Goal: Task Accomplishment & Management: Manage account settings

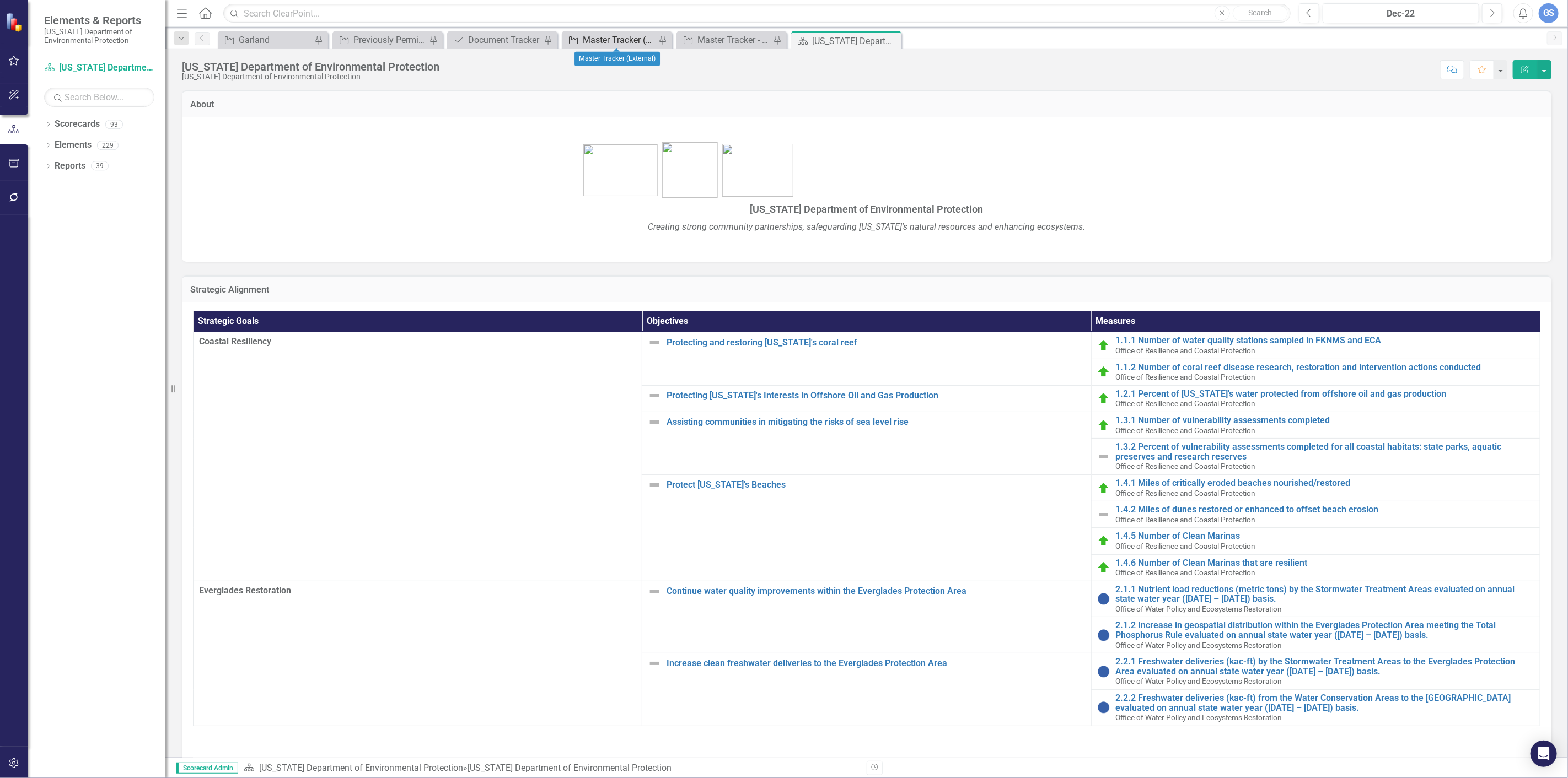
click at [604, 36] on div "Master Tracker (External)" at bounding box center [619, 40] width 73 height 14
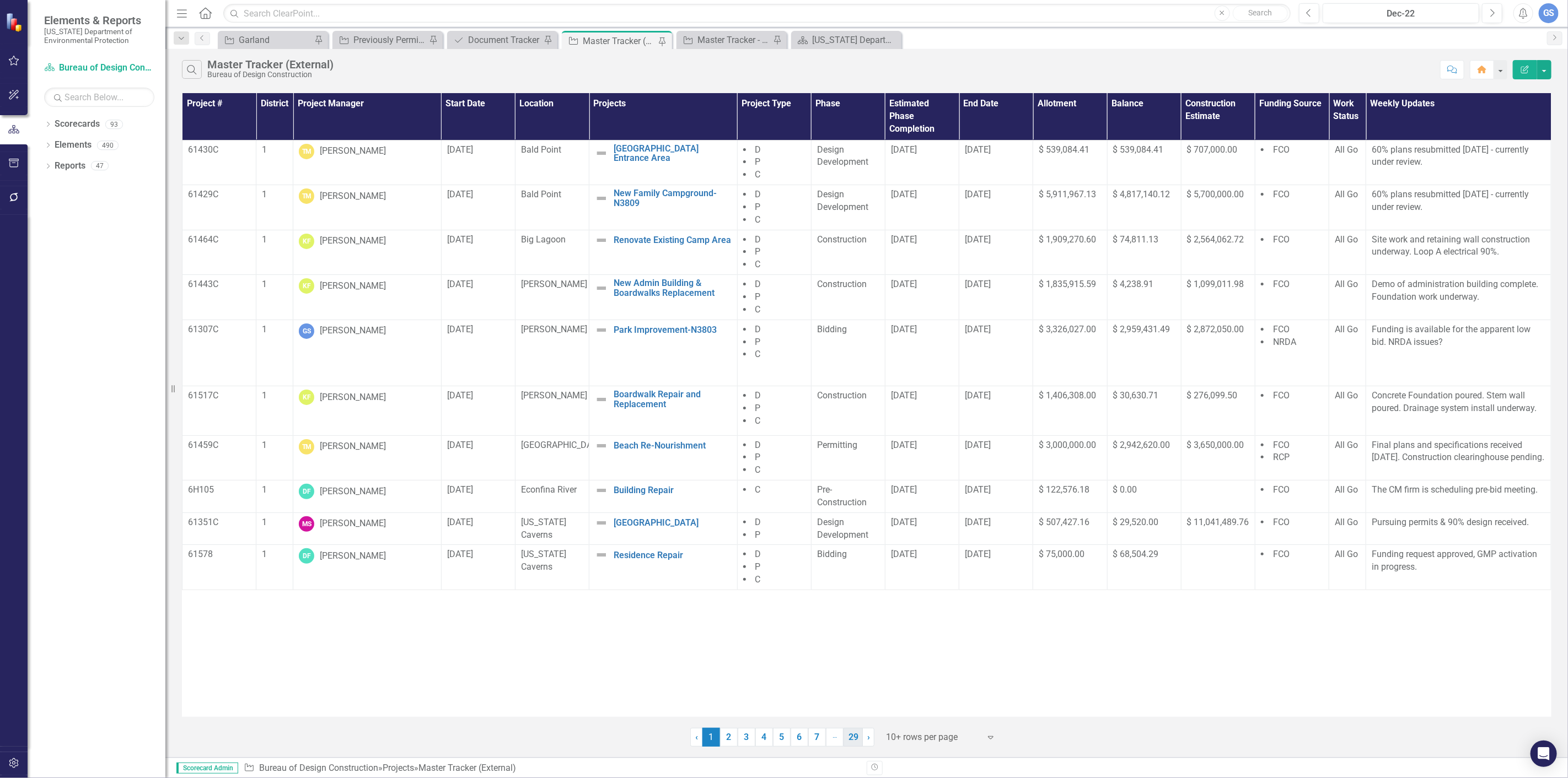
click at [852, 735] on link "29" at bounding box center [853, 737] width 19 height 18
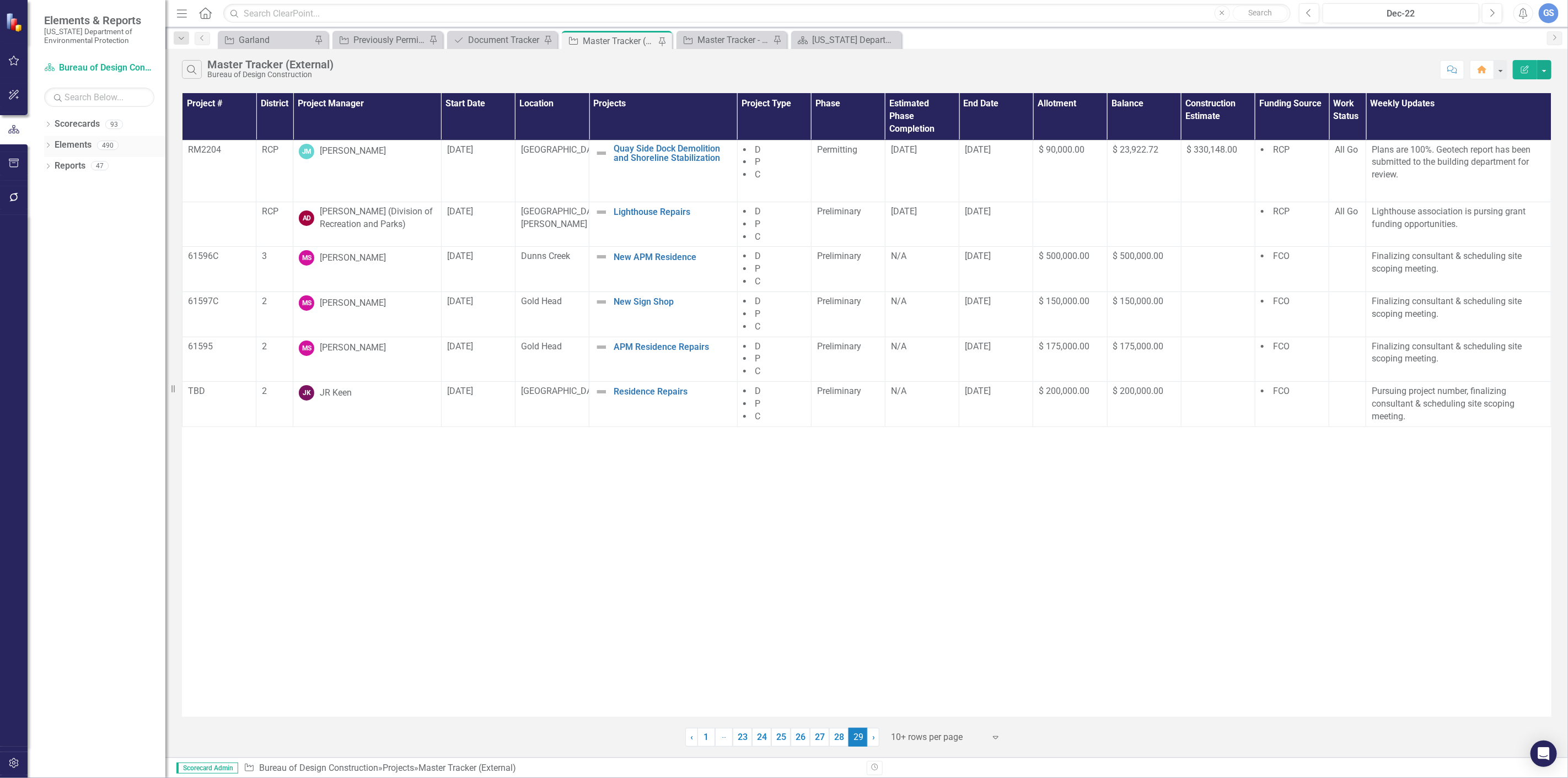
click at [49, 138] on div "Dropdown Elements 490" at bounding box center [105, 146] width 121 height 21
click at [45, 140] on div "Dropdown Elements 490" at bounding box center [105, 146] width 121 height 21
click at [46, 144] on icon "Dropdown" at bounding box center [48, 146] width 8 height 6
click at [68, 206] on icon at bounding box center [65, 207] width 9 height 8
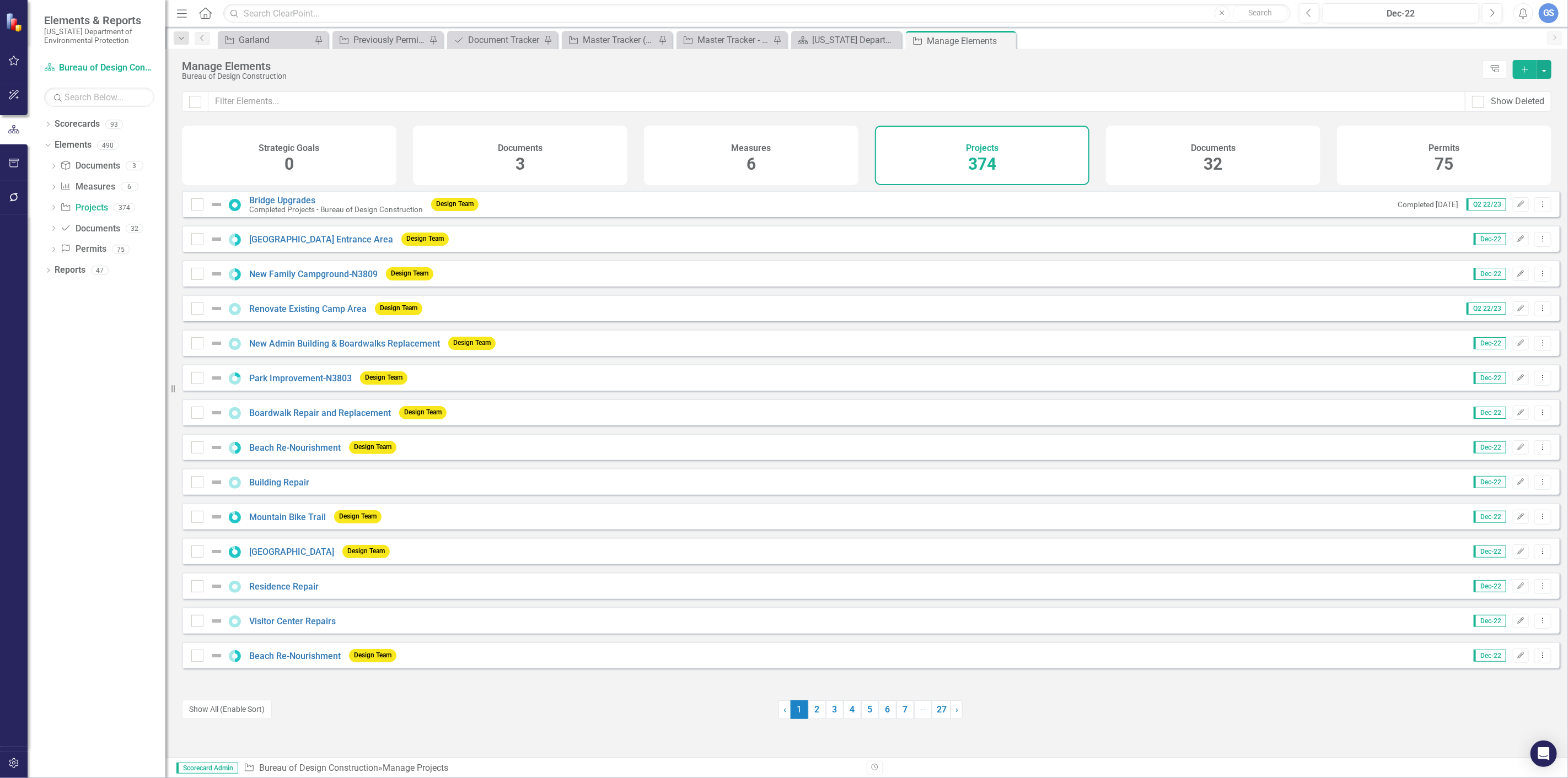
click at [982, 156] on span "374" at bounding box center [983, 164] width 28 height 19
click at [1521, 63] on button "Add" at bounding box center [1525, 69] width 24 height 18
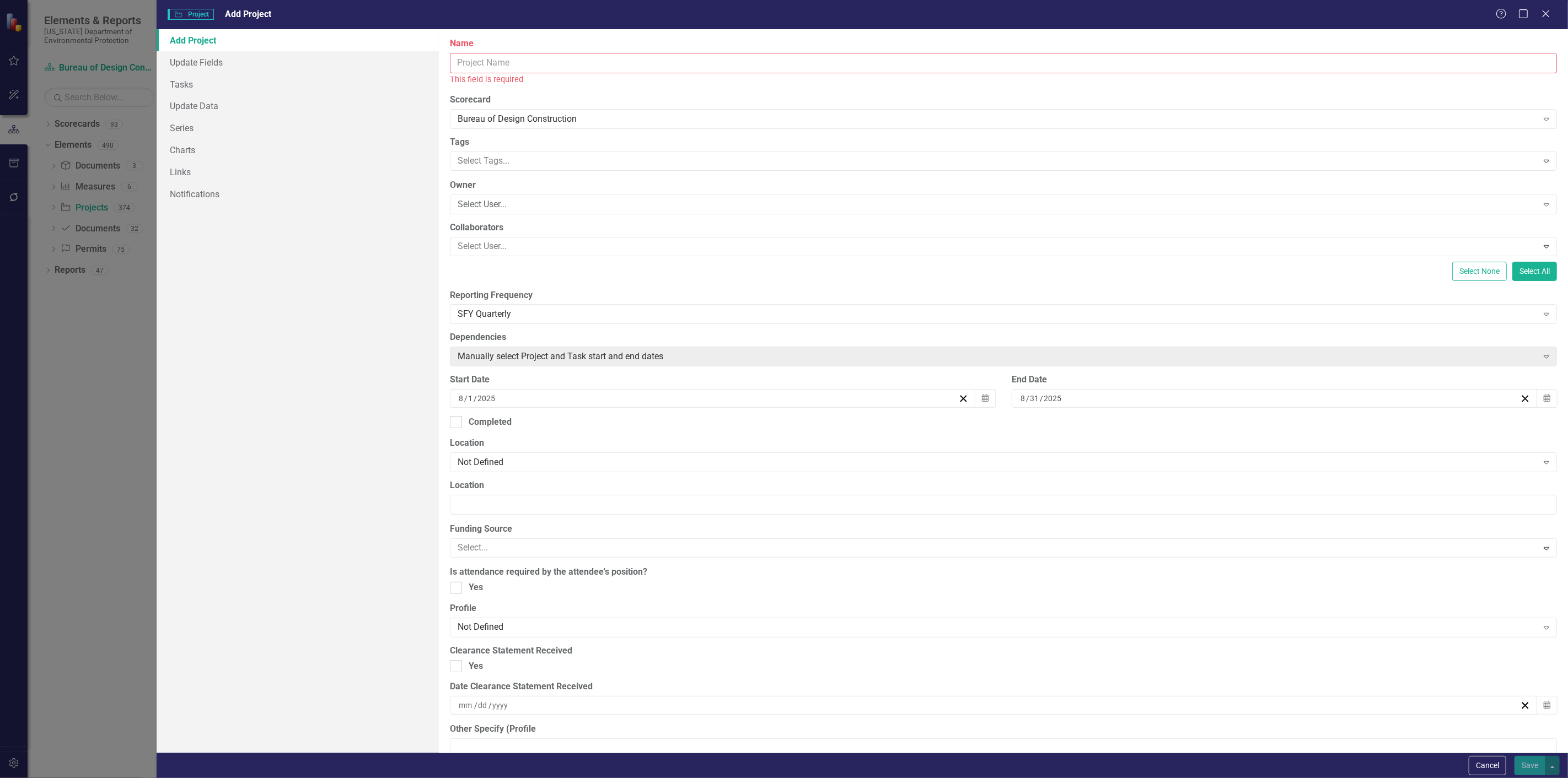
click at [470, 62] on input "Name" at bounding box center [1003, 63] width 1107 height 20
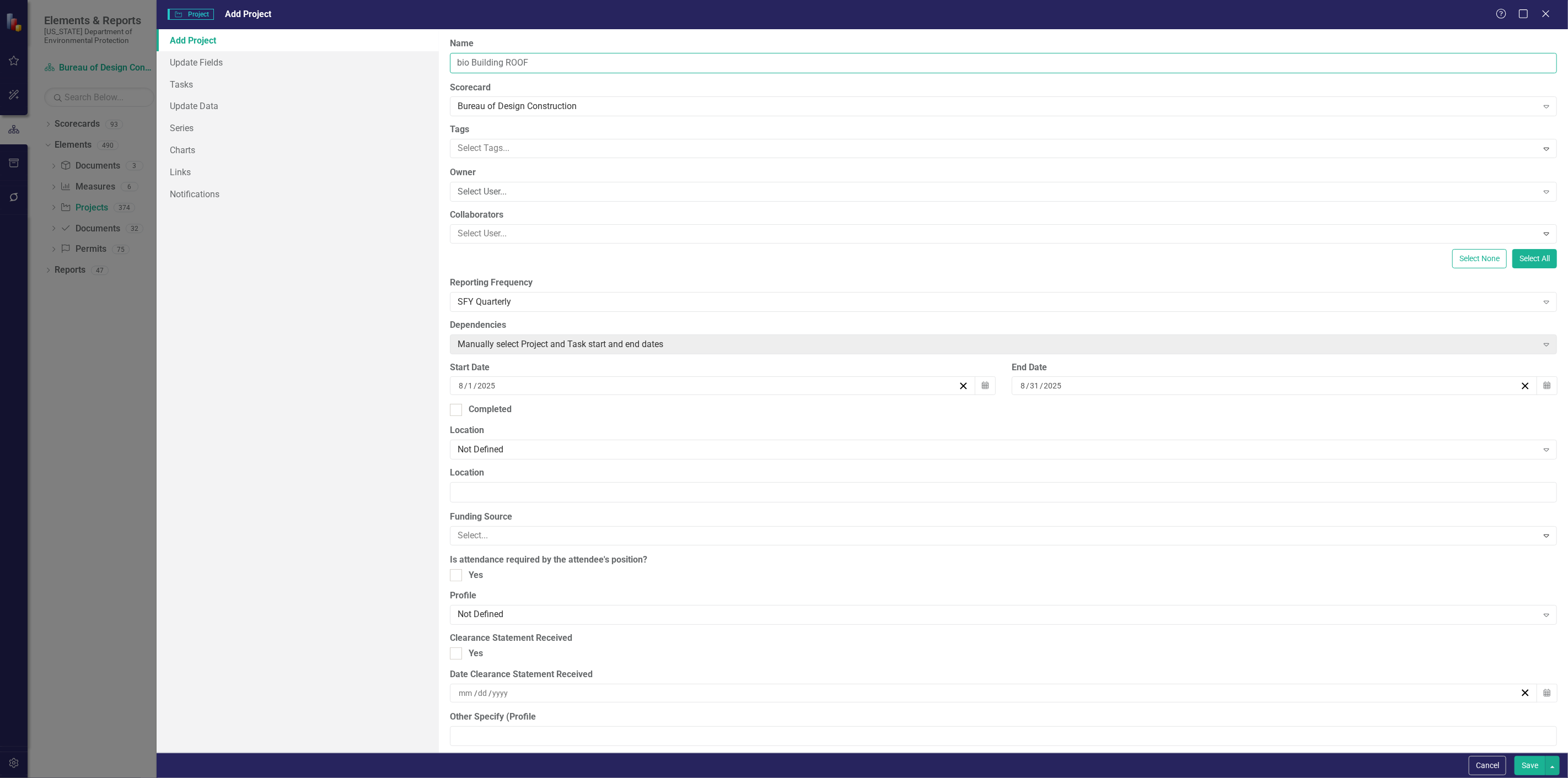
click at [527, 61] on input "bio Building ROOF" at bounding box center [1003, 63] width 1107 height 20
click at [470, 63] on input "bio Building Roof" at bounding box center [1003, 63] width 1107 height 20
type input "Bio Building Roof"
click at [488, 232] on div at bounding box center [996, 234] width 1084 height 15
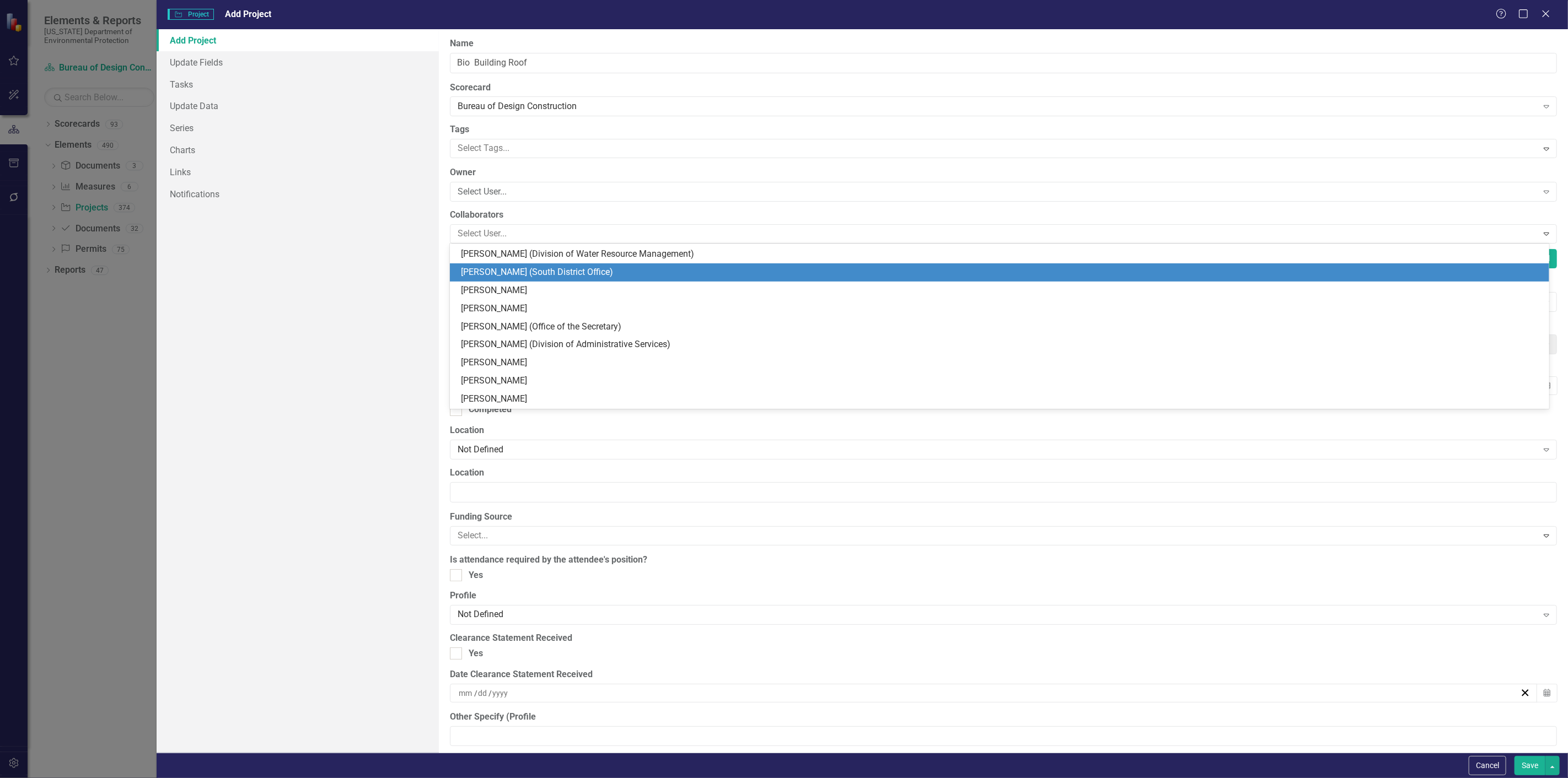
scroll to position [241, 0]
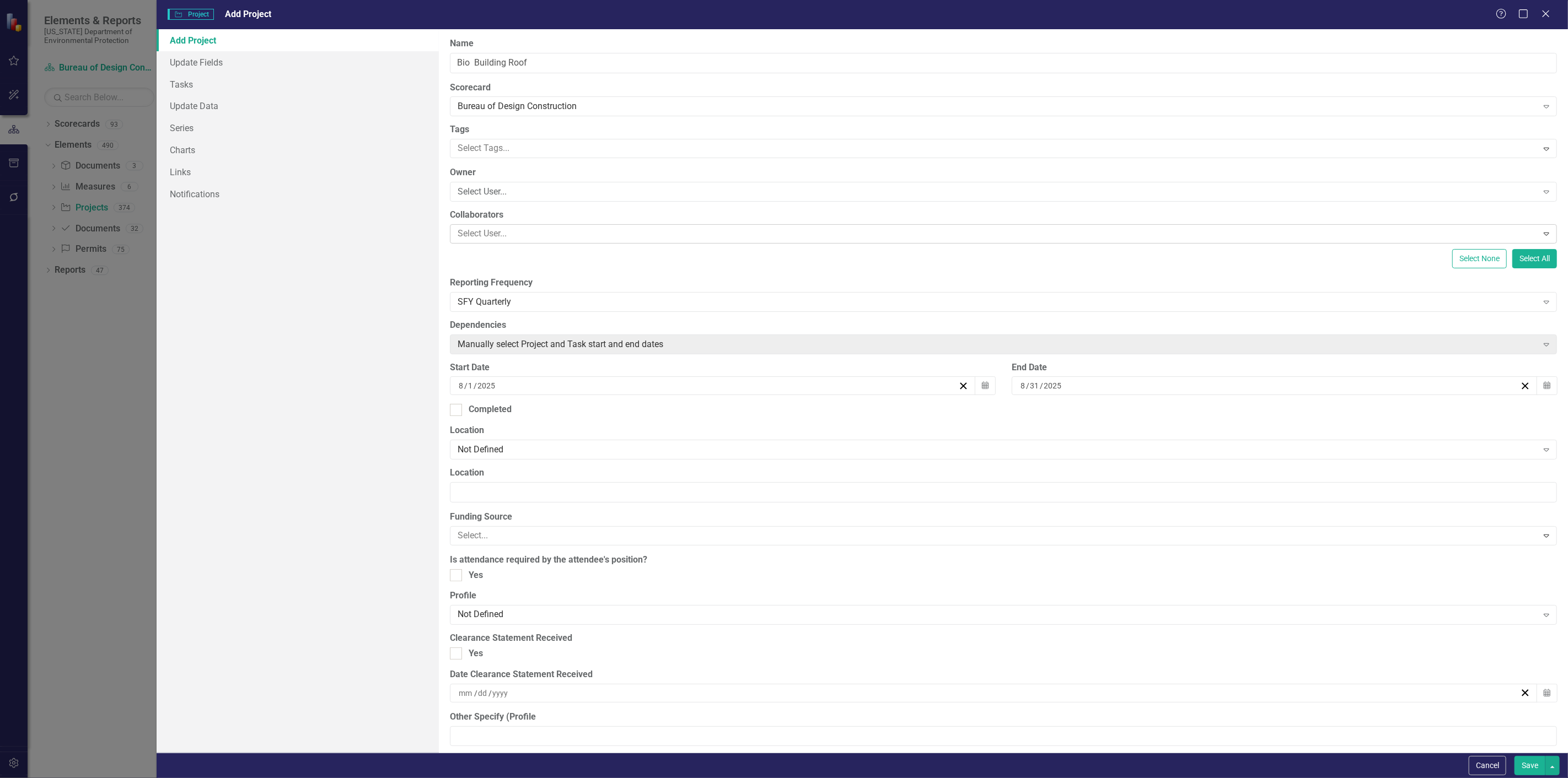
click at [474, 229] on div at bounding box center [996, 234] width 1084 height 15
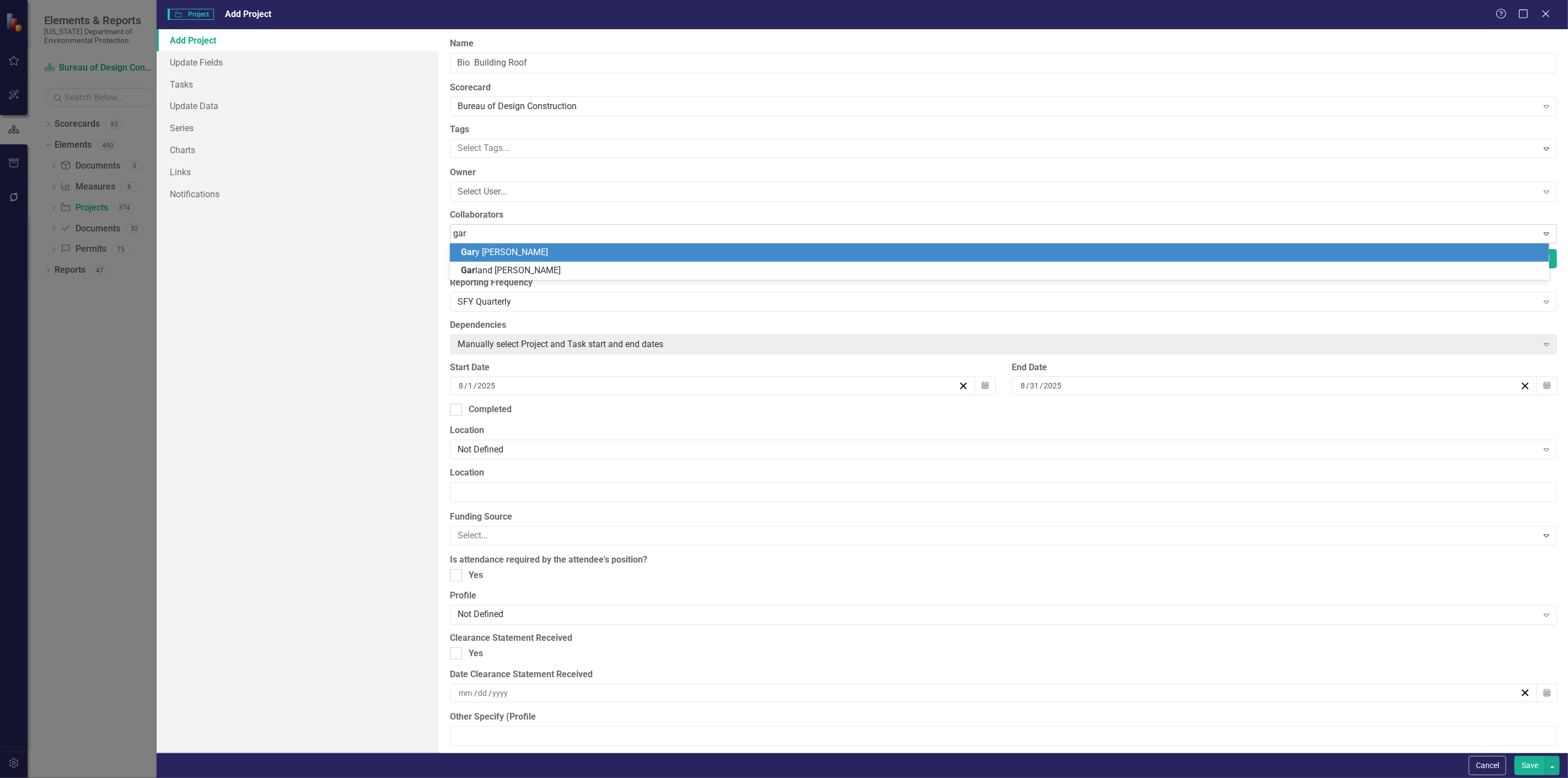
type input "garl"
click at [493, 254] on span "Garl and Sandel" at bounding box center [511, 252] width 100 height 10
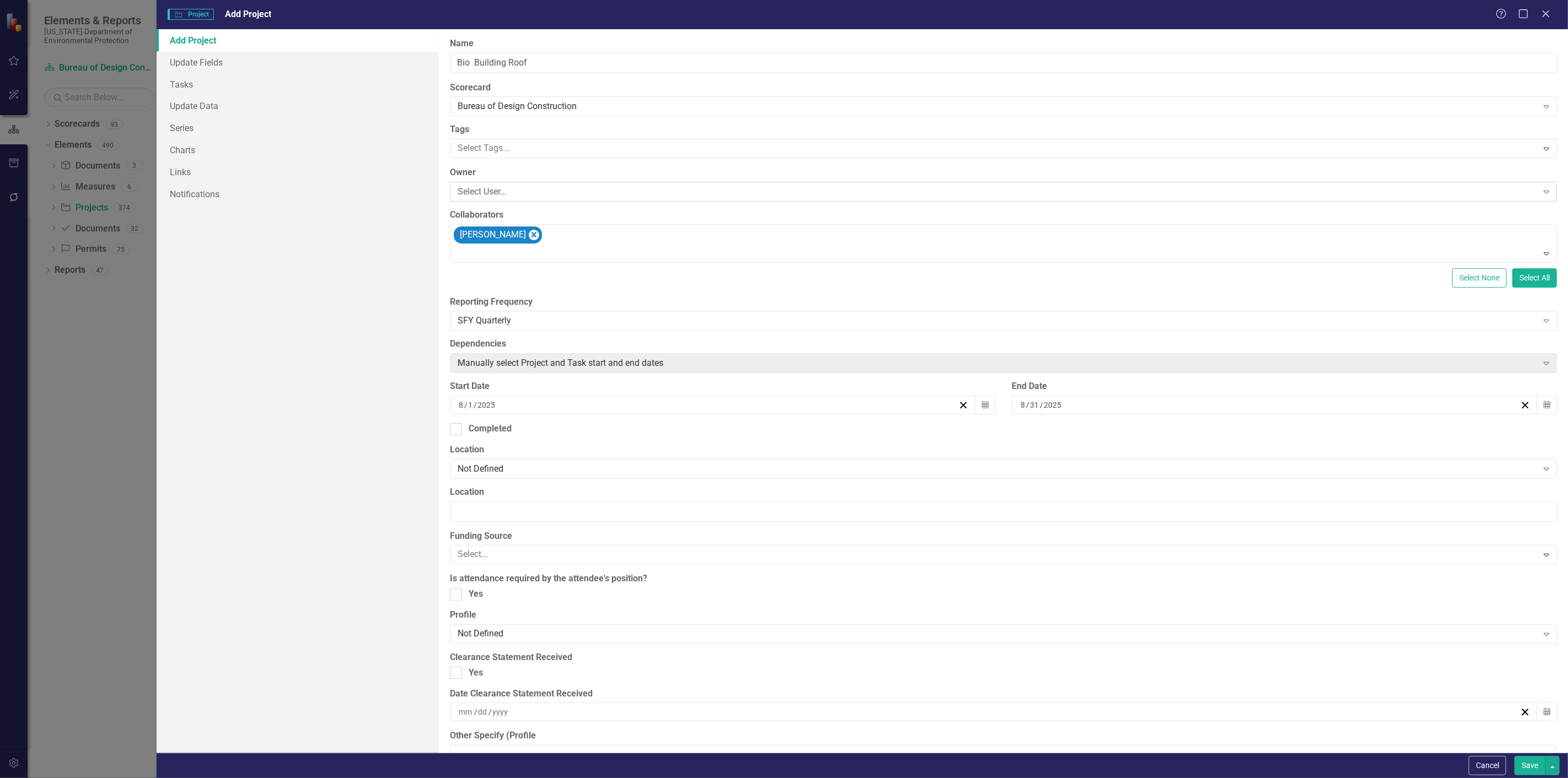
click at [471, 188] on div "Select User..." at bounding box center [998, 192] width 1080 height 13
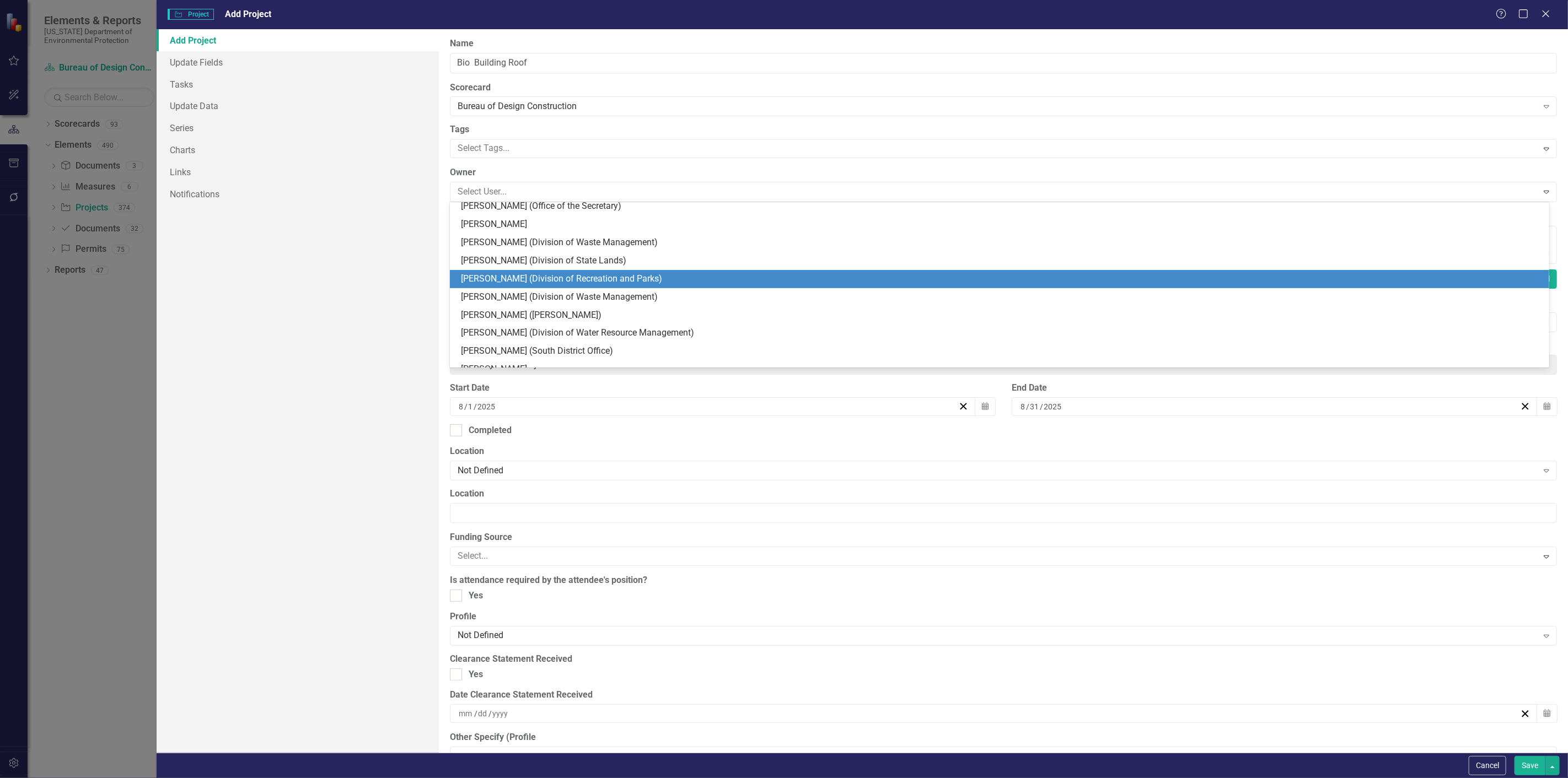
scroll to position [367, 0]
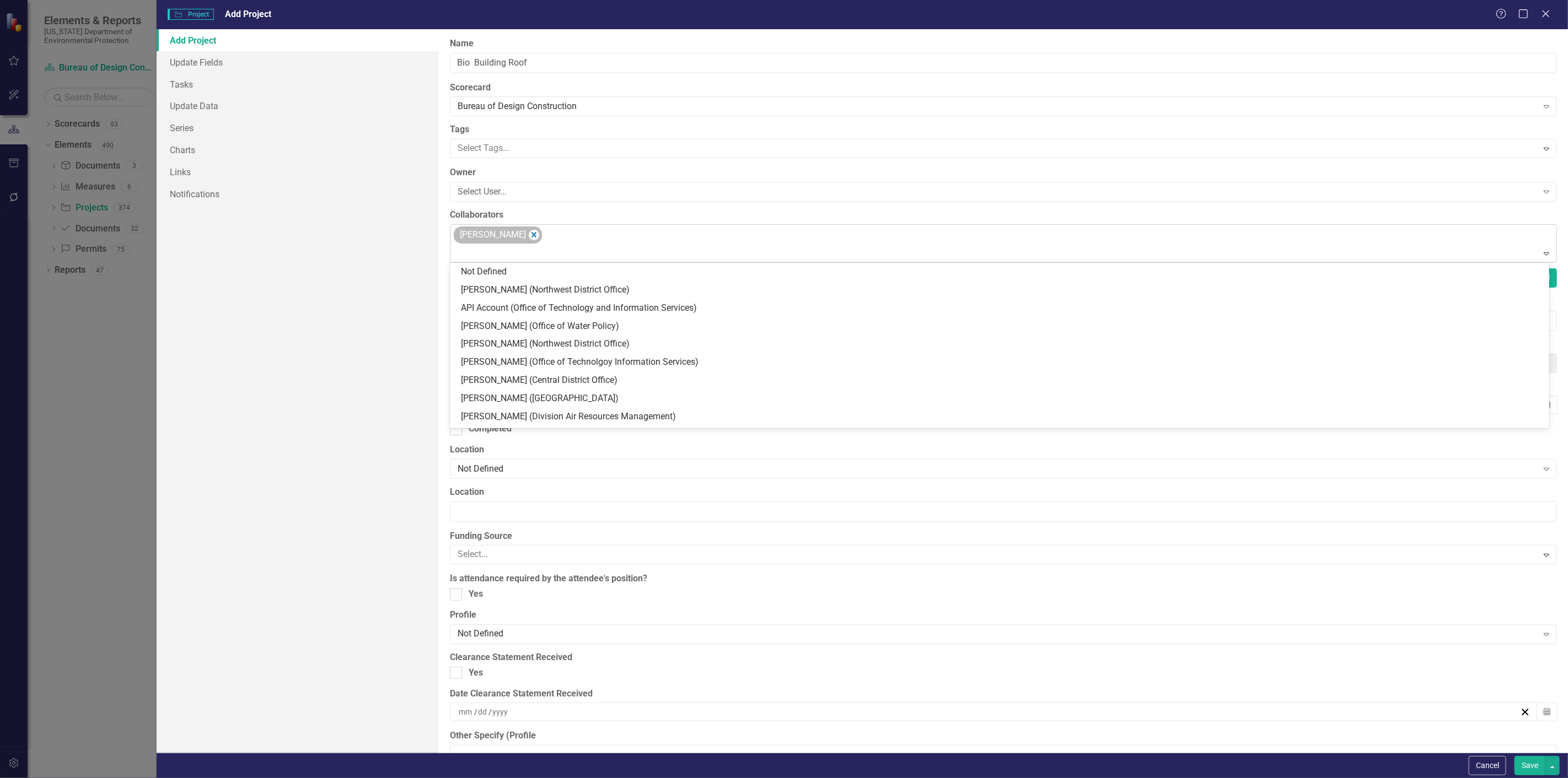
click at [481, 232] on div "[PERSON_NAME]" at bounding box center [492, 235] width 71 height 16
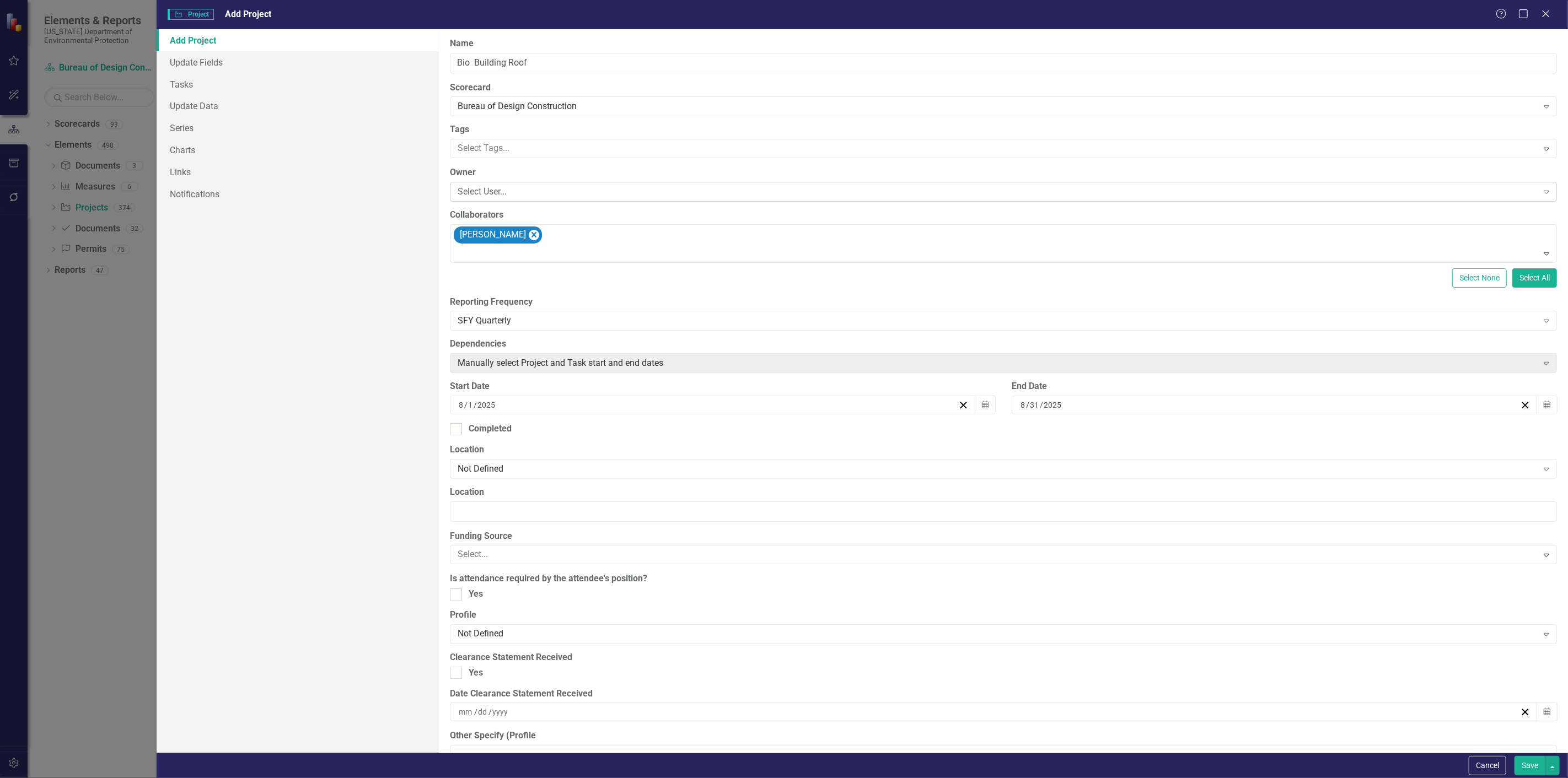
click at [472, 185] on div "Select User... Expand" at bounding box center [1003, 192] width 1107 height 20
click at [1526, 761] on button "Save" at bounding box center [1530, 765] width 31 height 19
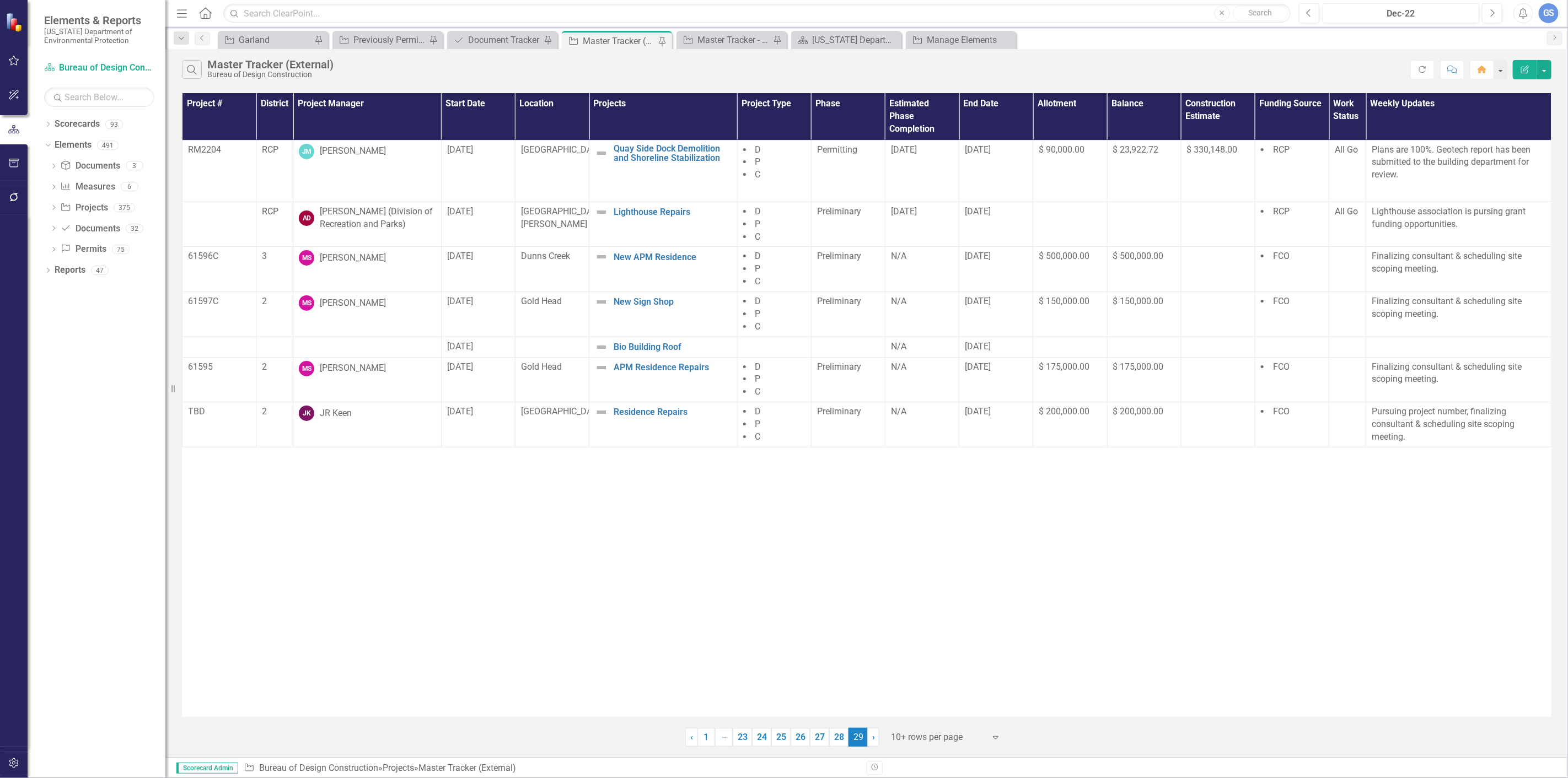
click at [858, 732] on span "29 (current)" at bounding box center [858, 737] width 19 height 18
click at [607, 38] on div "Master Tracker (External)" at bounding box center [619, 41] width 73 height 14
click at [607, 38] on div "Master Tracker (External)" at bounding box center [619, 41] width 73 height 14
click at [836, 737] on link "28" at bounding box center [839, 737] width 19 height 18
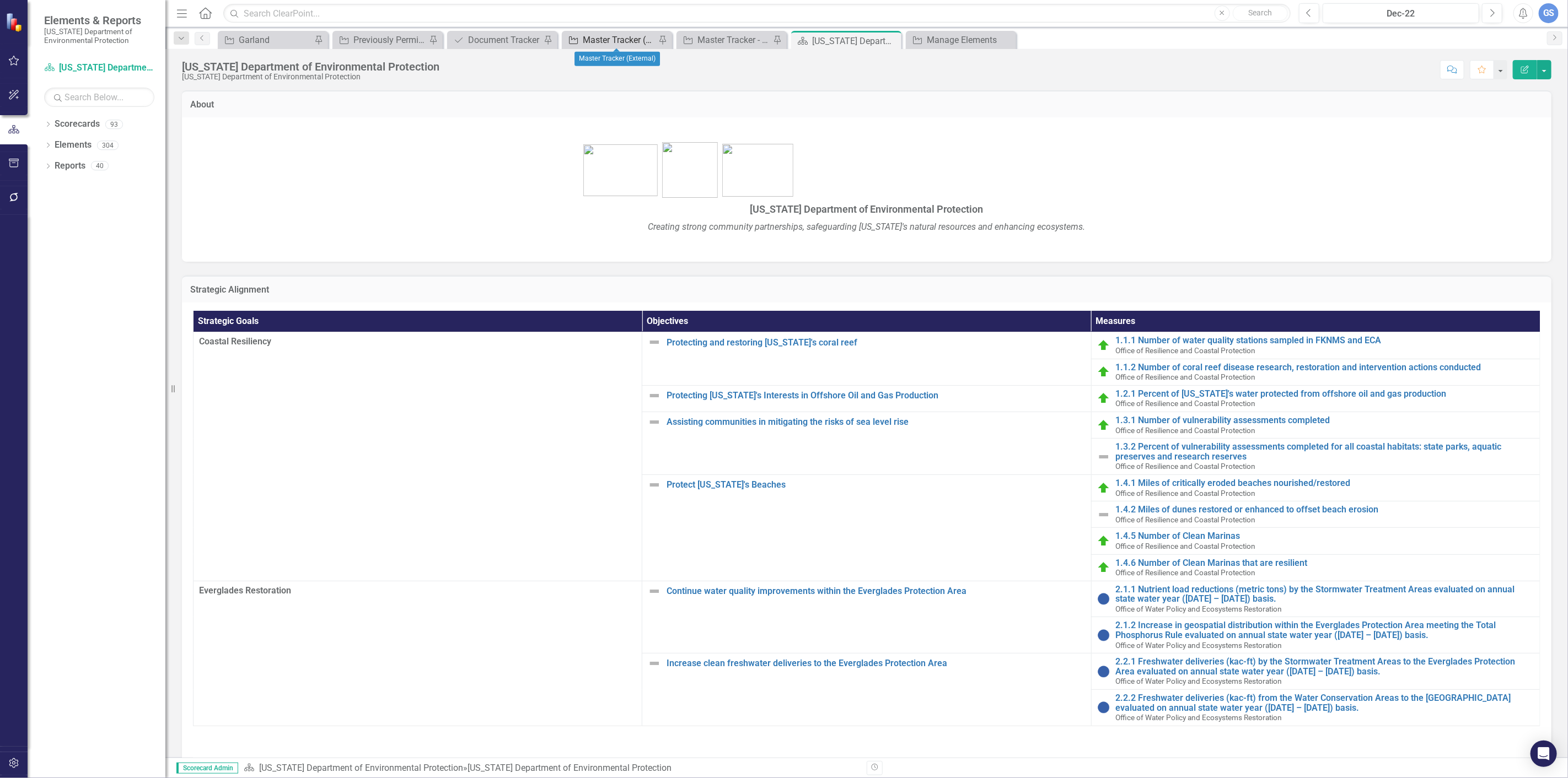
click at [599, 34] on div "Master Tracker (External)" at bounding box center [619, 40] width 73 height 14
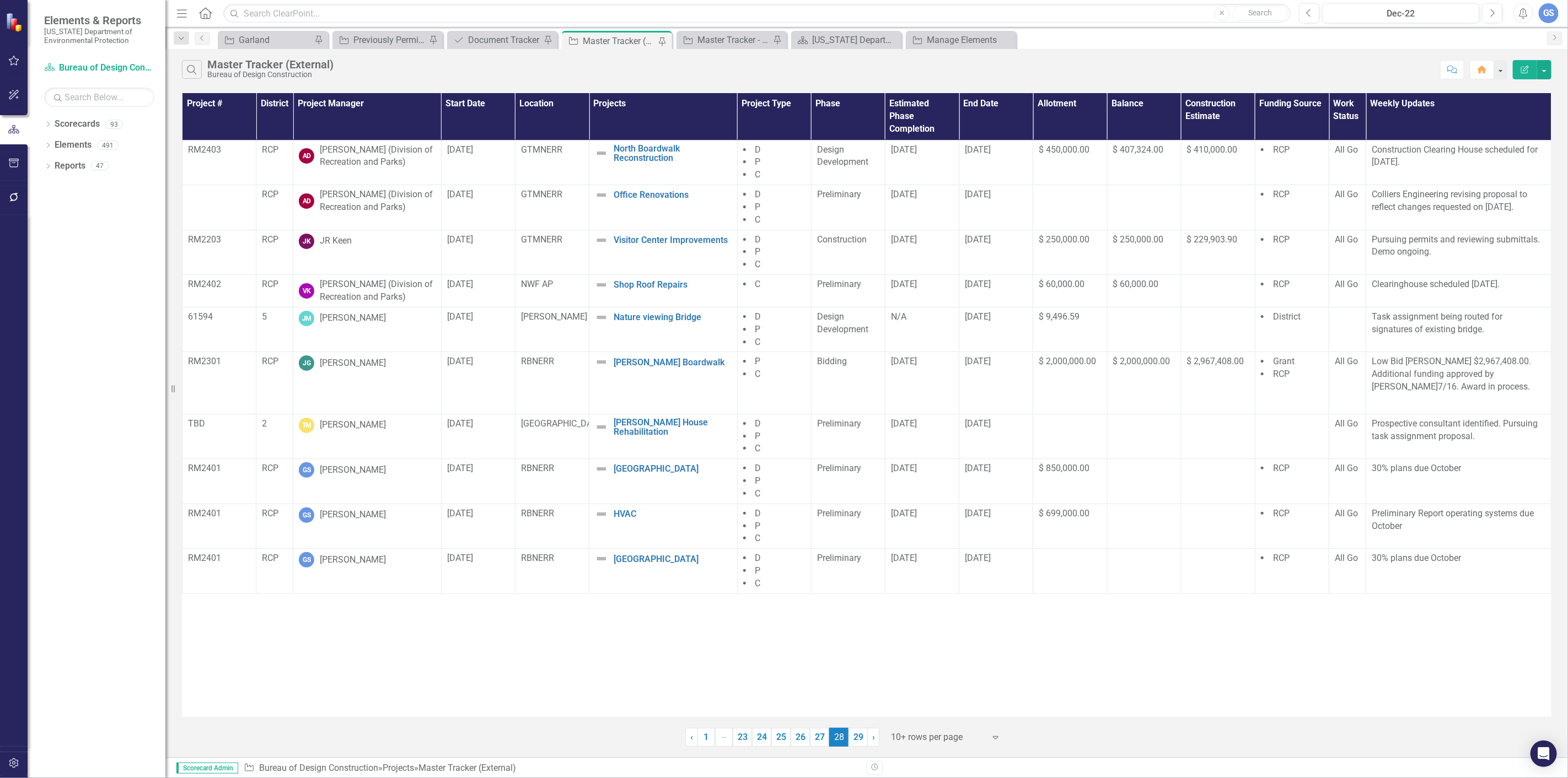
click at [863, 736] on link "29" at bounding box center [858, 737] width 19 height 18
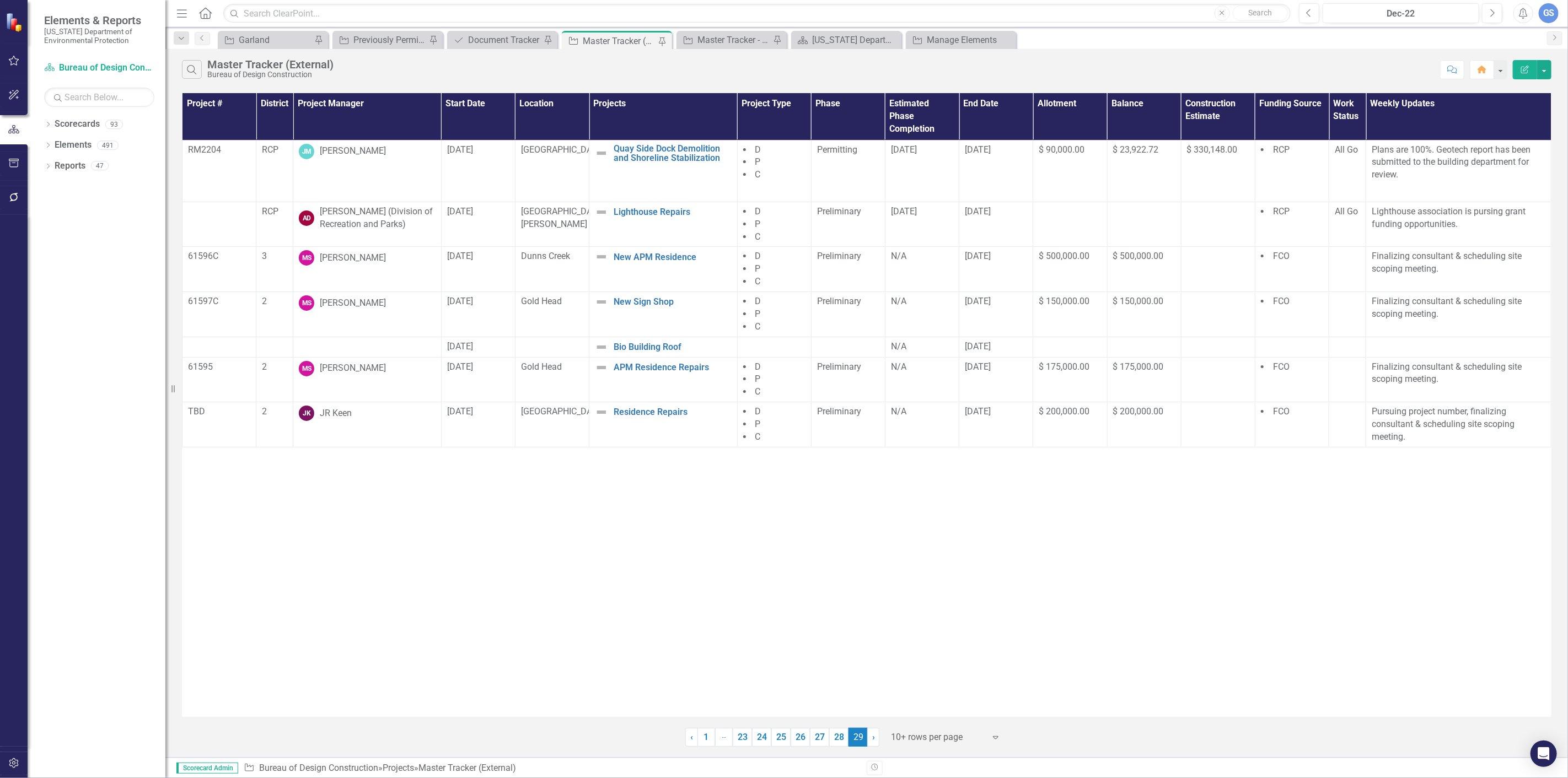
click at [606, 34] on div "Master Tracker (External)" at bounding box center [619, 41] width 73 height 14
click at [719, 37] on div "Master Tracker - Current User" at bounding box center [734, 40] width 73 height 14
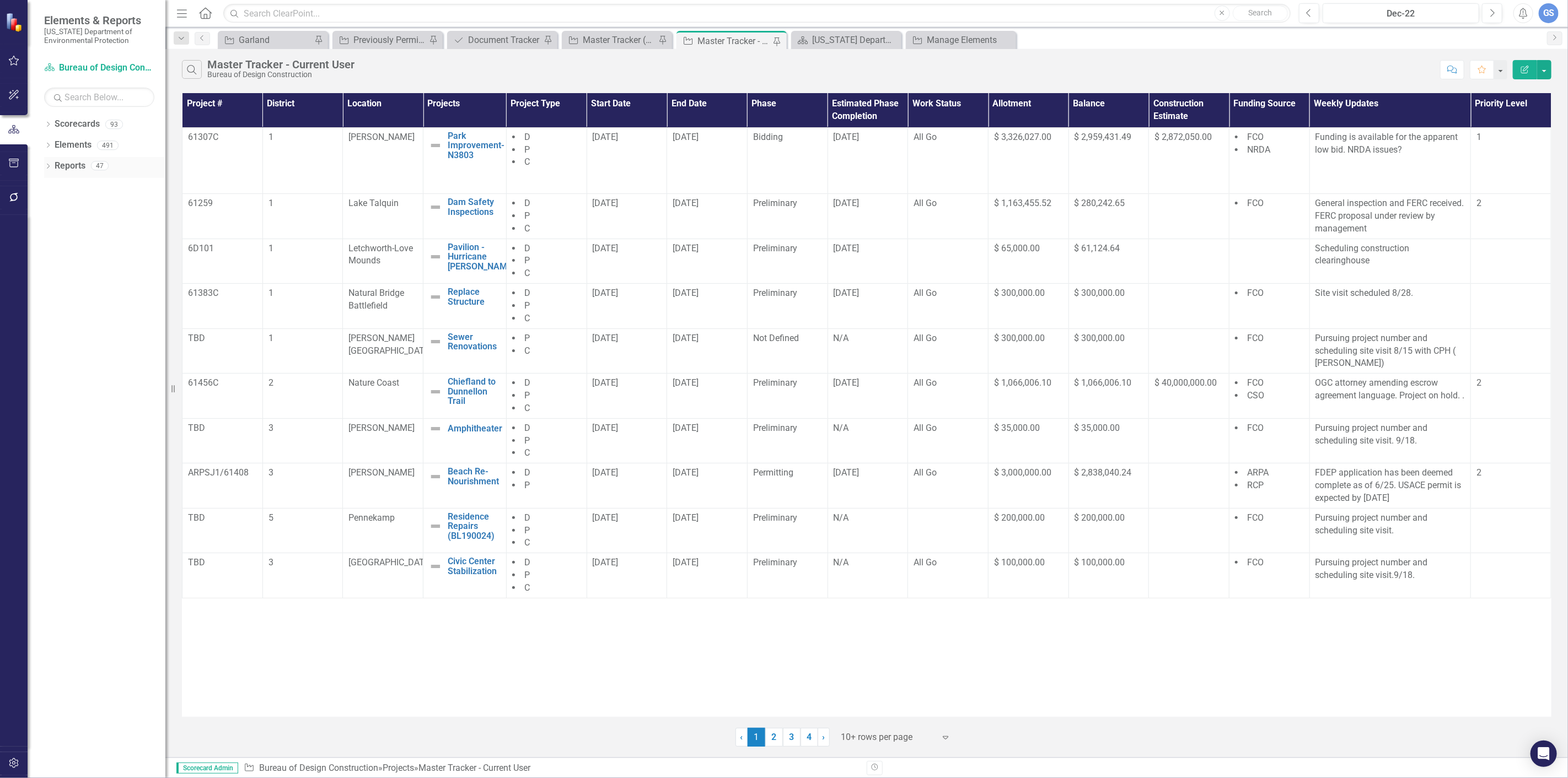
click at [50, 159] on div "Dropdown Reports 47" at bounding box center [105, 167] width 121 height 21
click at [47, 164] on icon at bounding box center [48, 166] width 2 height 5
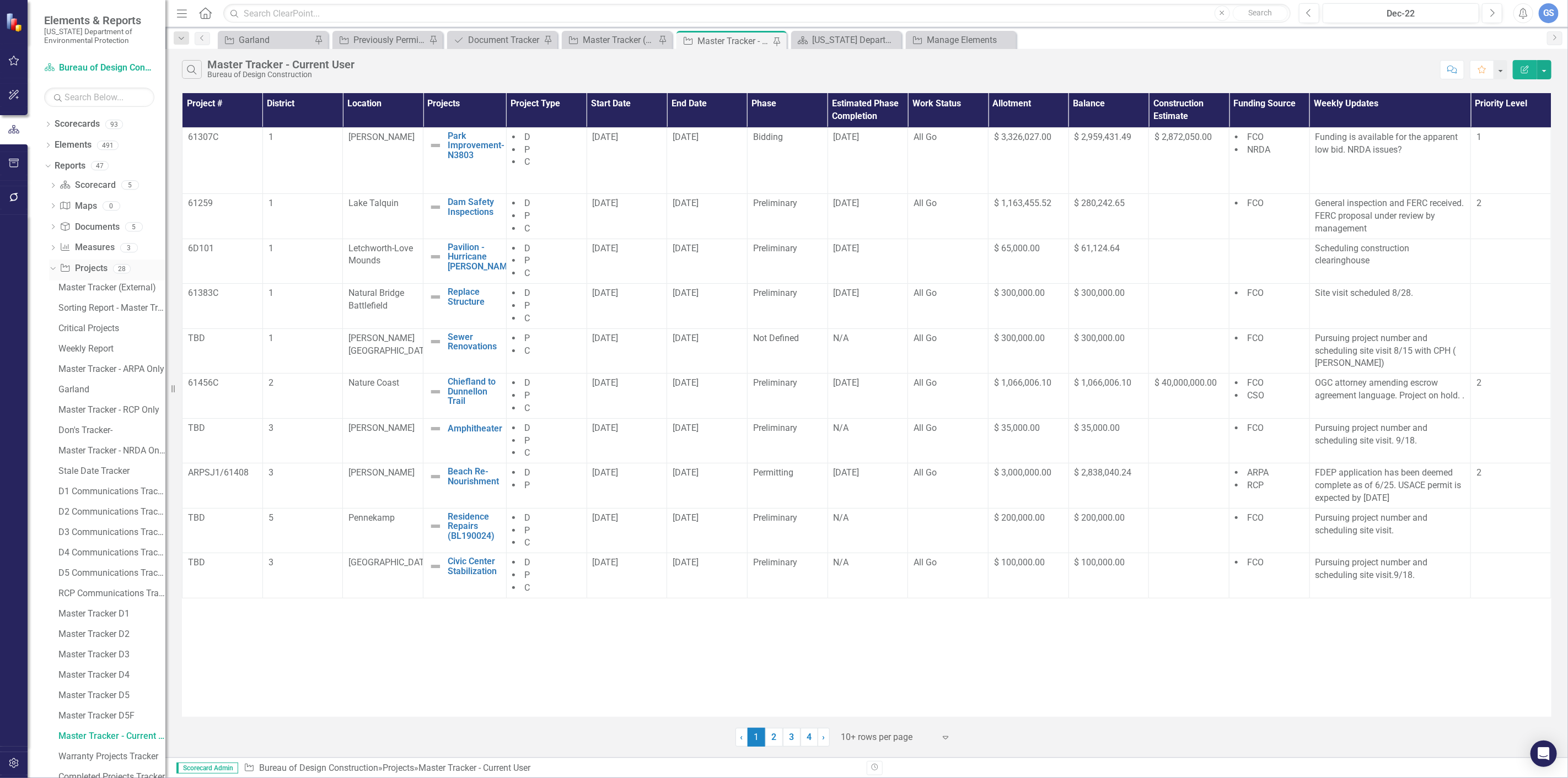
click at [80, 264] on link "Project Projects" at bounding box center [83, 269] width 47 height 13
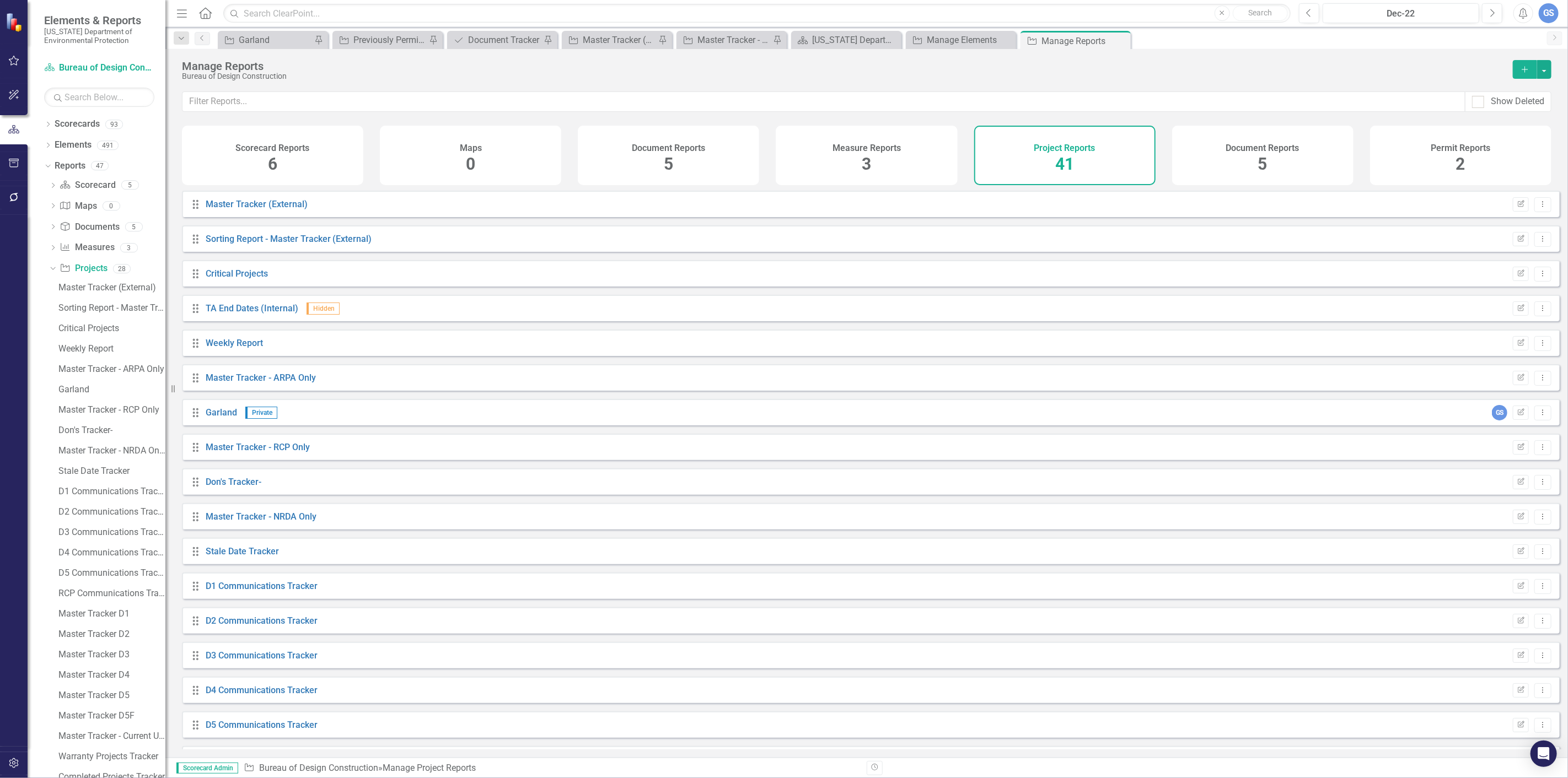
click at [1046, 156] on div "Project Reports 41" at bounding box center [1065, 155] width 182 height 60
click at [1054, 155] on div "Project Reports 41" at bounding box center [1065, 155] width 182 height 60
click at [1532, 64] on button "Add" at bounding box center [1525, 69] width 24 height 18
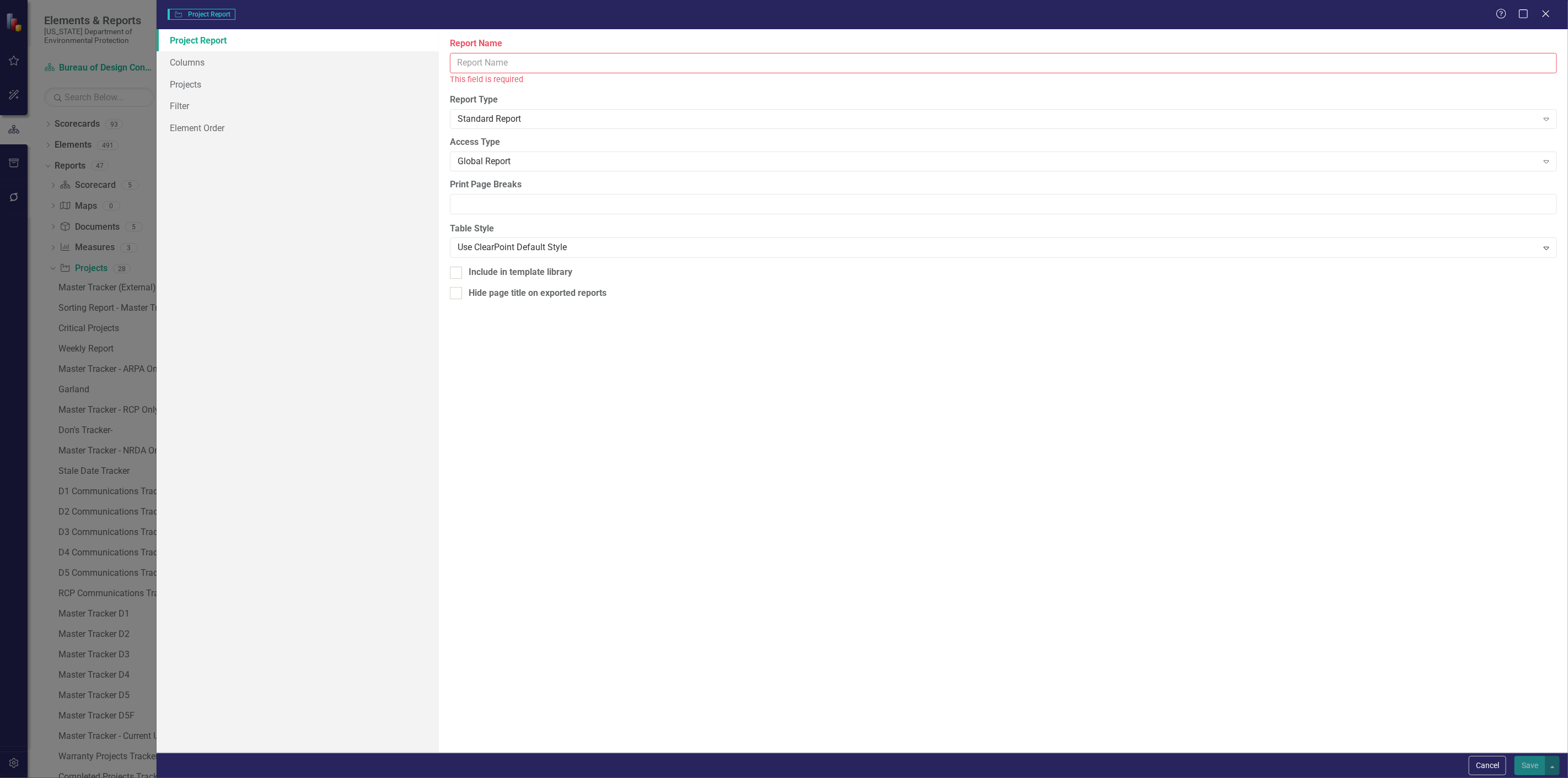
click at [471, 63] on input "Report Name" at bounding box center [1003, 63] width 1107 height 20
click at [471, 65] on input "Report Name" at bounding box center [1003, 63] width 1107 height 20
paste input "Valois House stabilization"
type input "Valois House stabilization"
click at [1537, 761] on button "Save" at bounding box center [1530, 765] width 31 height 19
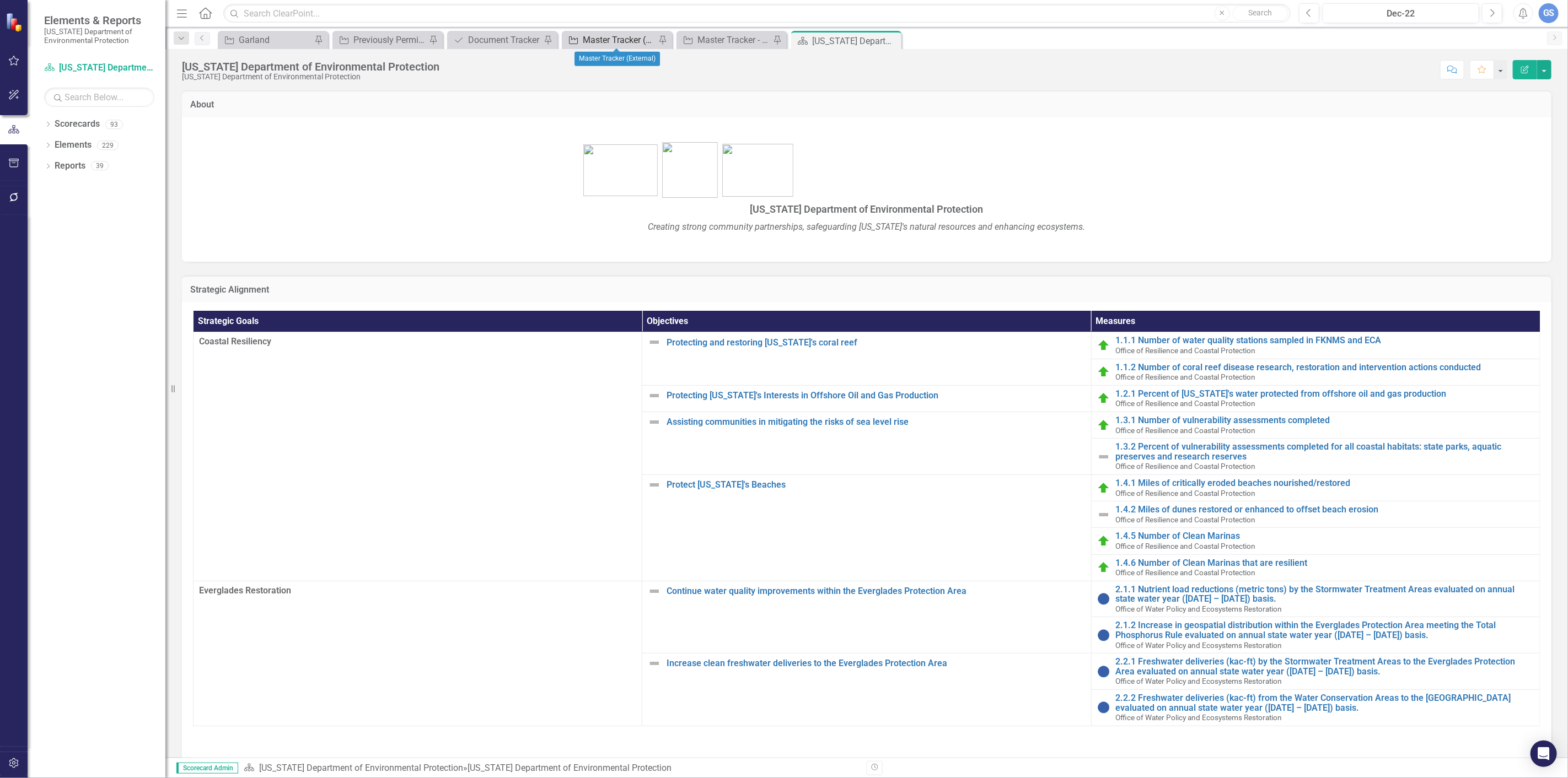
click at [607, 34] on div "Master Tracker (External)" at bounding box center [619, 40] width 73 height 14
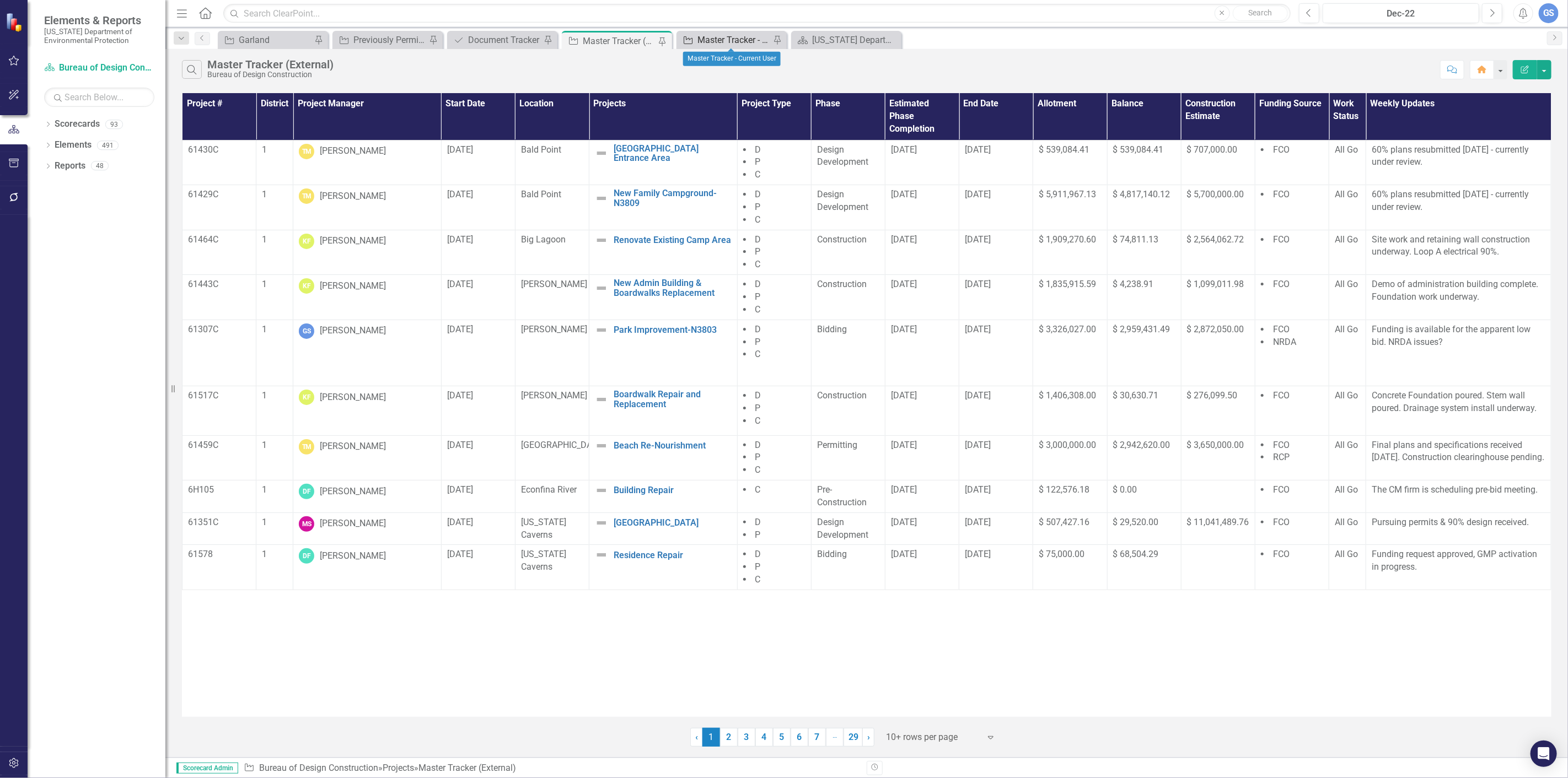
click at [724, 38] on div "Master Tracker - Current User" at bounding box center [734, 40] width 73 height 14
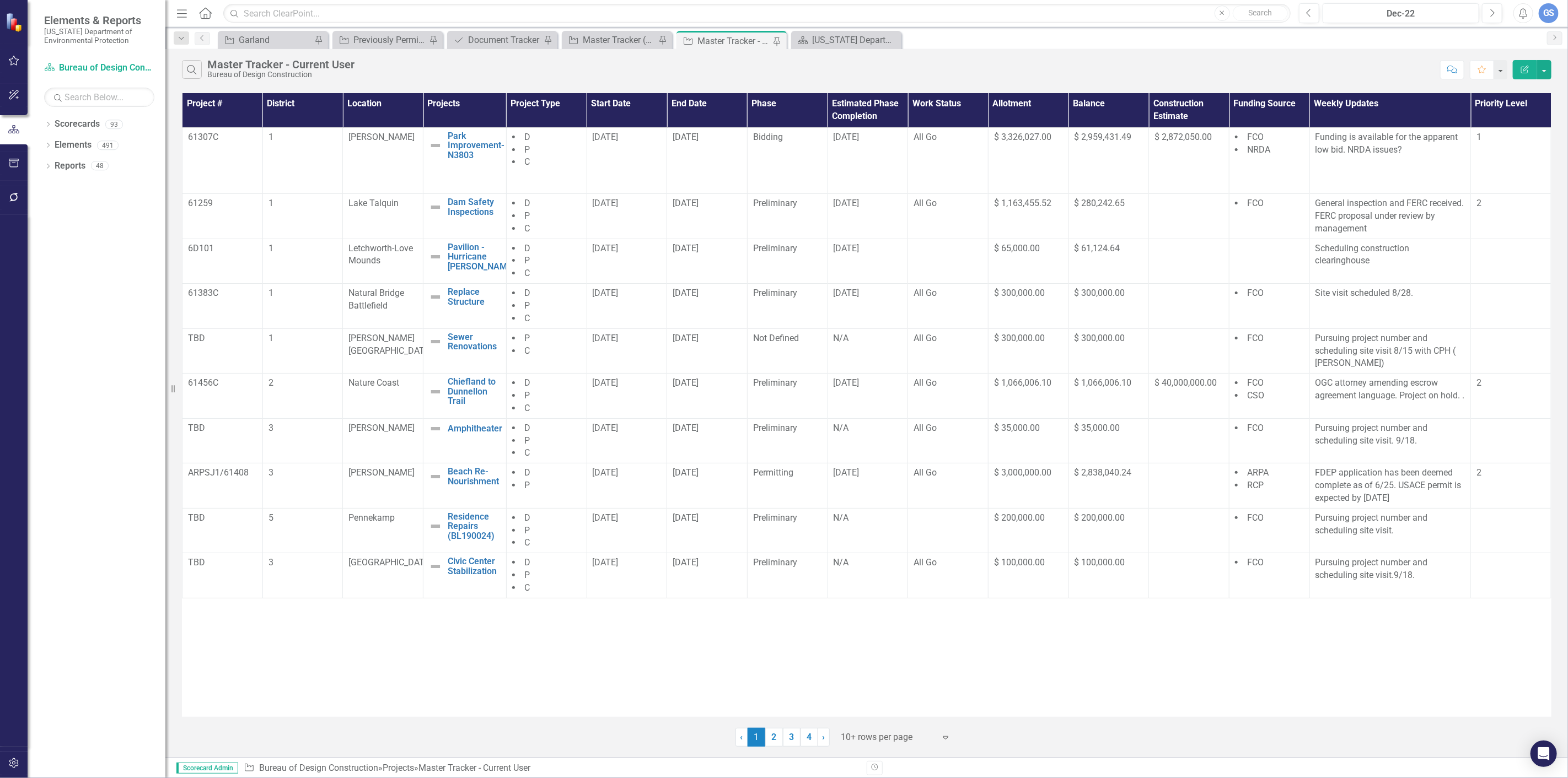
click at [719, 39] on div "Master Tracker - Current User" at bounding box center [734, 41] width 73 height 14
click at [591, 37] on div "Master Tracker (External)" at bounding box center [619, 40] width 73 height 14
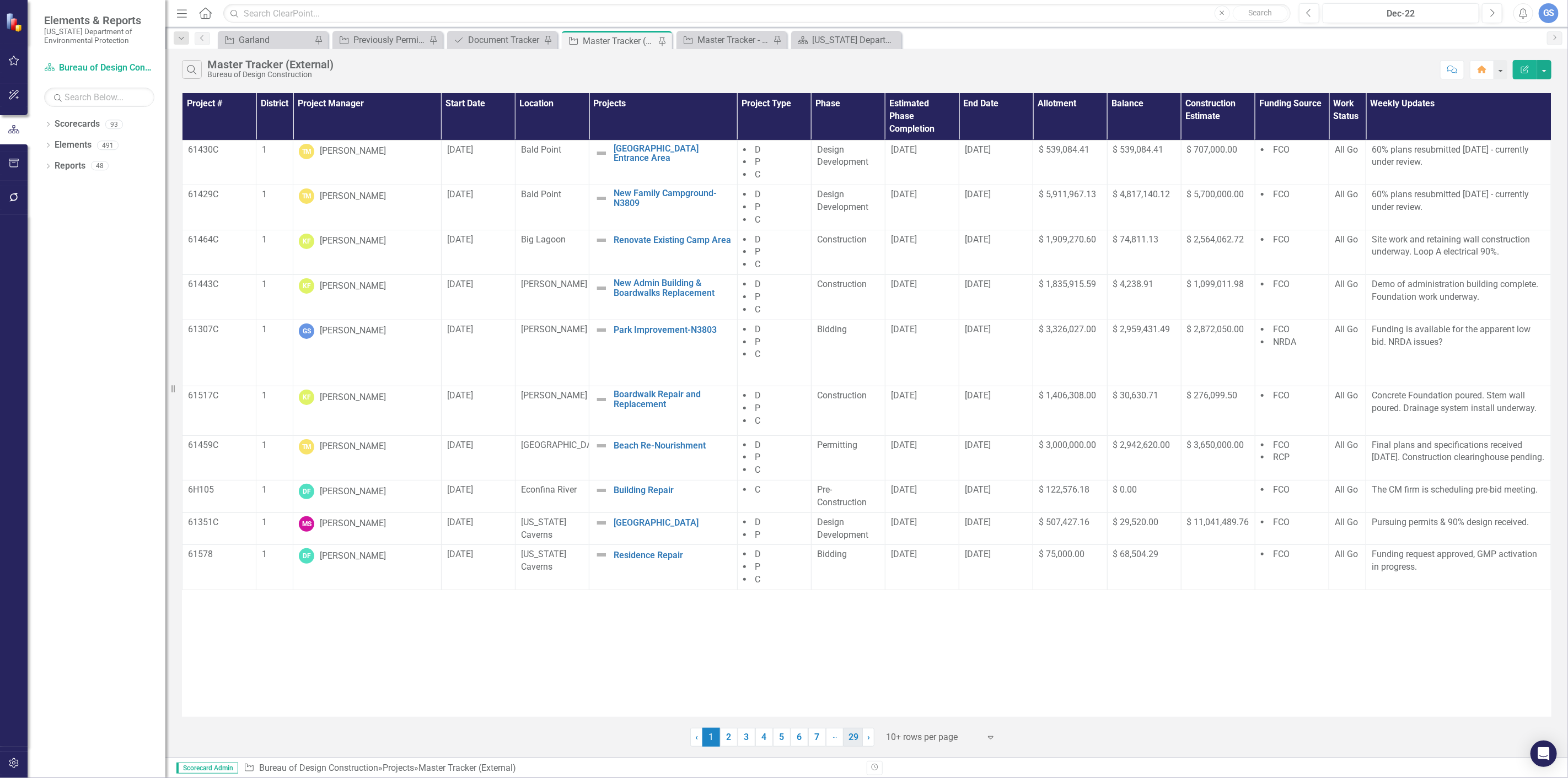
click at [855, 736] on link "29" at bounding box center [853, 737] width 19 height 18
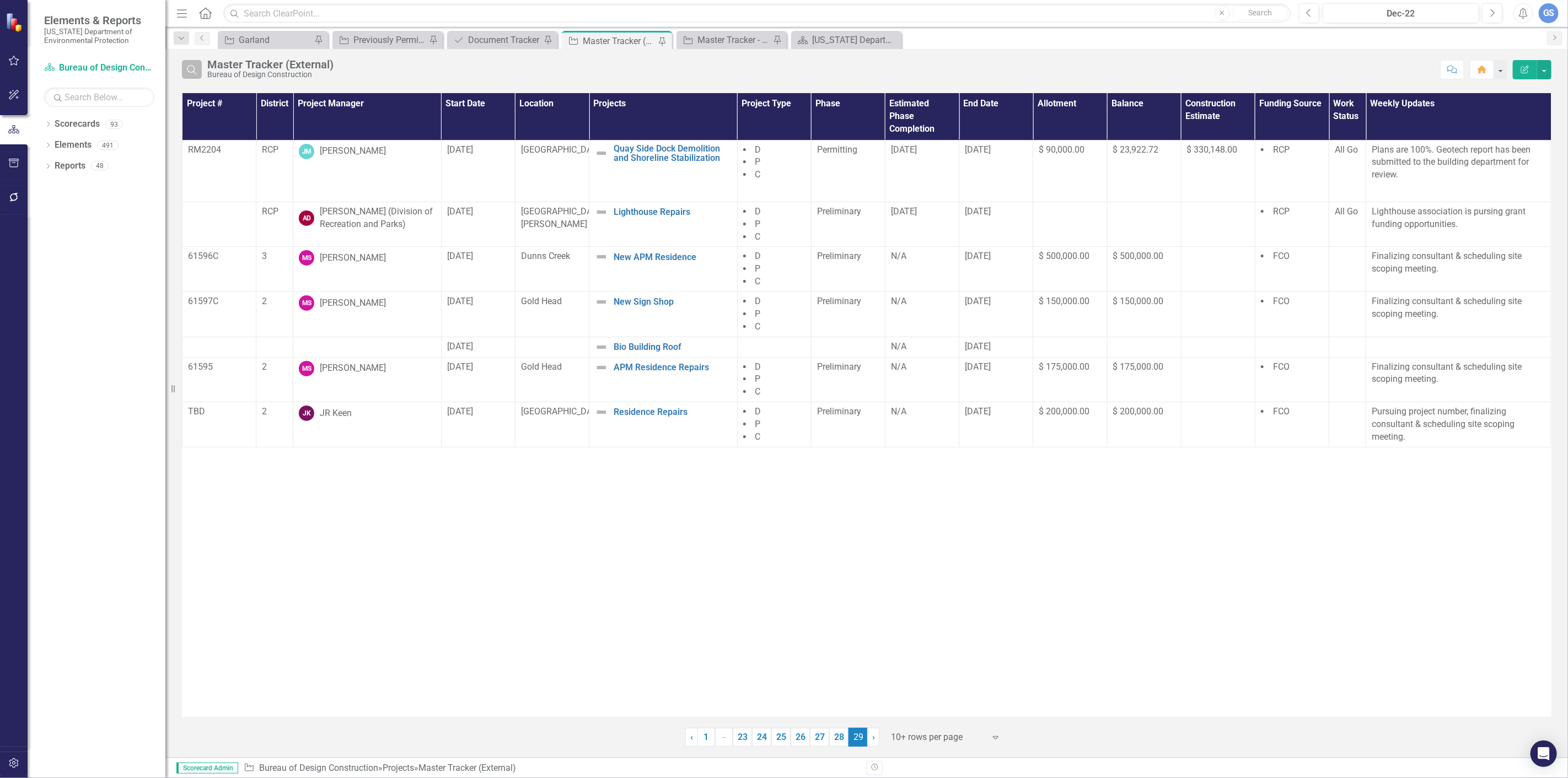
click at [186, 65] on icon "Search" at bounding box center [192, 69] width 12 height 10
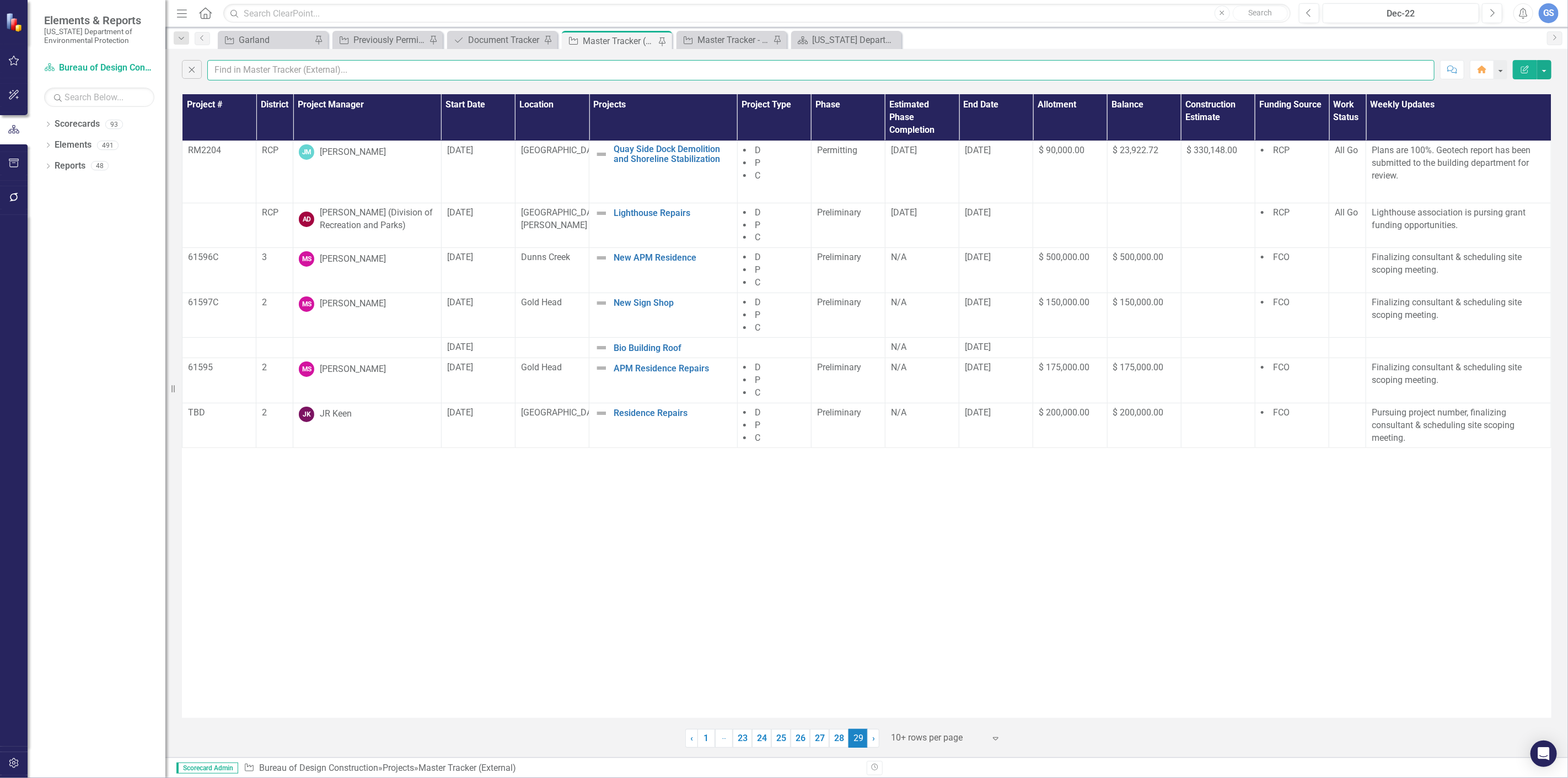
click at [237, 70] on input "text" at bounding box center [821, 70] width 1228 height 20
click at [224, 70] on input "text" at bounding box center [821, 70] width 1228 height 20
paste input "Bio building roof"
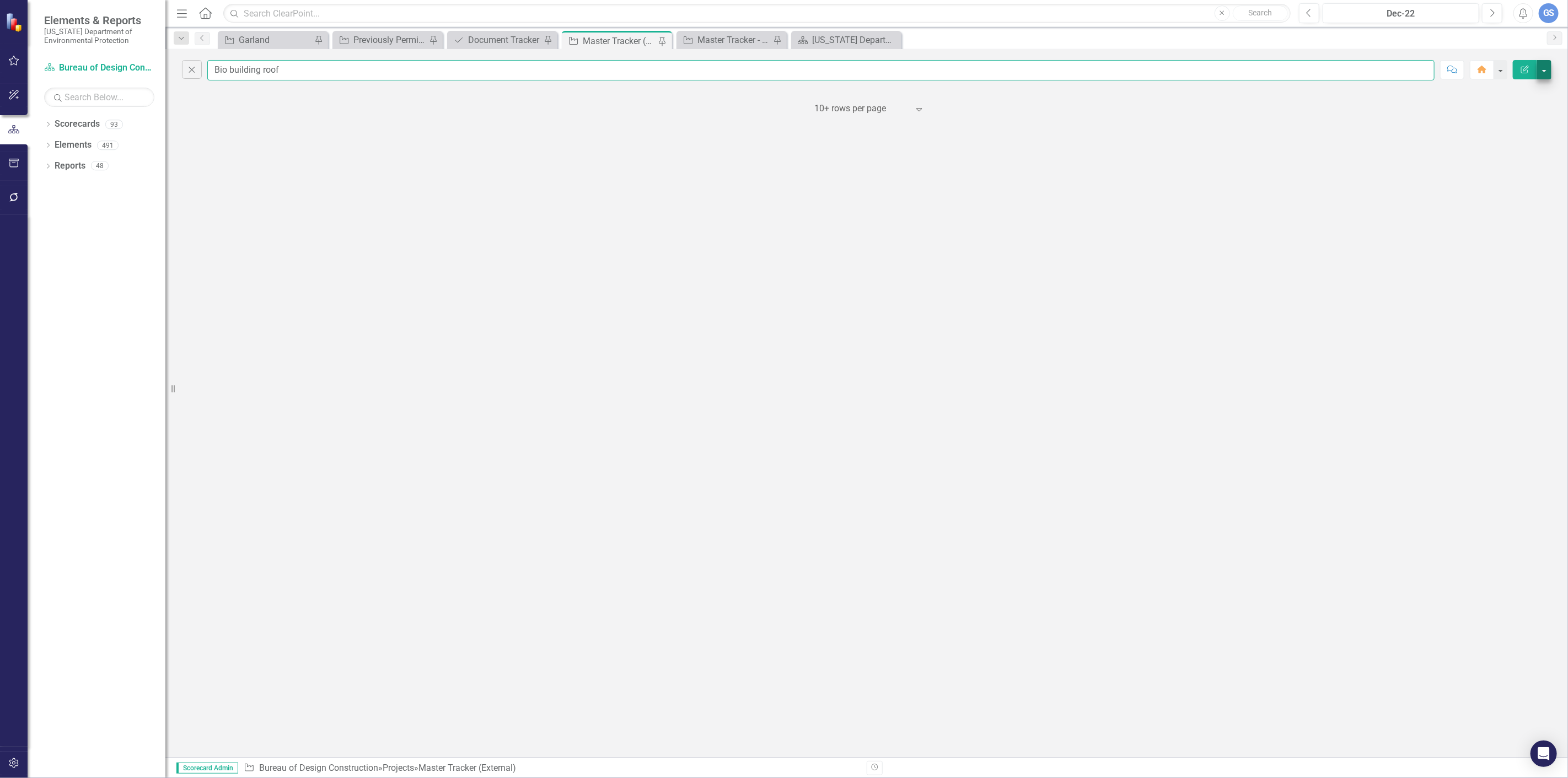
type input "Bio building roof"
click at [1543, 69] on button "button" at bounding box center [1544, 69] width 14 height 19
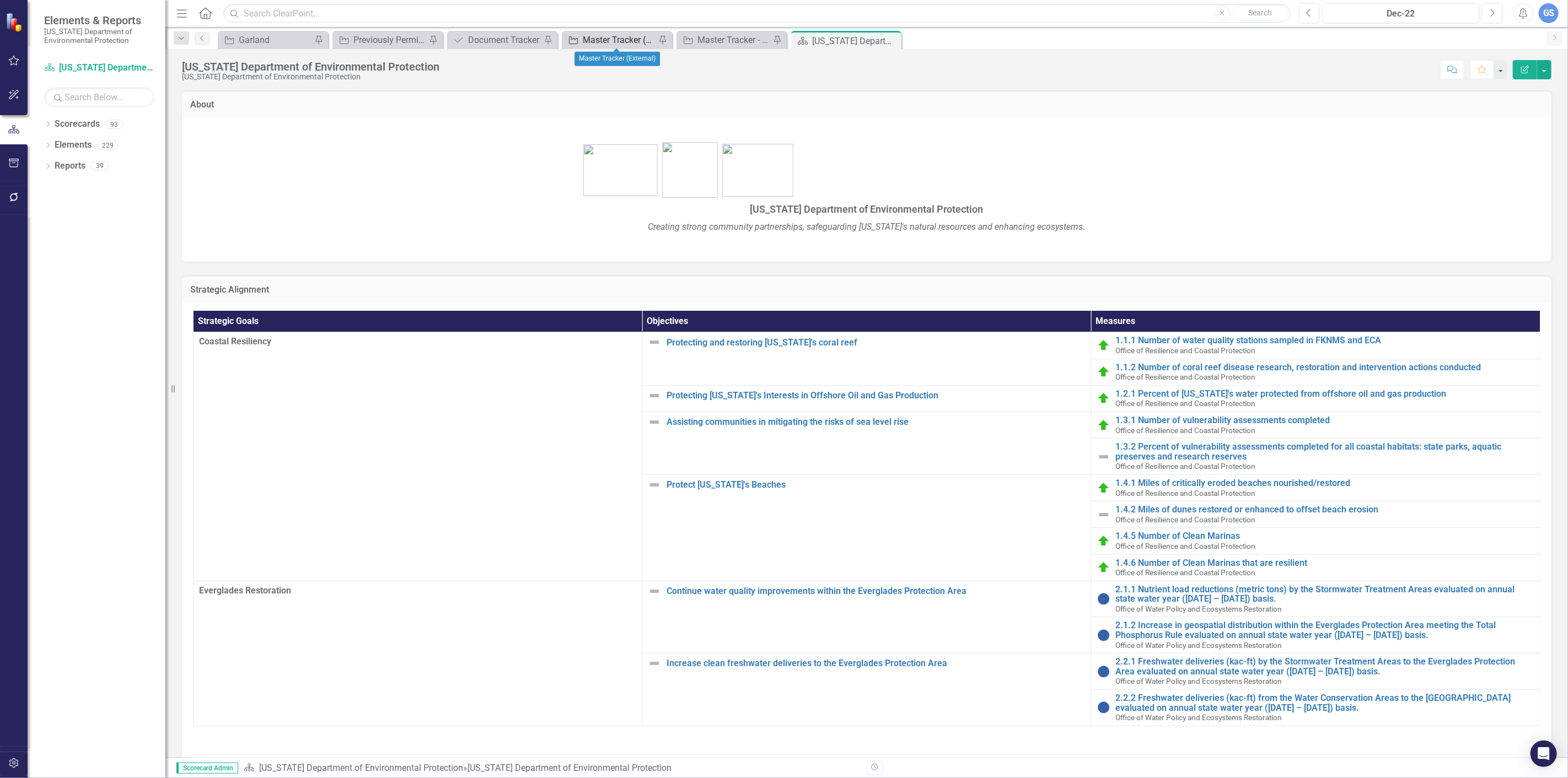
click at [618, 37] on div "Master Tracker (External)" at bounding box center [619, 40] width 73 height 14
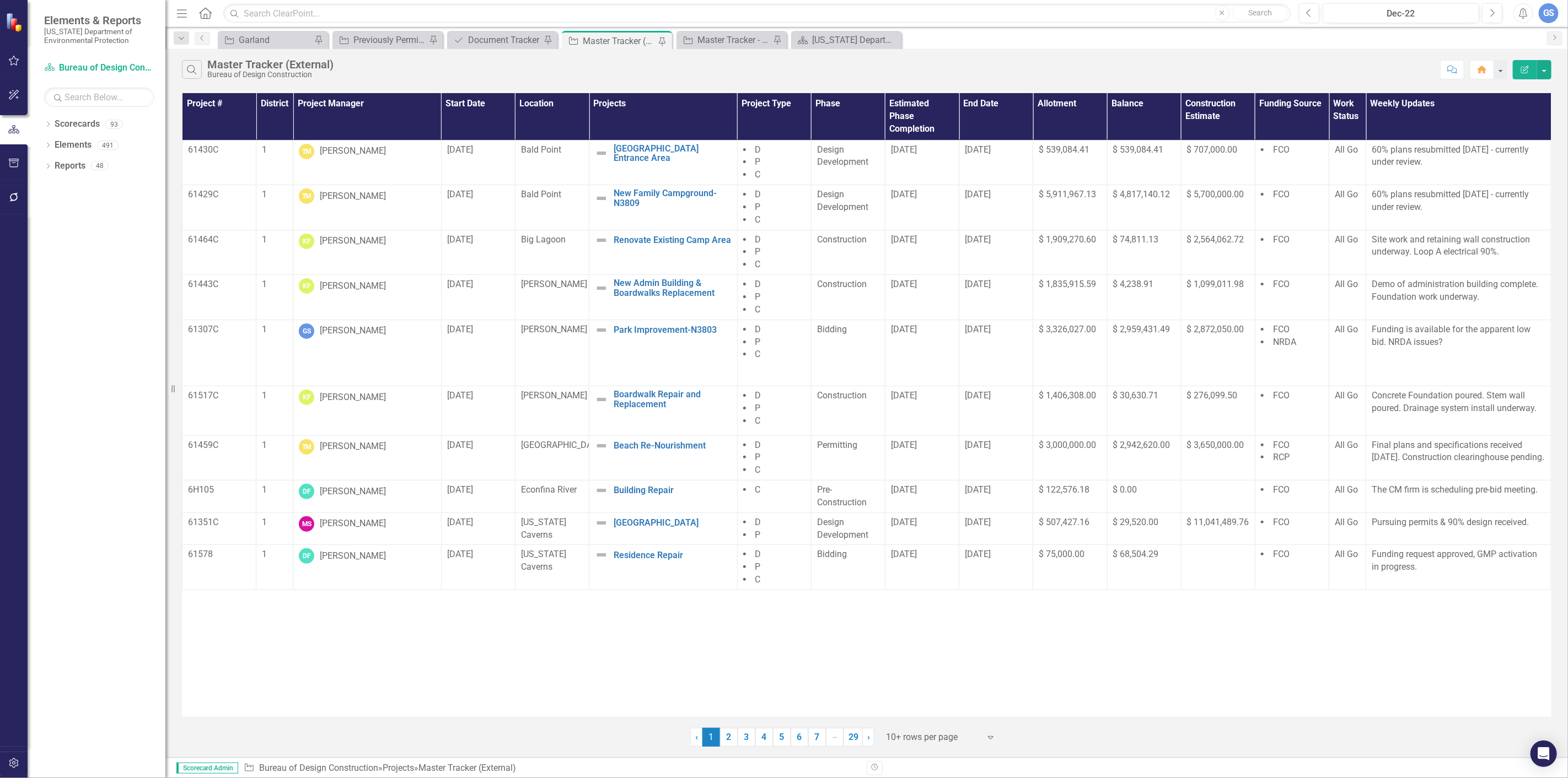
click at [855, 736] on link "29" at bounding box center [853, 737] width 19 height 18
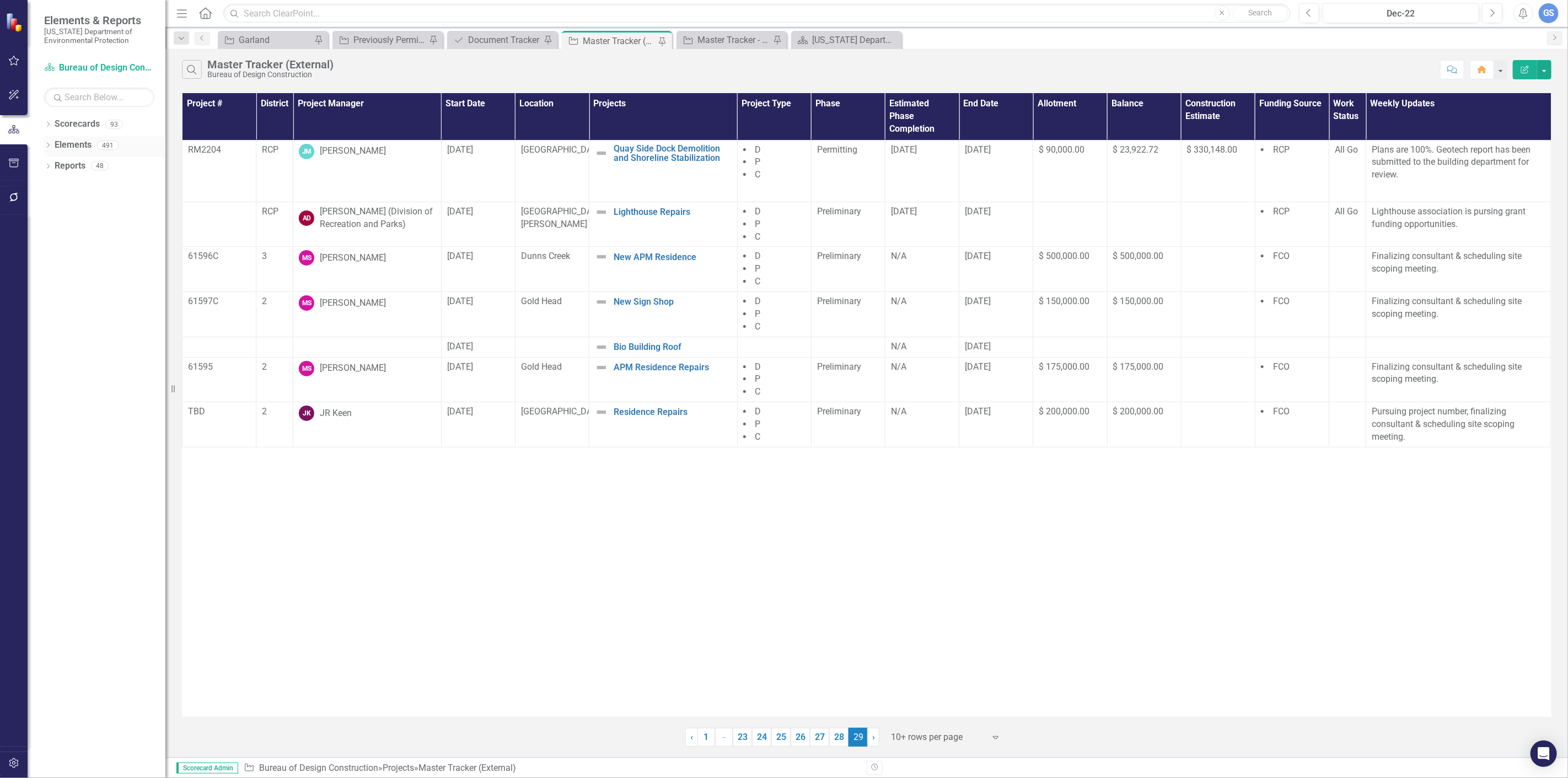
click at [50, 141] on div "Dropdown Elements 491" at bounding box center [105, 146] width 121 height 21
click at [50, 162] on div "Dropdown Reports 48" at bounding box center [105, 167] width 121 height 21
click at [47, 160] on div "Dropdown Reports 48" at bounding box center [105, 167] width 121 height 21
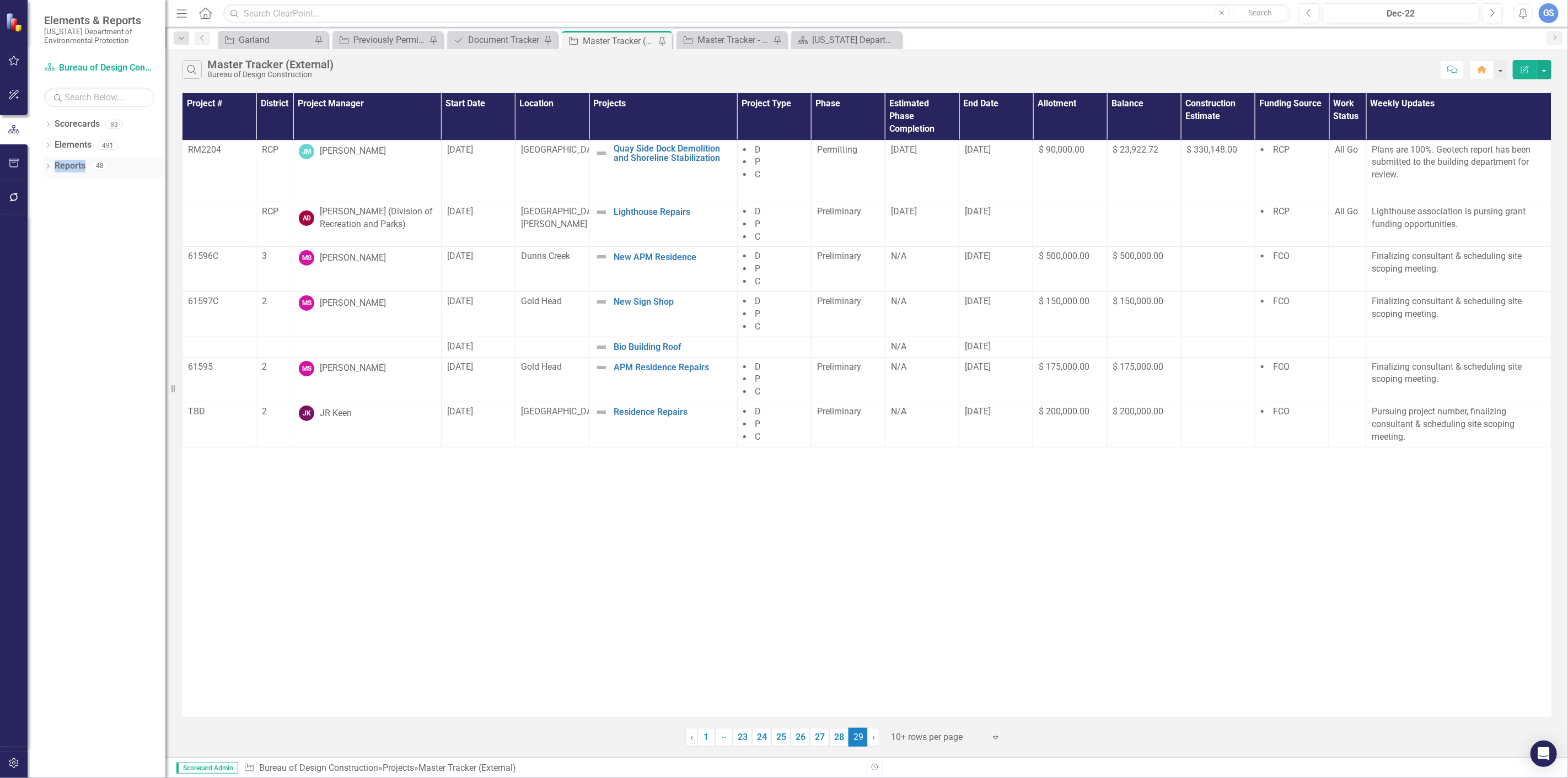
click at [47, 160] on div "Dropdown Reports 48" at bounding box center [105, 167] width 121 height 21
click at [195, 68] on icon "Search" at bounding box center [192, 69] width 12 height 10
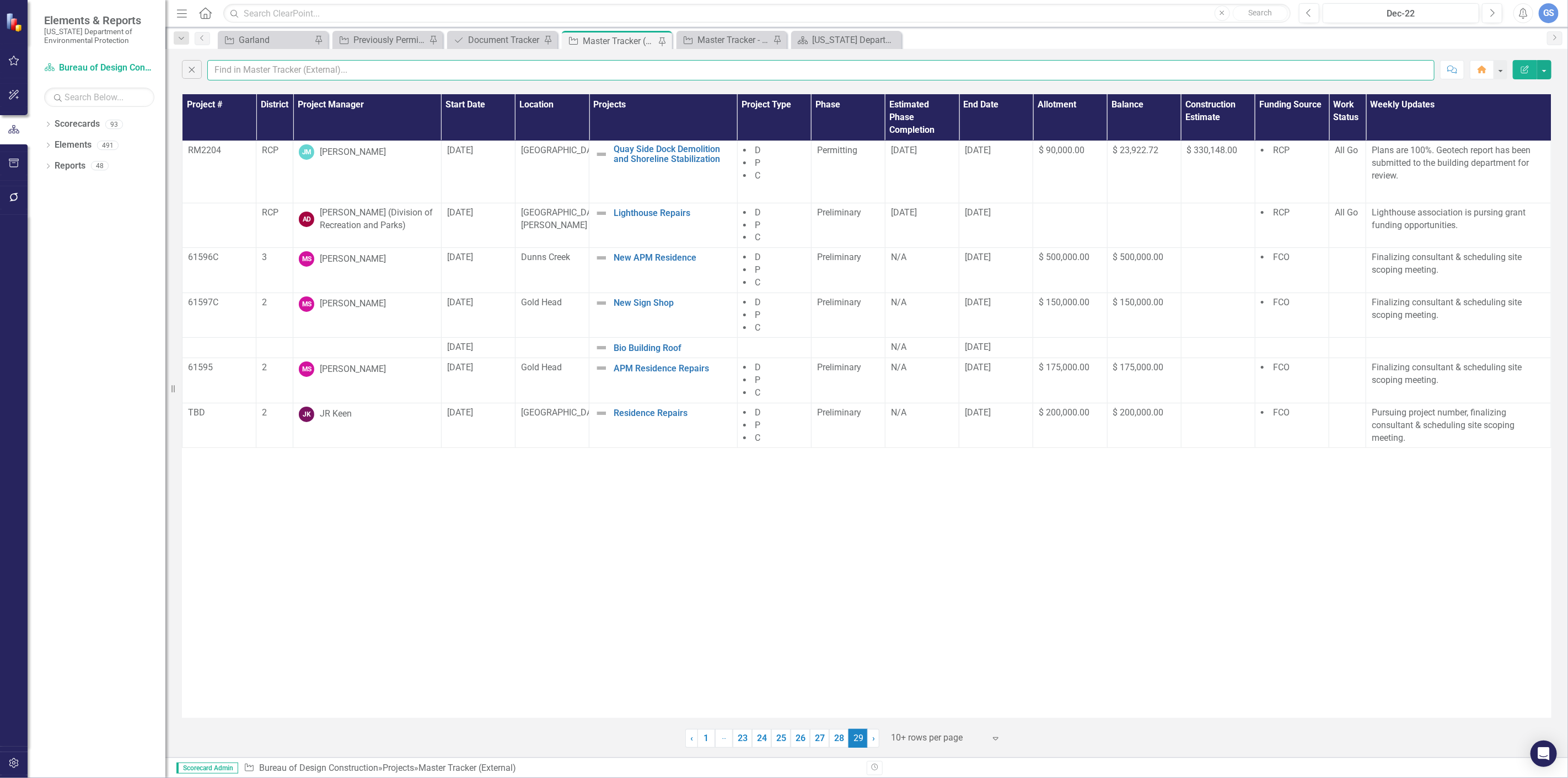
click at [249, 73] on input "text" at bounding box center [821, 70] width 1228 height 20
paste input "Bio building roof"
type input "Bio building roof"
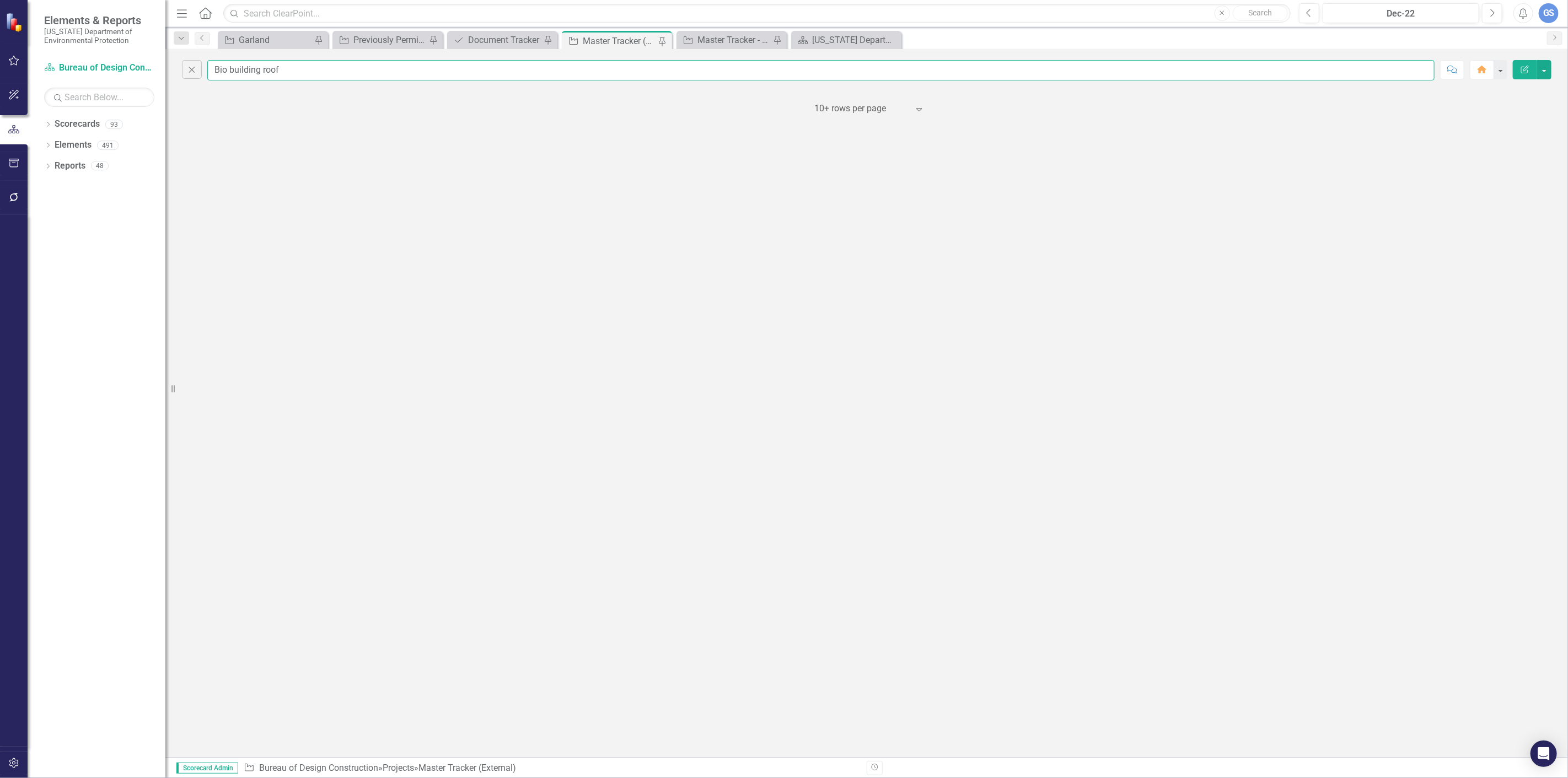
drag, startPoint x: 282, startPoint y: 67, endPoint x: 210, endPoint y: 69, distance: 72.0
click at [210, 69] on input "Bio building roof" at bounding box center [821, 70] width 1228 height 20
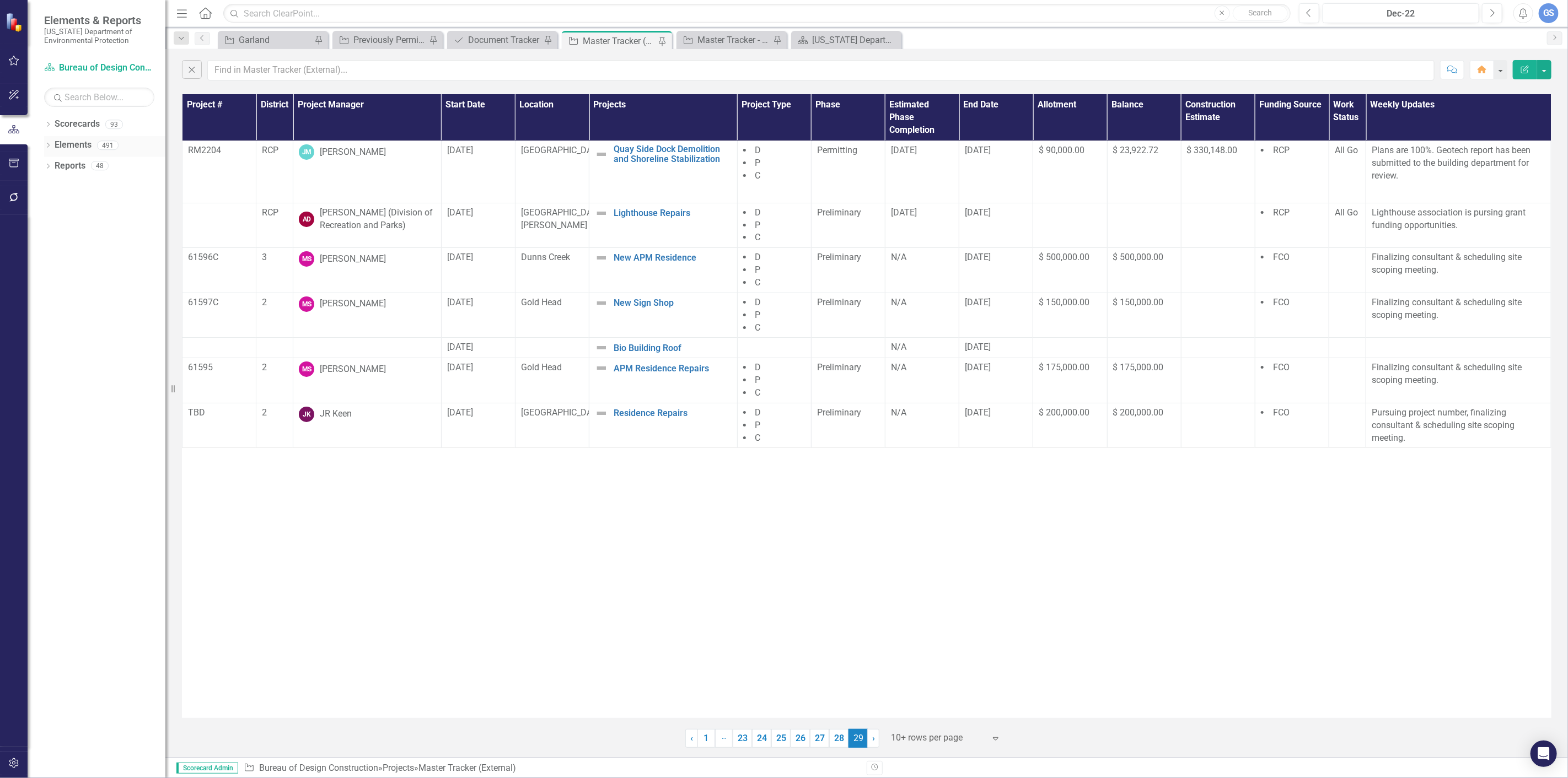
click at [47, 142] on div "Dropdown" at bounding box center [48, 146] width 8 height 9
click at [80, 205] on link "Project Projects" at bounding box center [84, 208] width 47 height 13
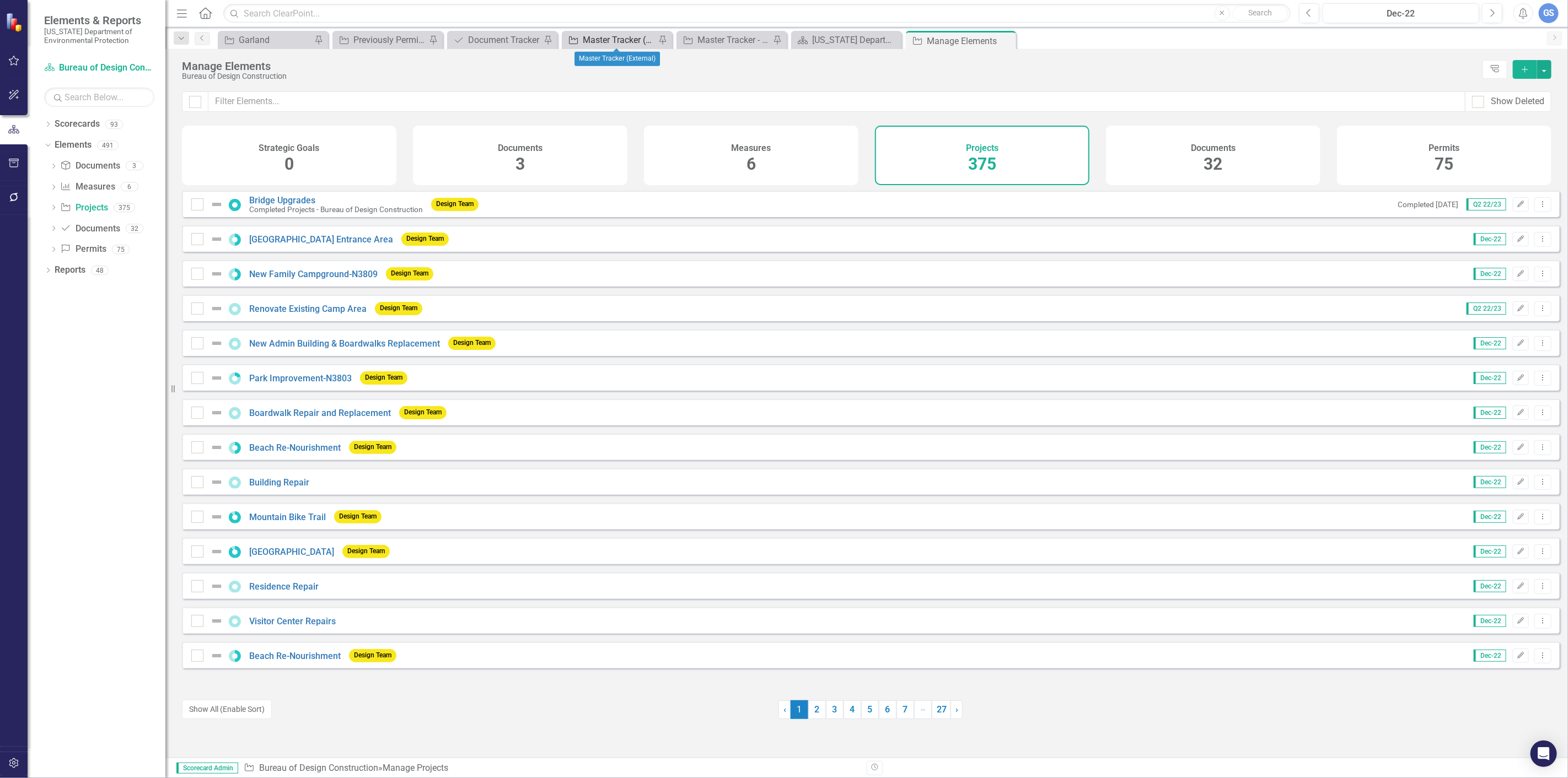
click at [603, 36] on div "Master Tracker (External)" at bounding box center [619, 40] width 73 height 14
click at [239, 101] on input "text" at bounding box center [837, 101] width 1257 height 20
click at [100, 203] on link "Project Projects" at bounding box center [84, 208] width 47 height 13
click at [977, 158] on span "375" at bounding box center [983, 164] width 28 height 19
click at [1521, 66] on icon "Add" at bounding box center [1526, 69] width 10 height 8
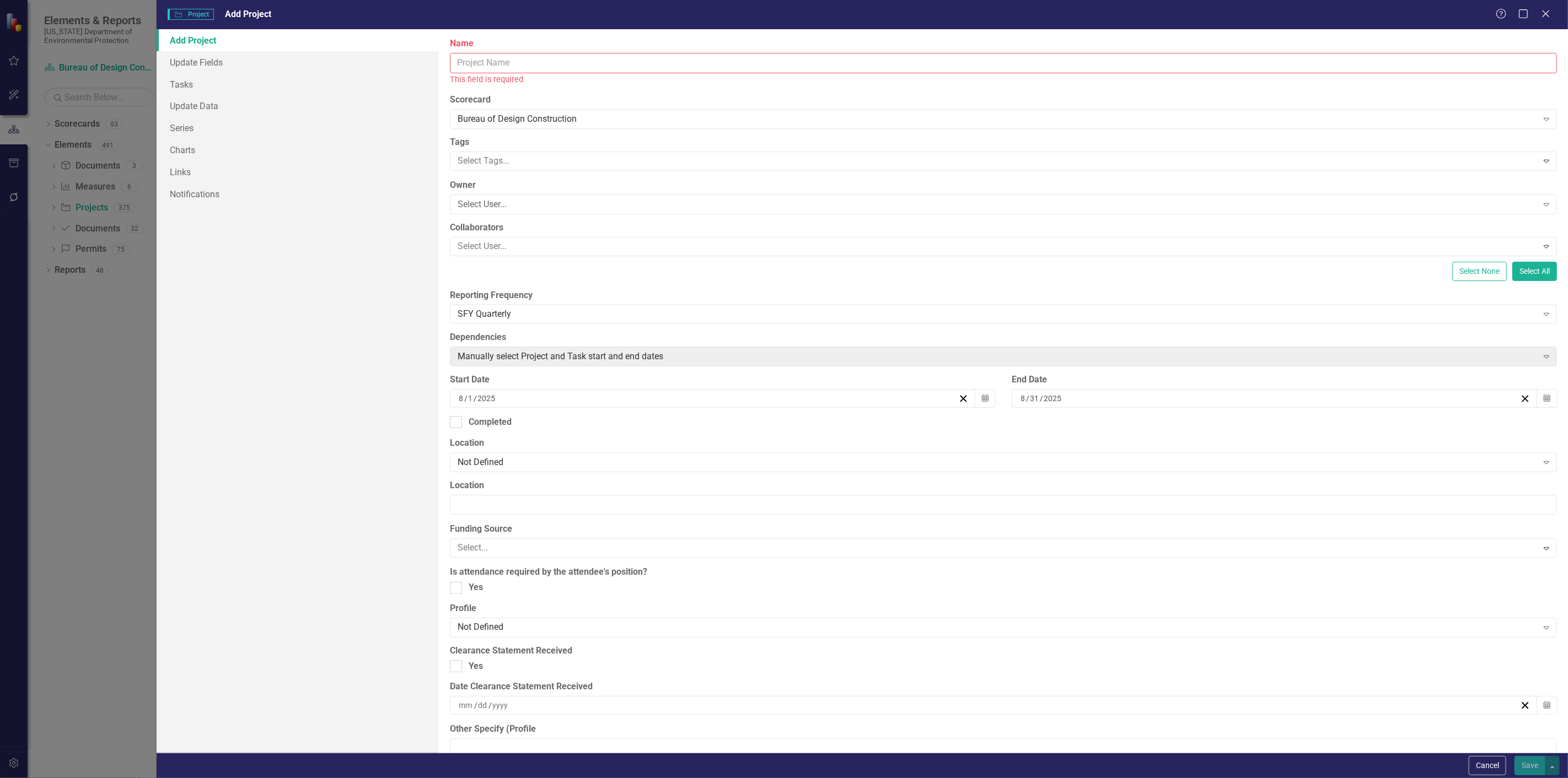
click at [475, 61] on input "Name" at bounding box center [1003, 63] width 1107 height 20
paste input "Bio building roof"
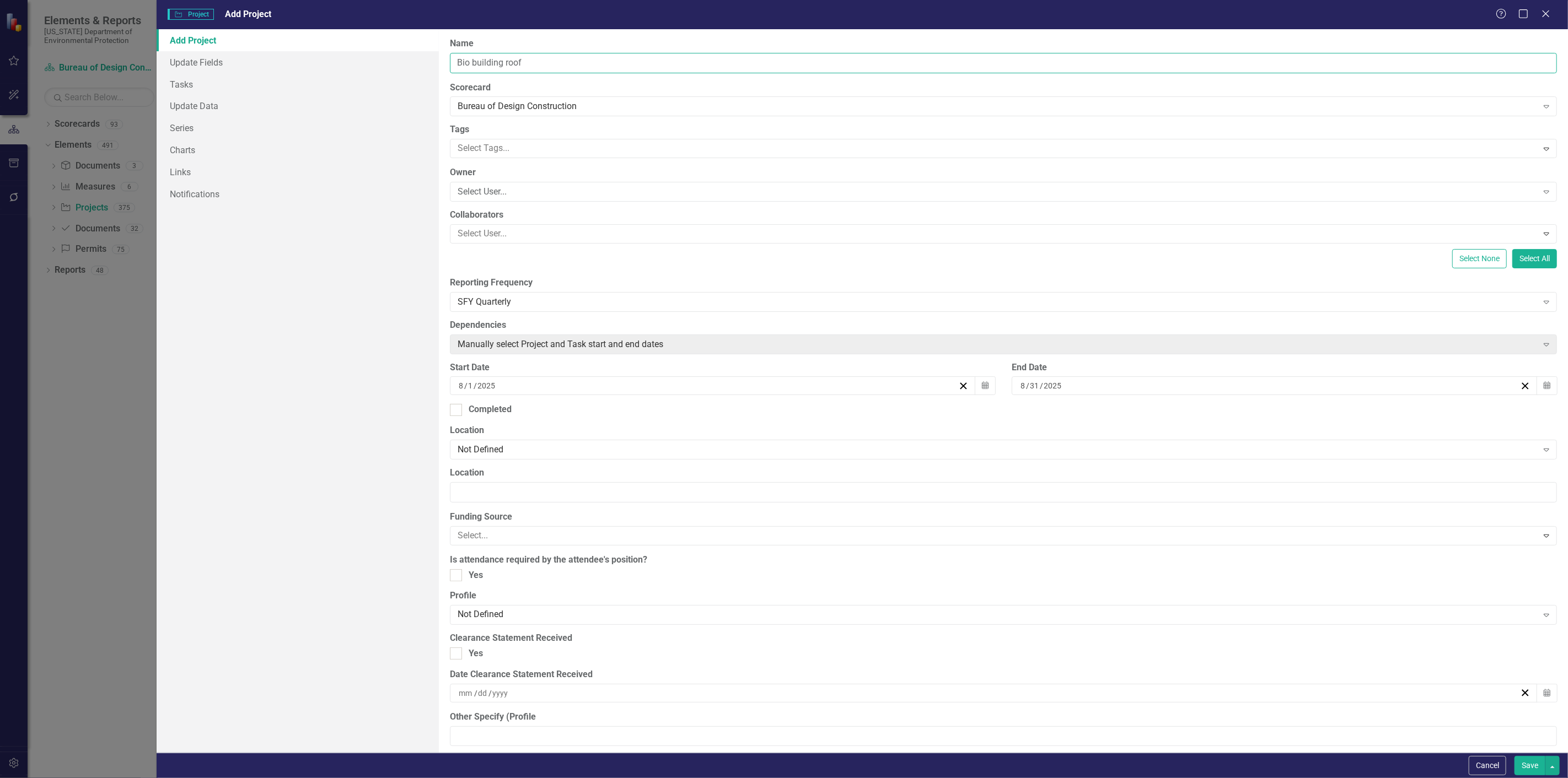
type input "Bio building roof"
drag, startPoint x: 680, startPoint y: 13, endPoint x: 338, endPoint y: 29, distance: 342.4
click at [311, 38] on form "Project Project Add Project Help Maximize Close Add Project Update Fields Tasks…" at bounding box center [862, 389] width 1412 height 778
click at [471, 145] on div at bounding box center [996, 148] width 1084 height 15
click at [671, 97] on div "Bureau of Design Construction Expand" at bounding box center [1003, 106] width 1107 height 20
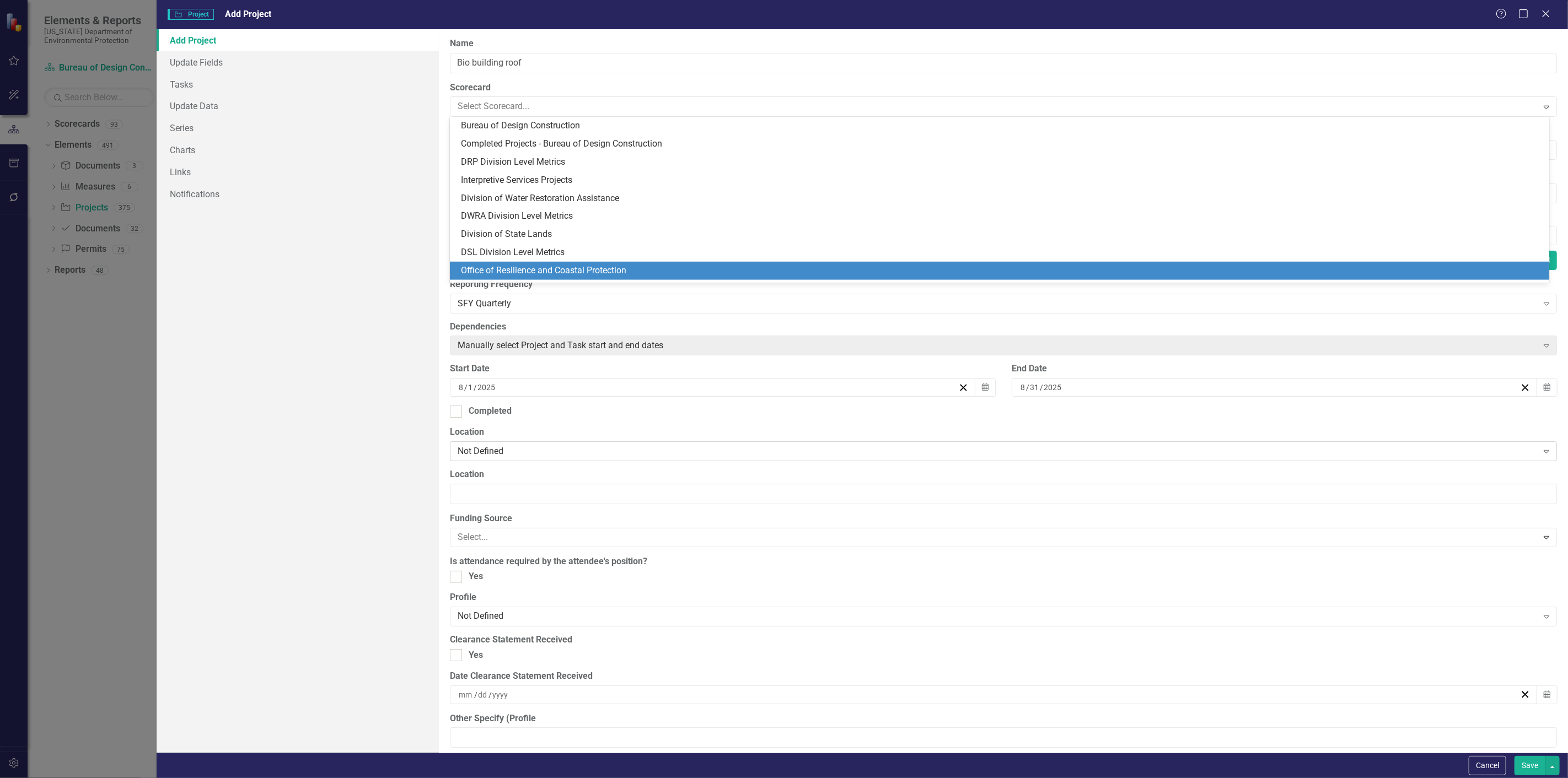
click at [649, 442] on div "Not Defined Expand" at bounding box center [1003, 451] width 1107 height 20
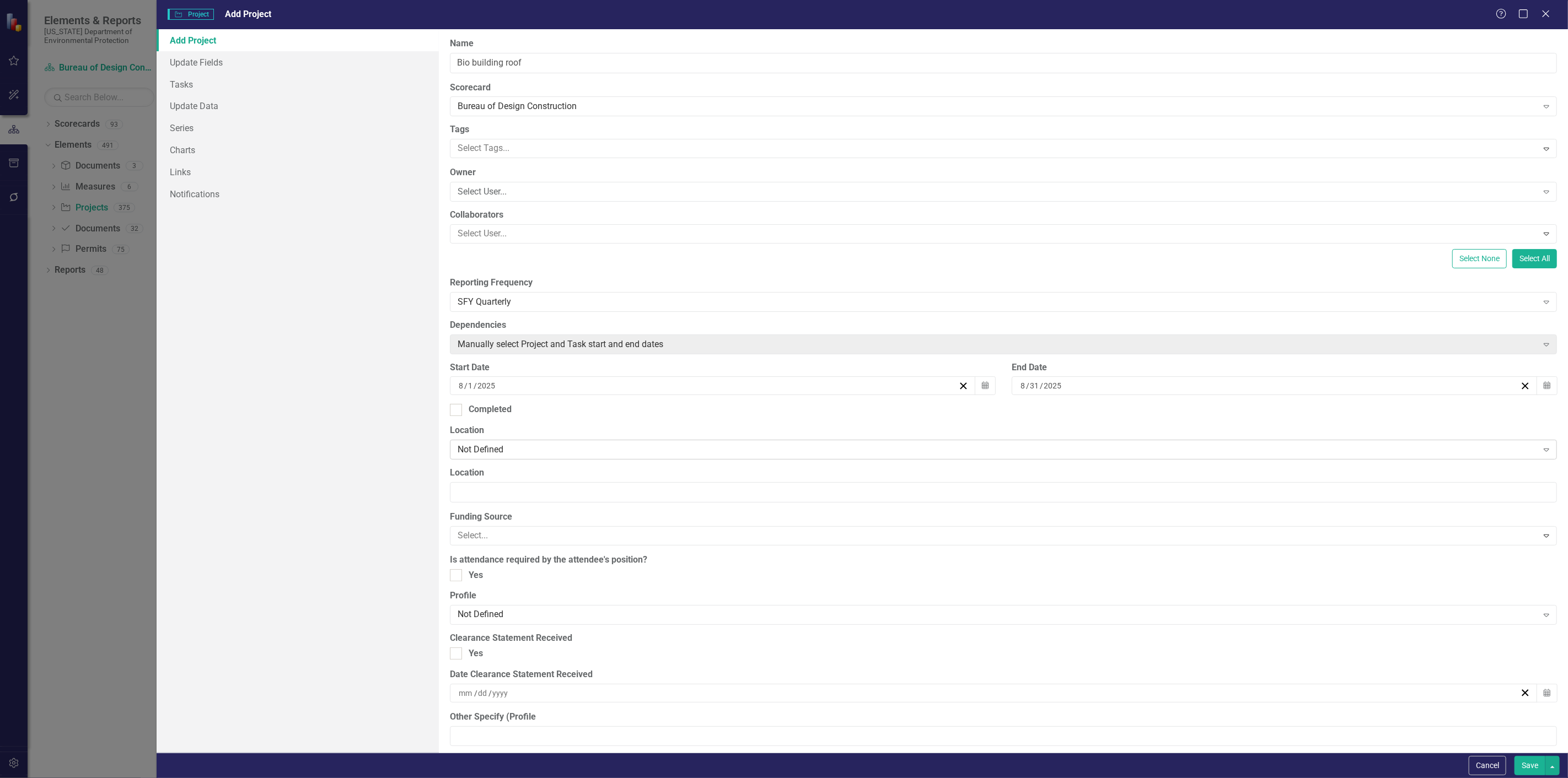
click at [486, 449] on div "Not Defined" at bounding box center [998, 450] width 1080 height 13
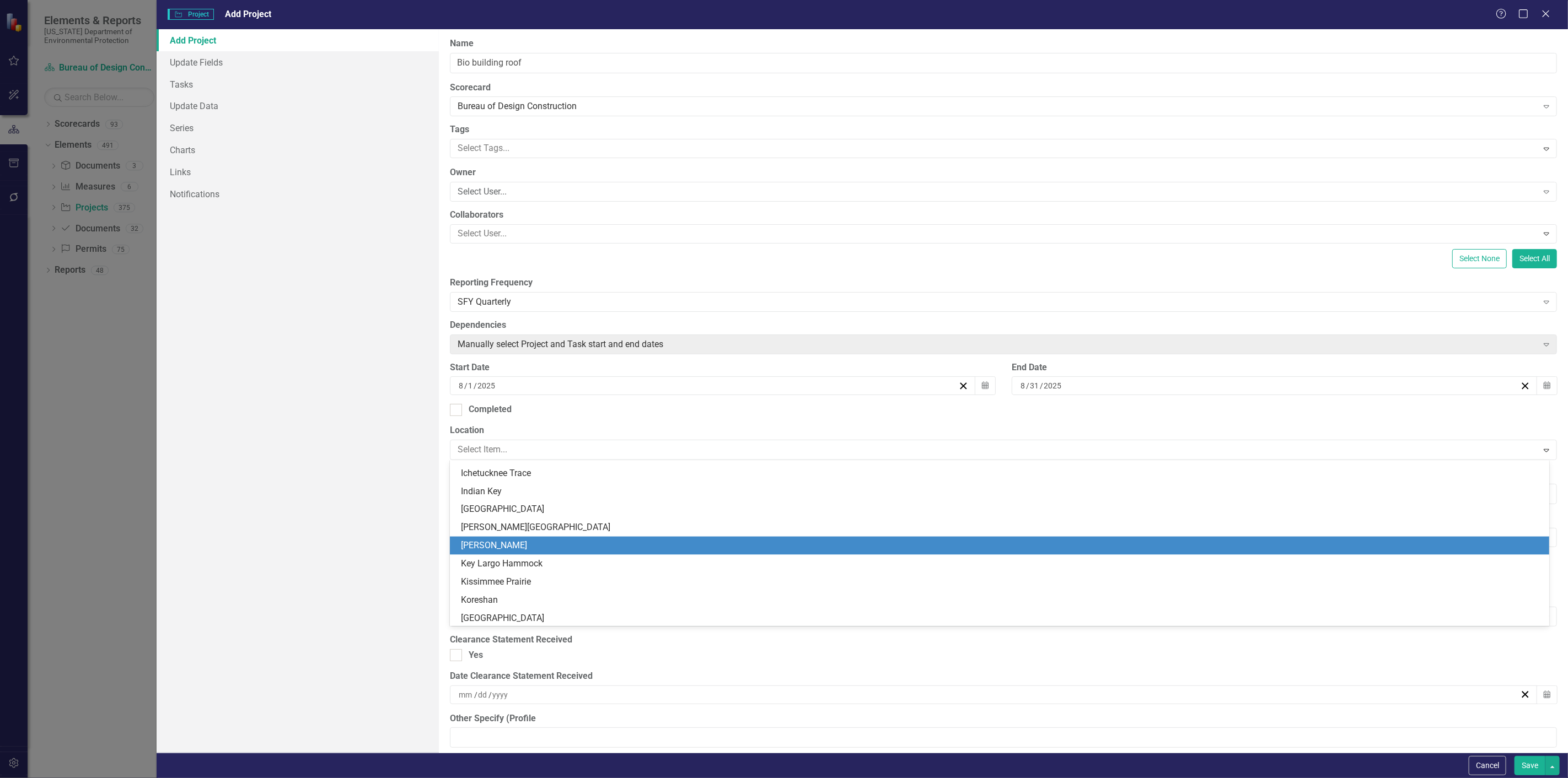
click at [505, 538] on div "[PERSON_NAME]" at bounding box center [999, 546] width 1100 height 18
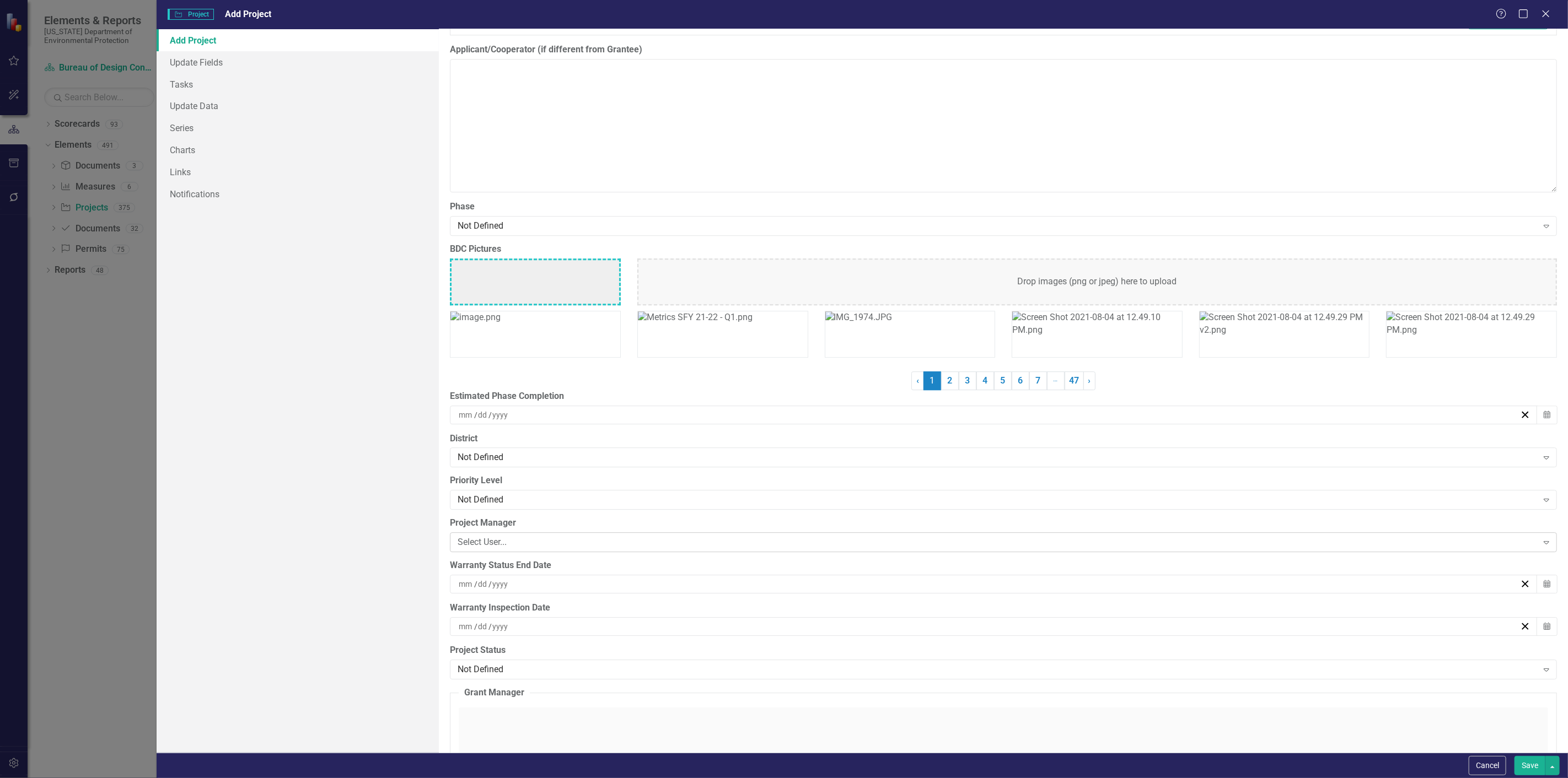
scroll to position [2571, 0]
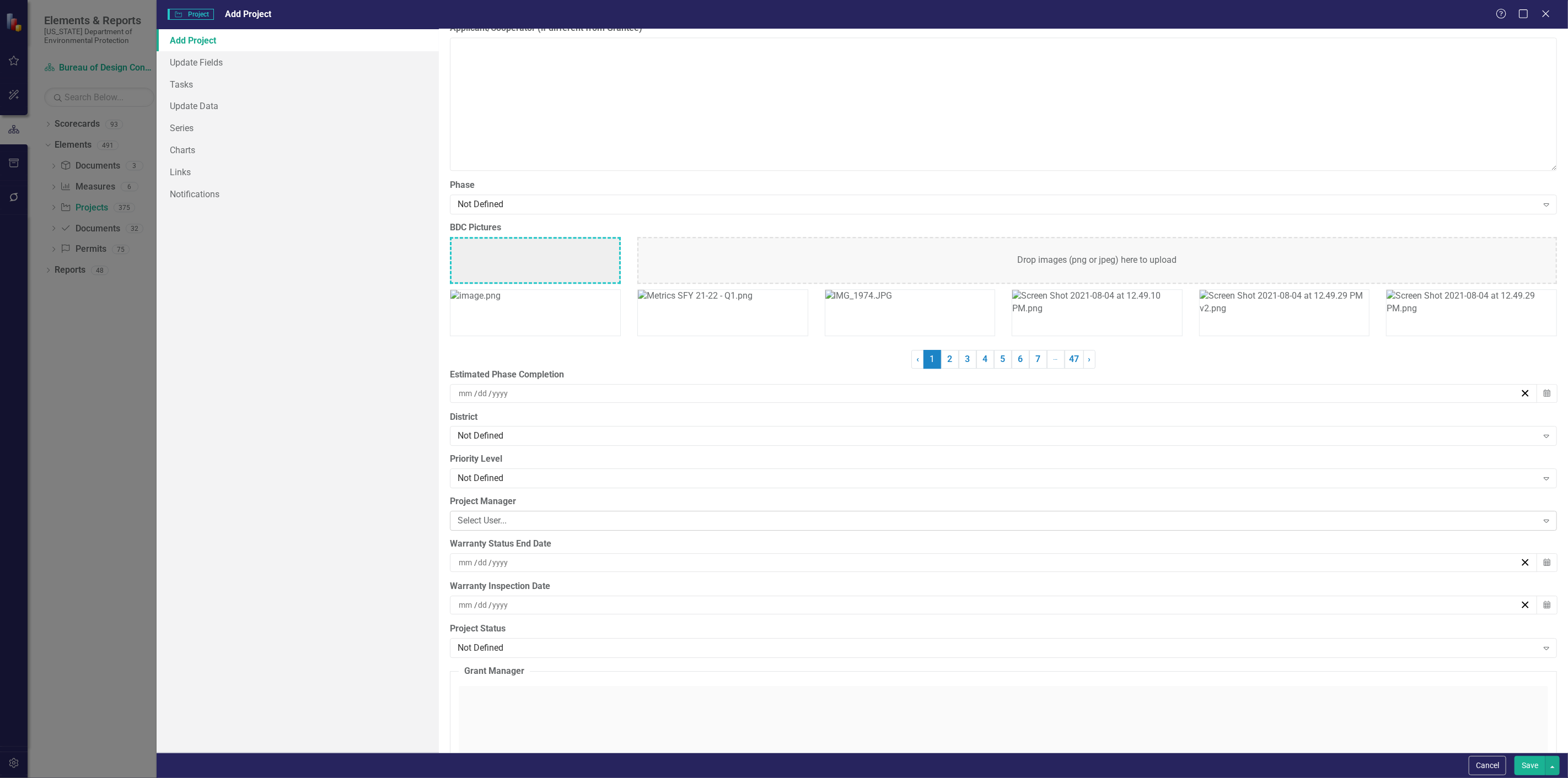
click at [490, 517] on div "Select User... Expand" at bounding box center [1003, 521] width 1107 height 20
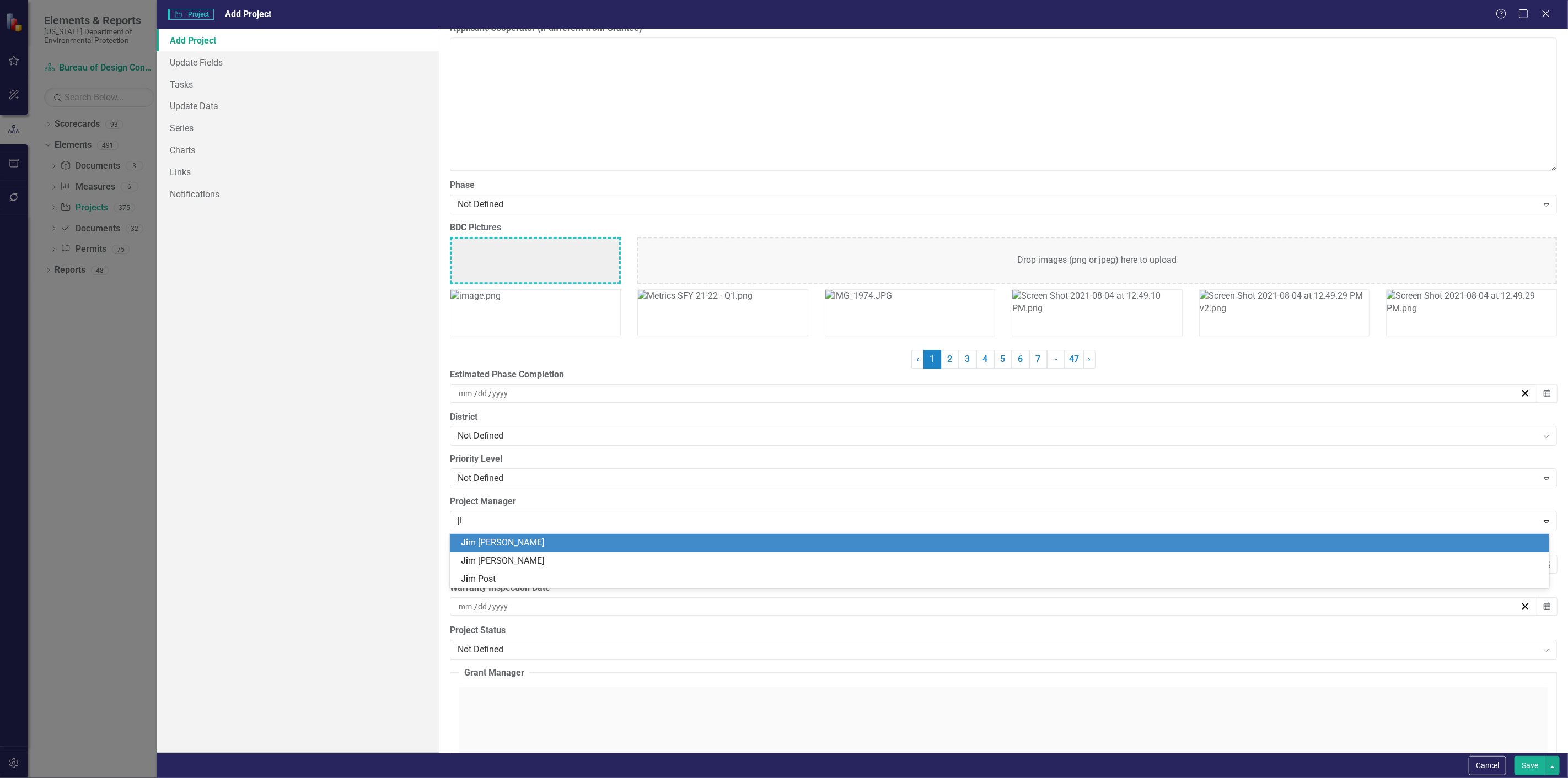
type input "jim"
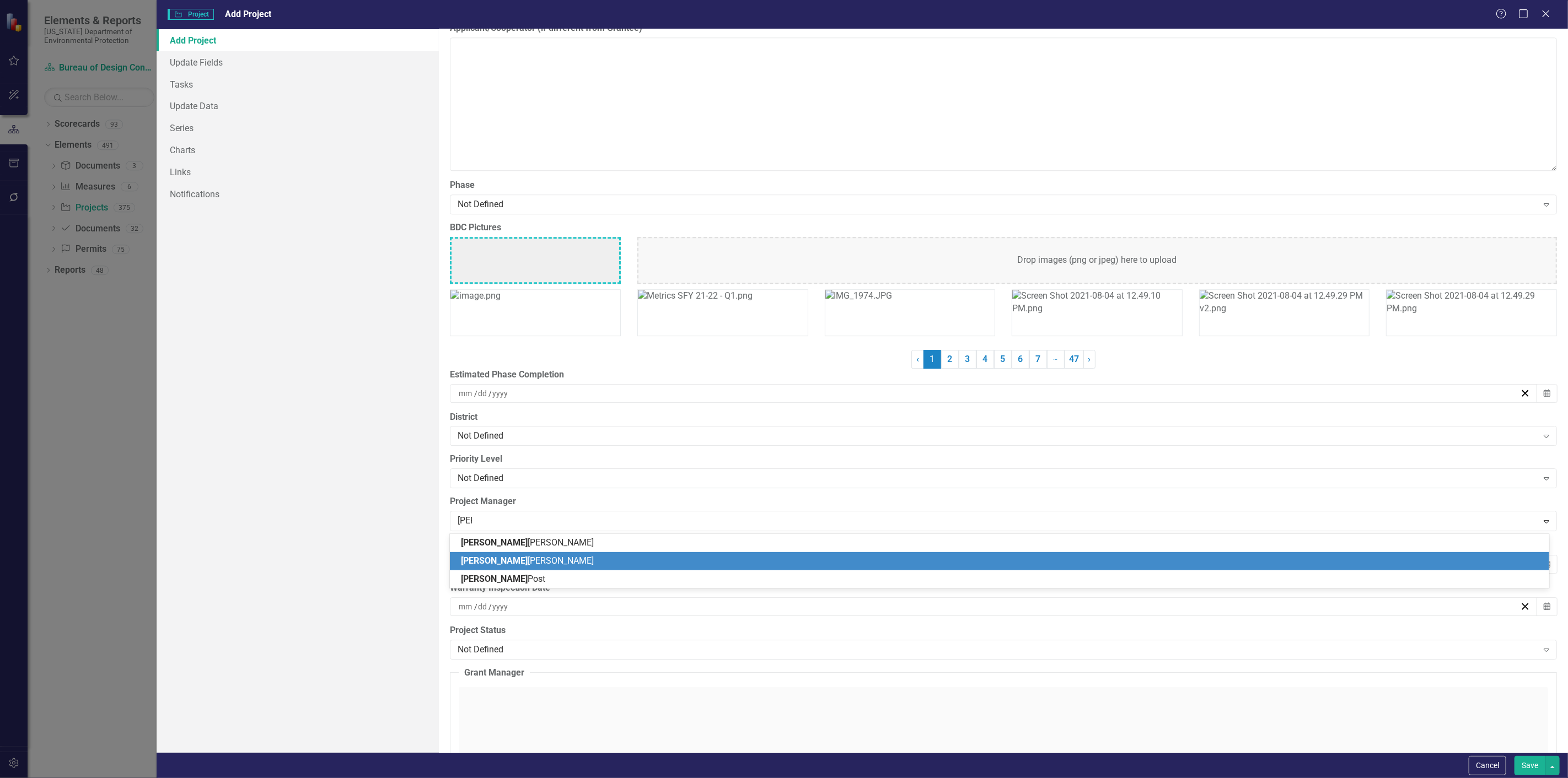
click at [488, 558] on span "Jim McGuire" at bounding box center [527, 560] width 133 height 10
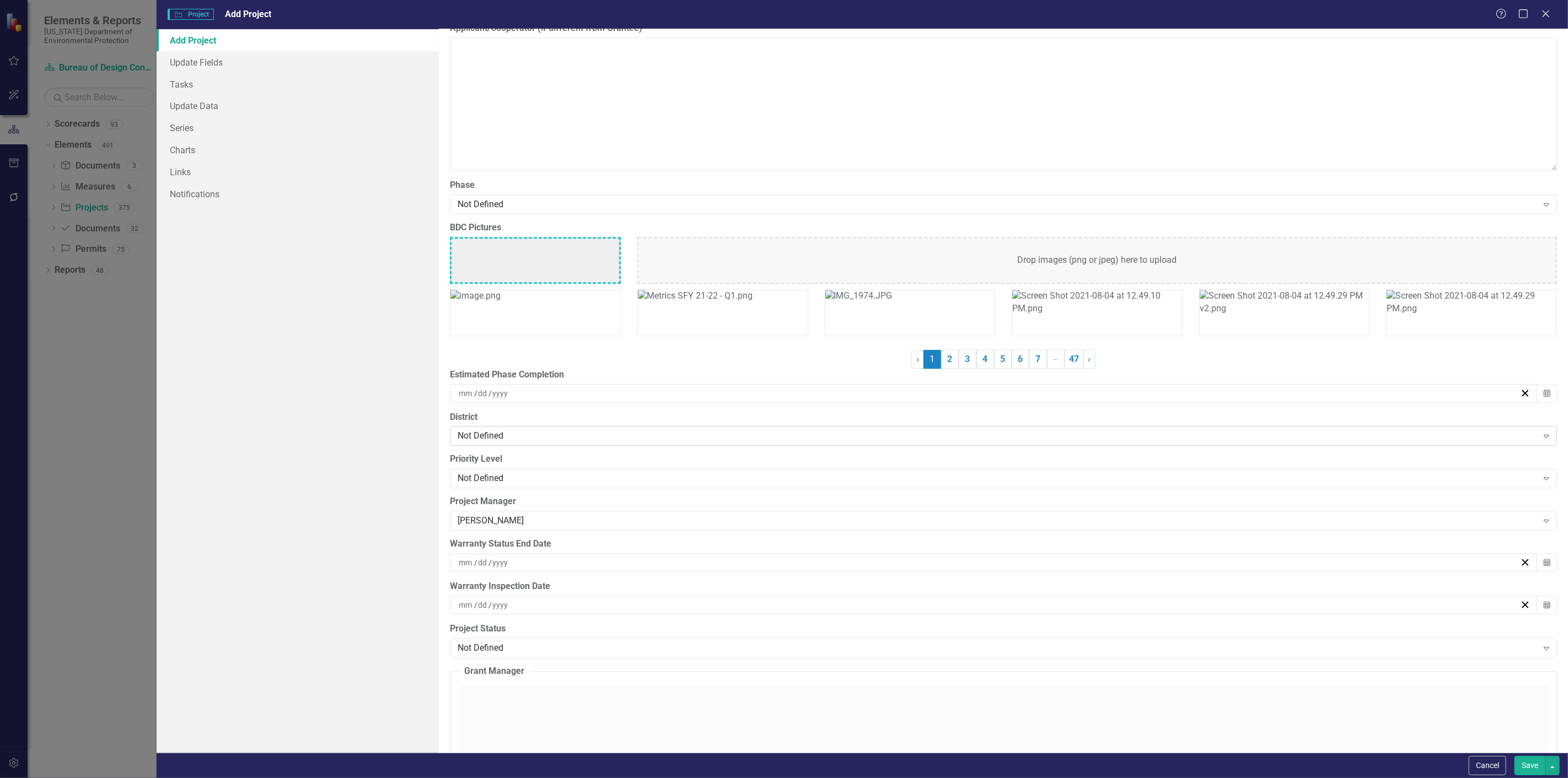
click at [482, 437] on div "Not Defined" at bounding box center [998, 436] width 1080 height 13
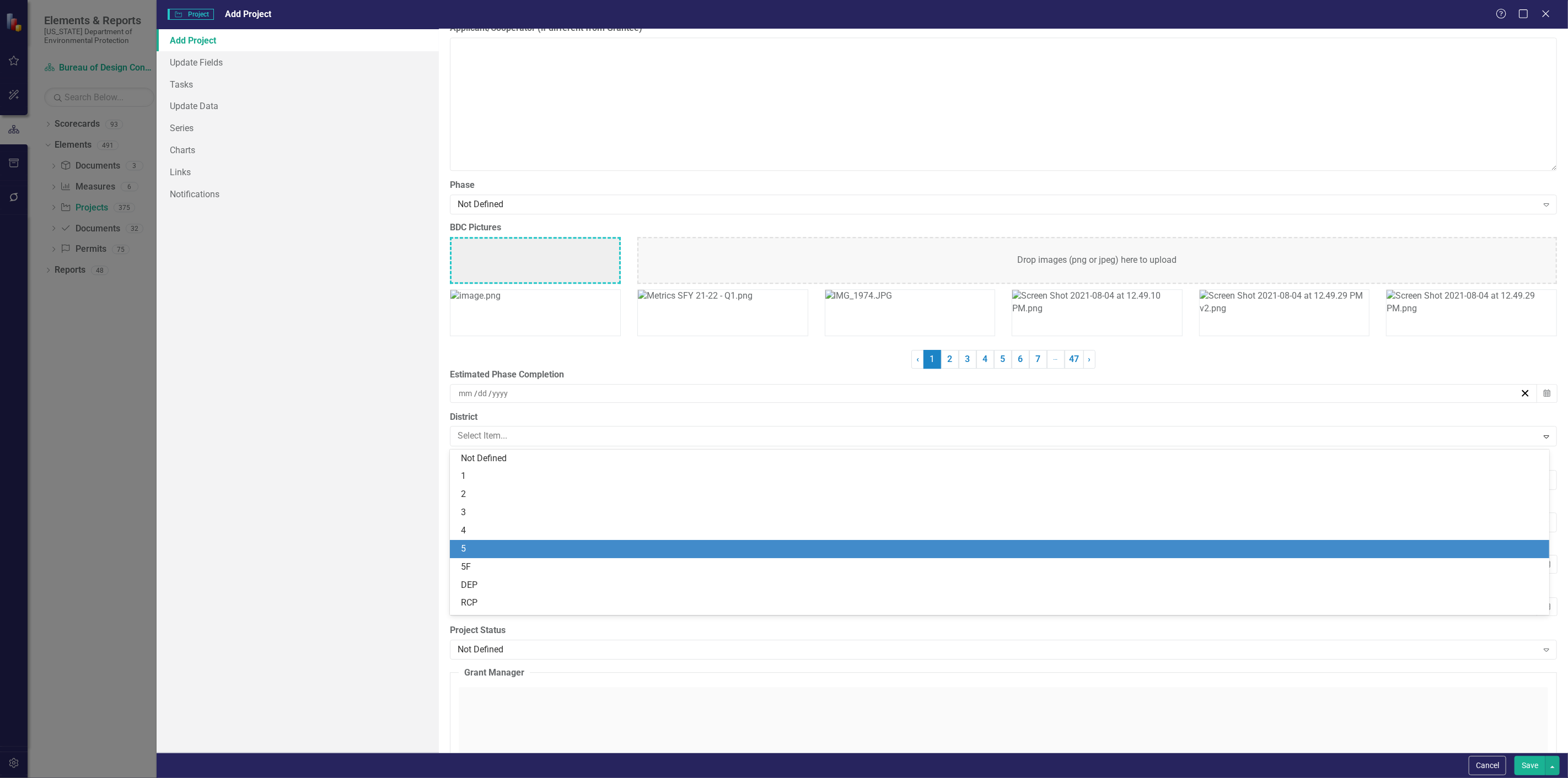
click at [465, 543] on div "5" at bounding box center [1002, 549] width 1082 height 13
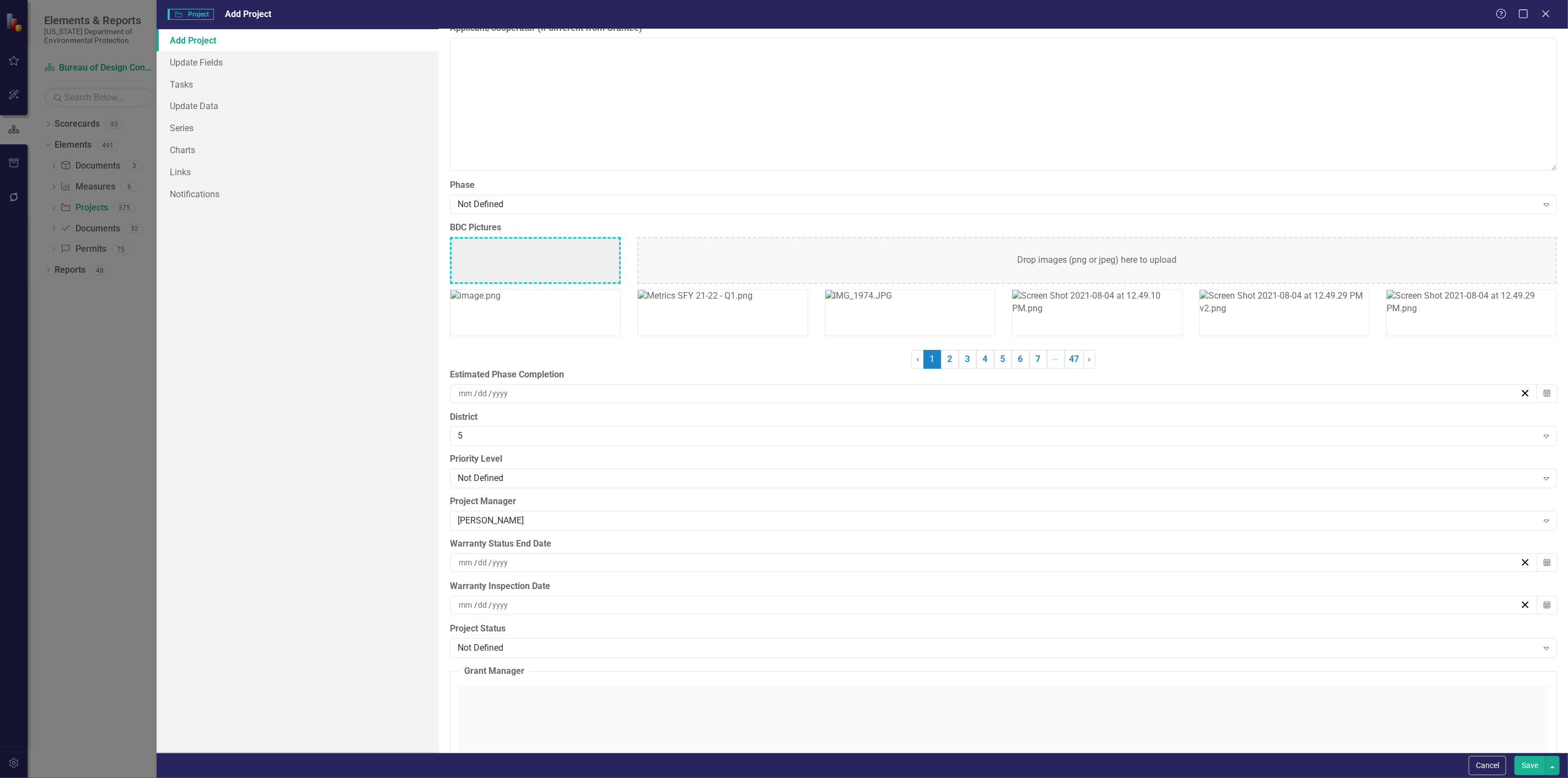
click at [1529, 760] on button "Save" at bounding box center [1530, 765] width 31 height 19
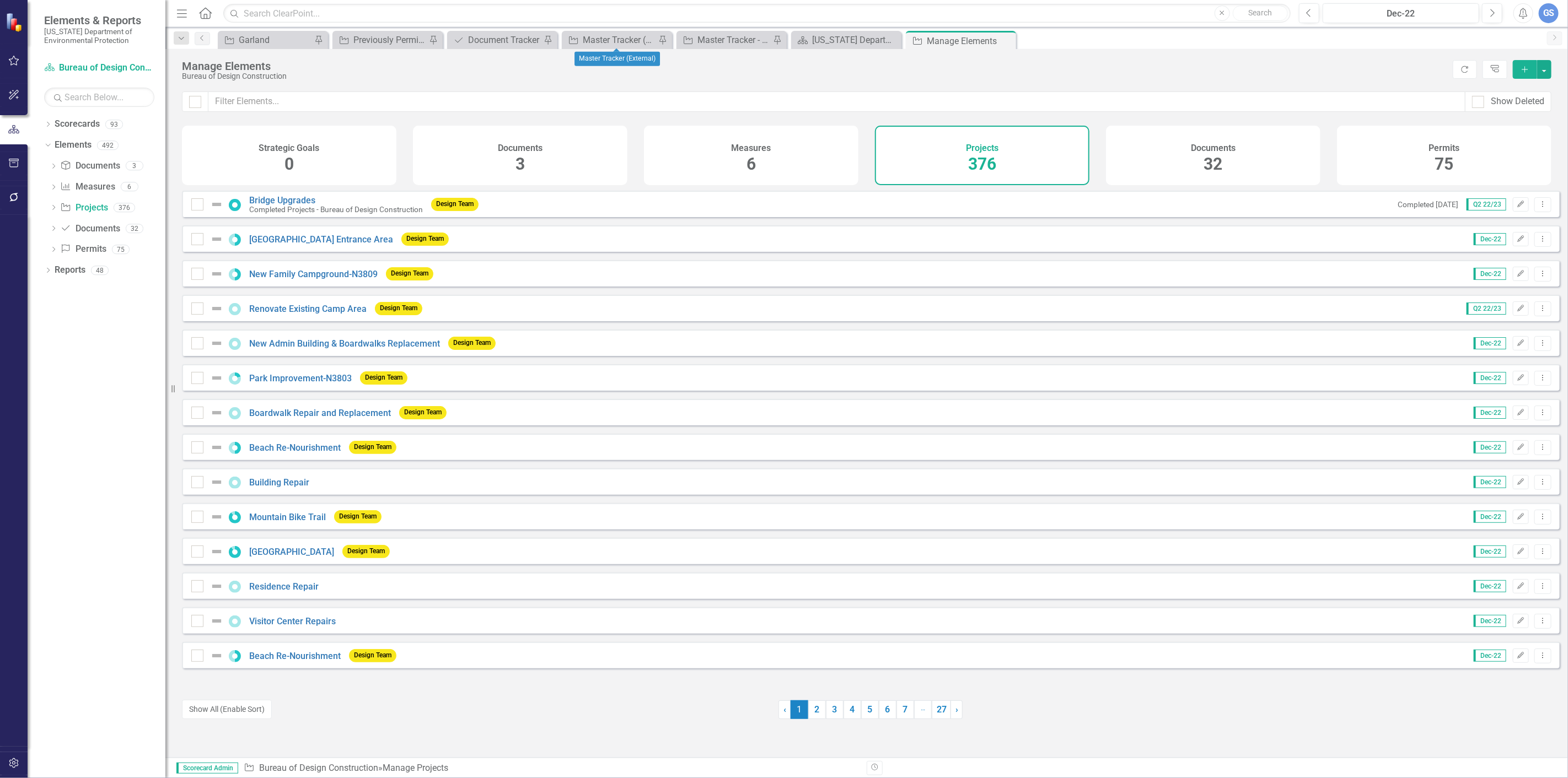
click at [618, 32] on div "Project Master Tracker (External) Pin" at bounding box center [617, 40] width 110 height 18
click at [603, 34] on div "Master Tracker (External)" at bounding box center [619, 40] width 73 height 14
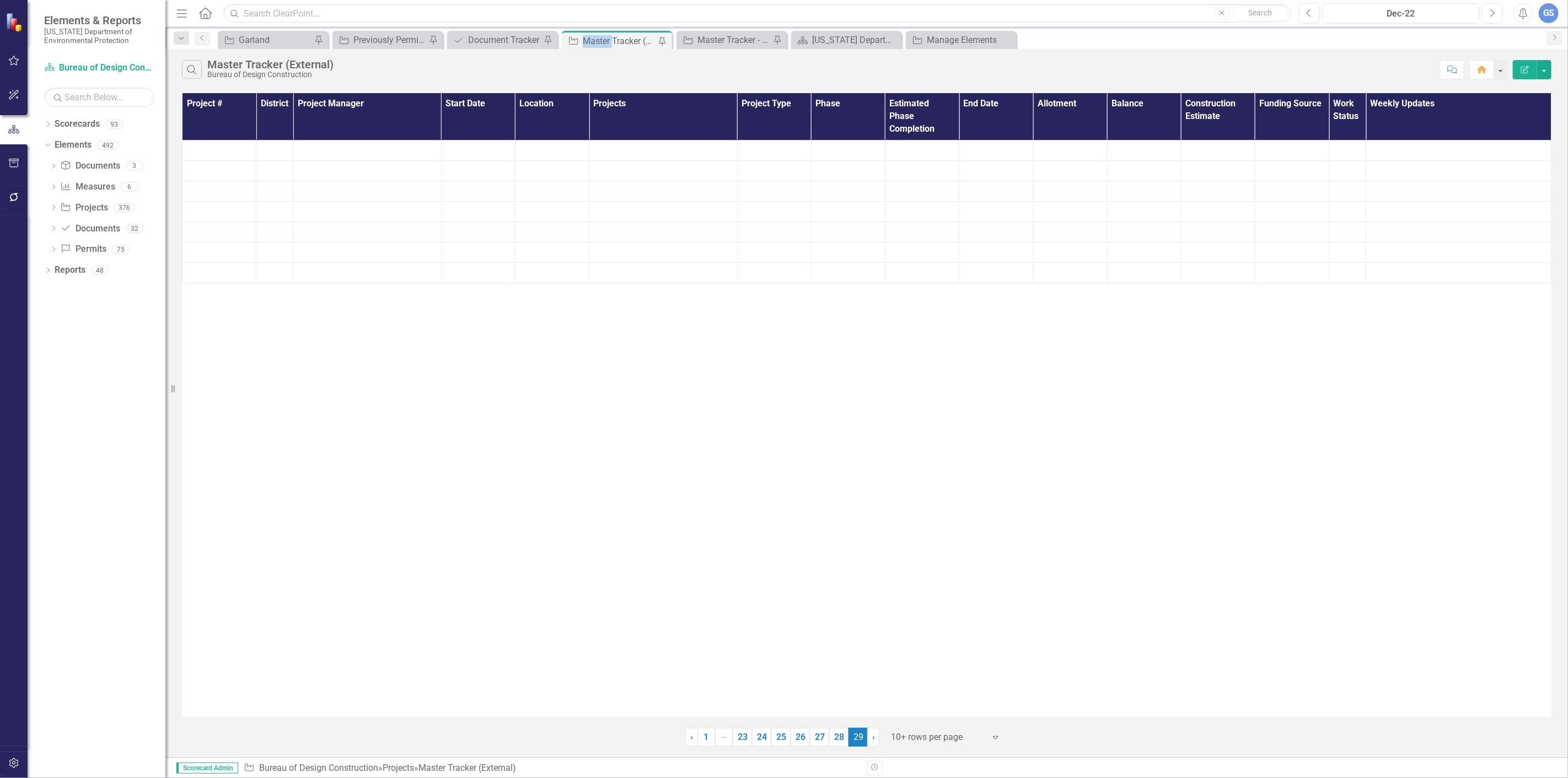
click at [603, 34] on div "Master Tracker (External)" at bounding box center [619, 41] width 73 height 14
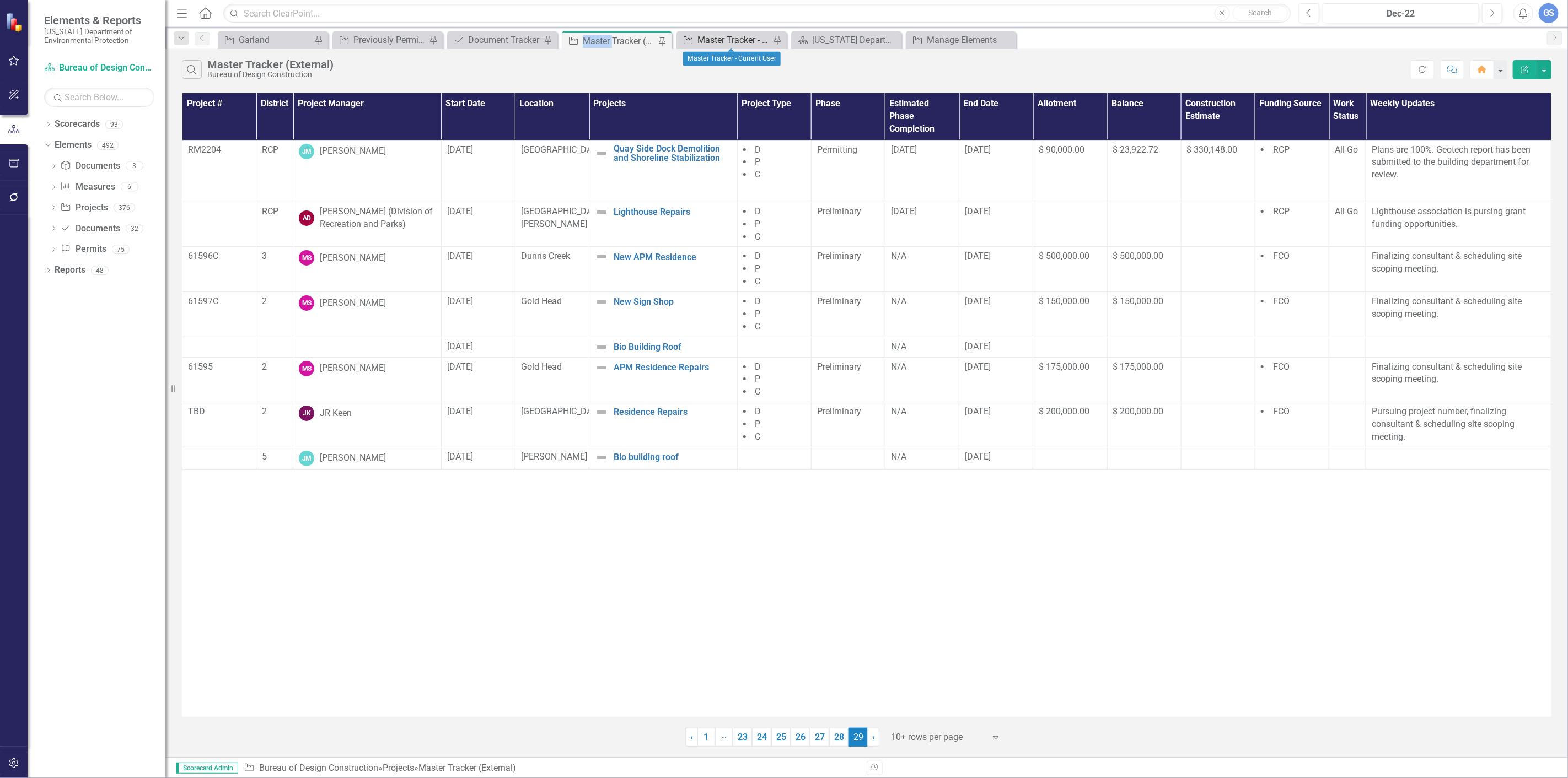
click at [718, 34] on div "Master Tracker - Current User" at bounding box center [734, 40] width 73 height 14
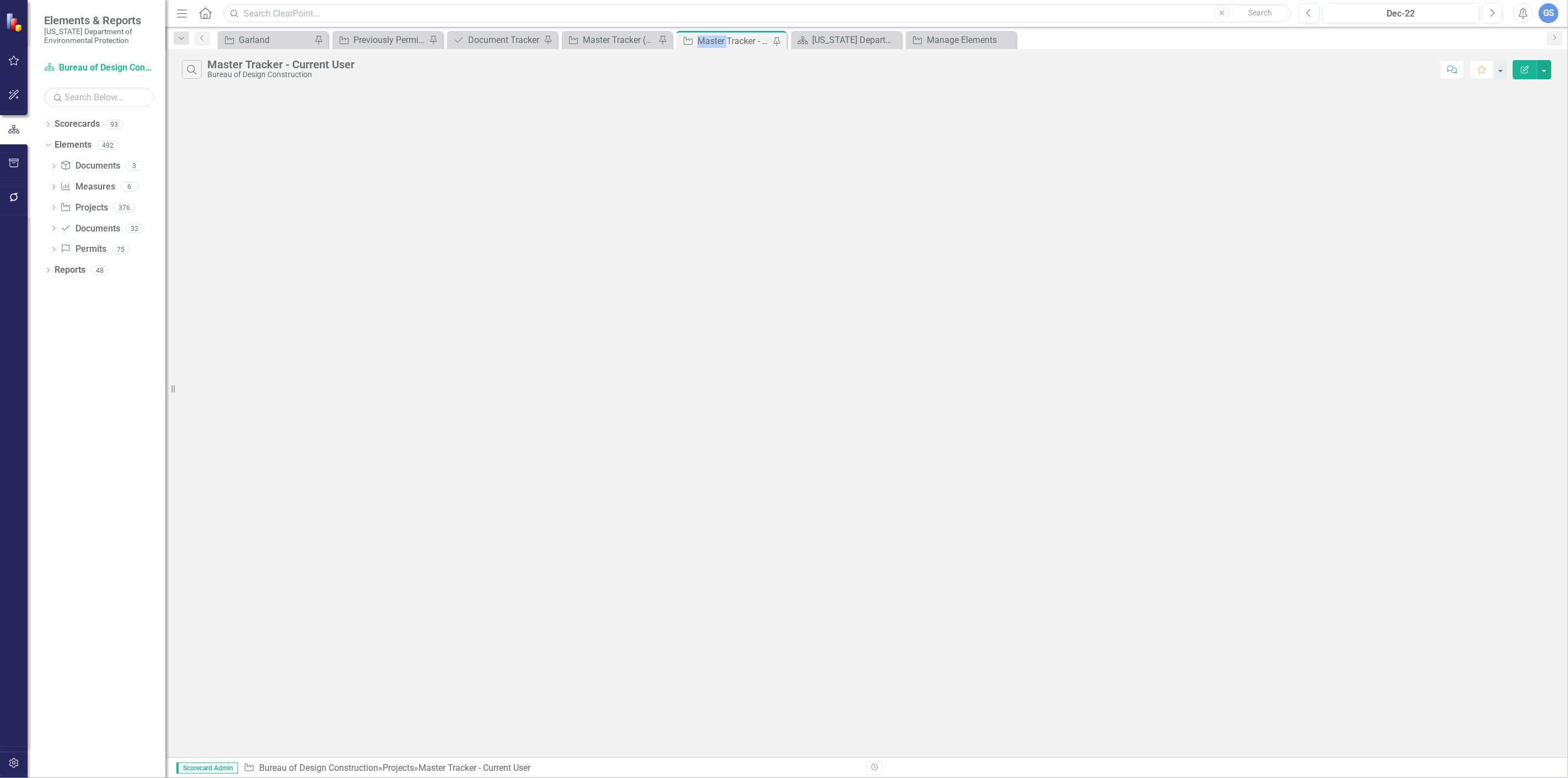
click at [718, 34] on div "Master Tracker - Current User" at bounding box center [734, 41] width 73 height 14
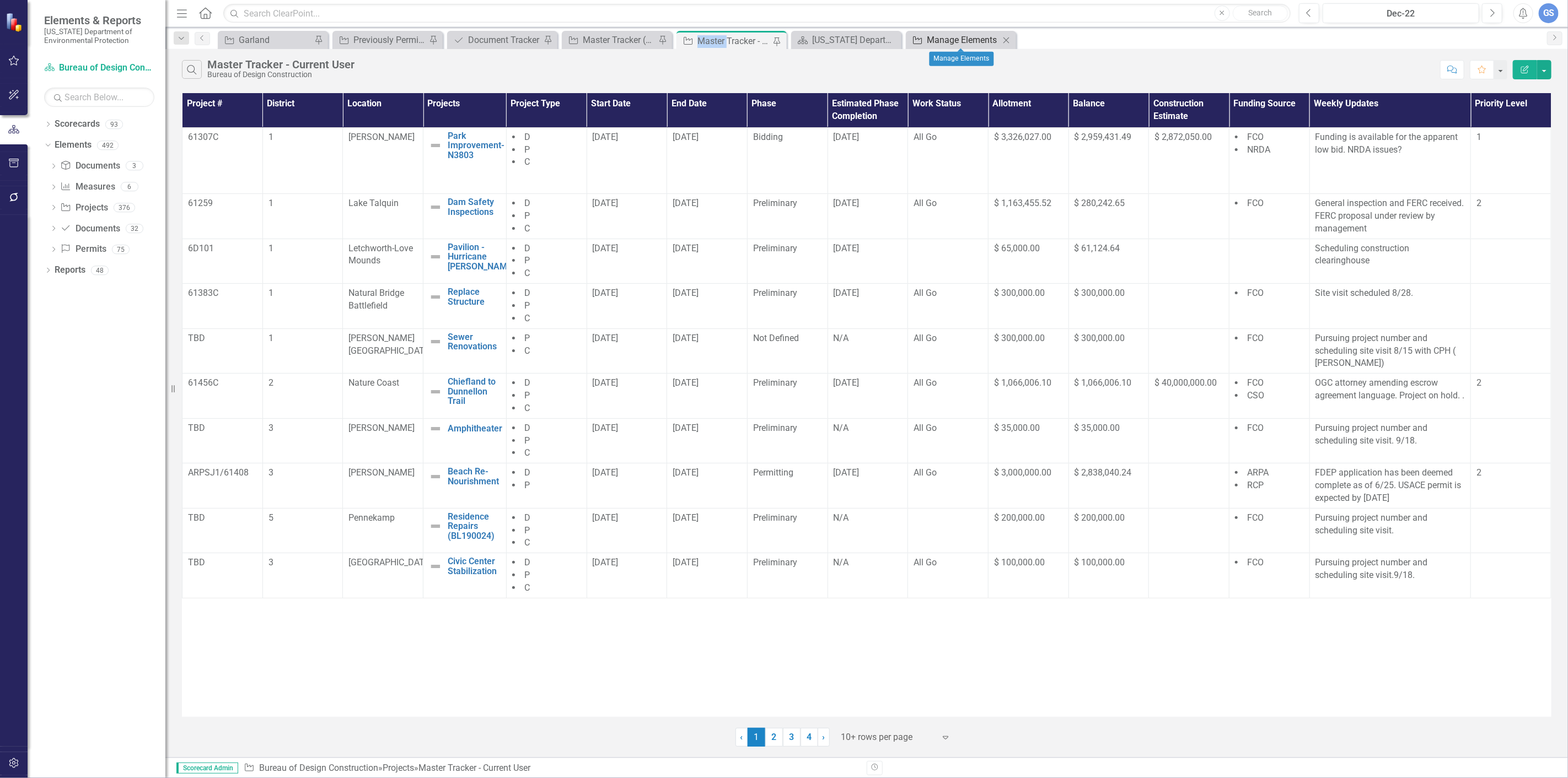
click at [961, 38] on div "Manage Elements" at bounding box center [963, 40] width 73 height 14
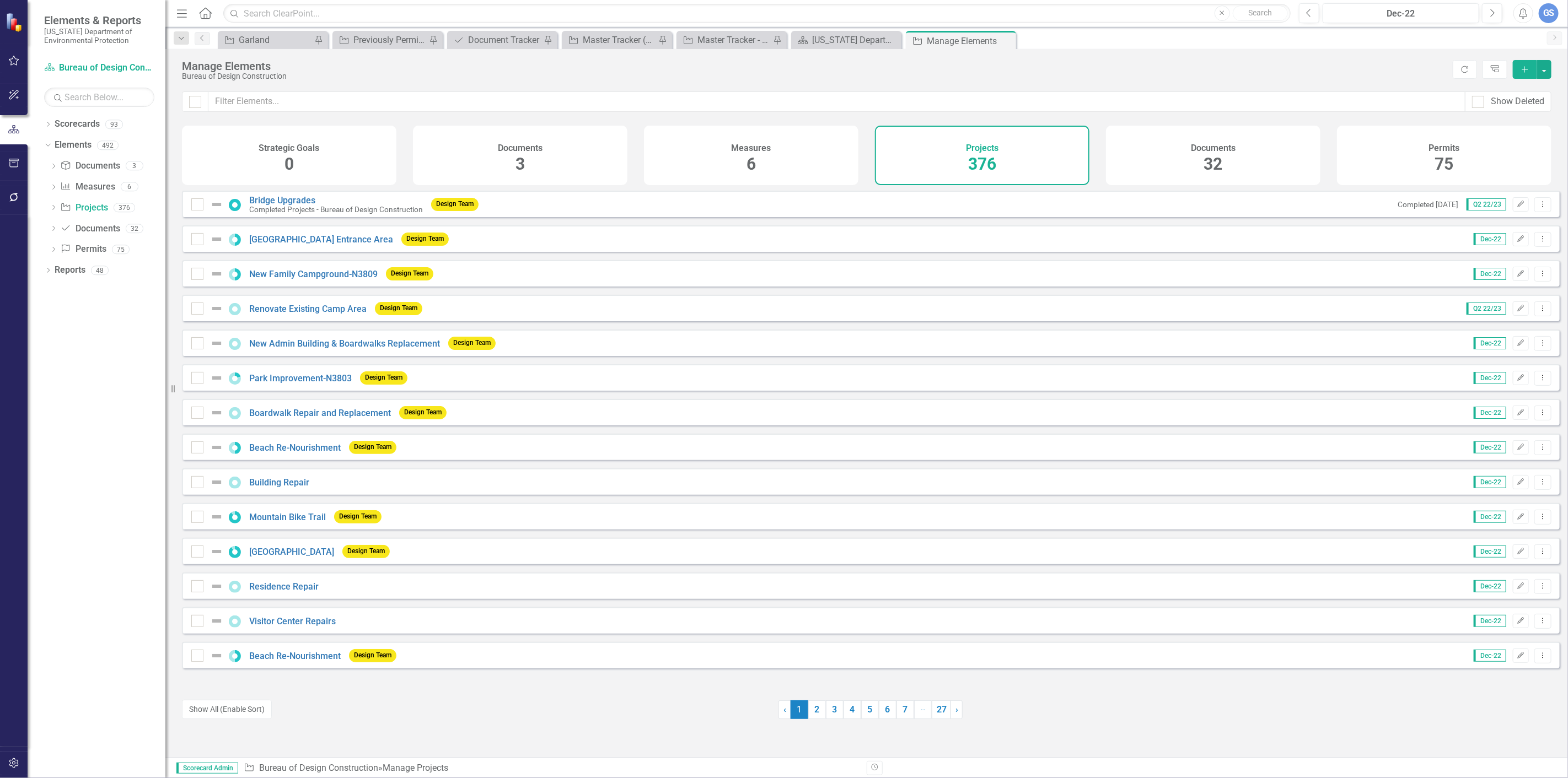
click at [985, 157] on span "376" at bounding box center [983, 164] width 28 height 19
click at [1528, 65] on button "Add" at bounding box center [1525, 69] width 24 height 18
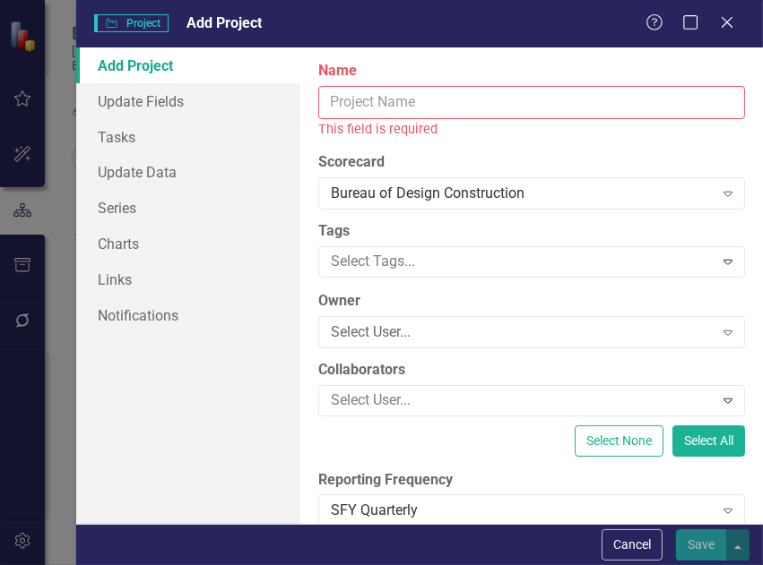
click at [360, 104] on input "Name" at bounding box center [531, 102] width 427 height 33
paste input "Valois House stabilization"
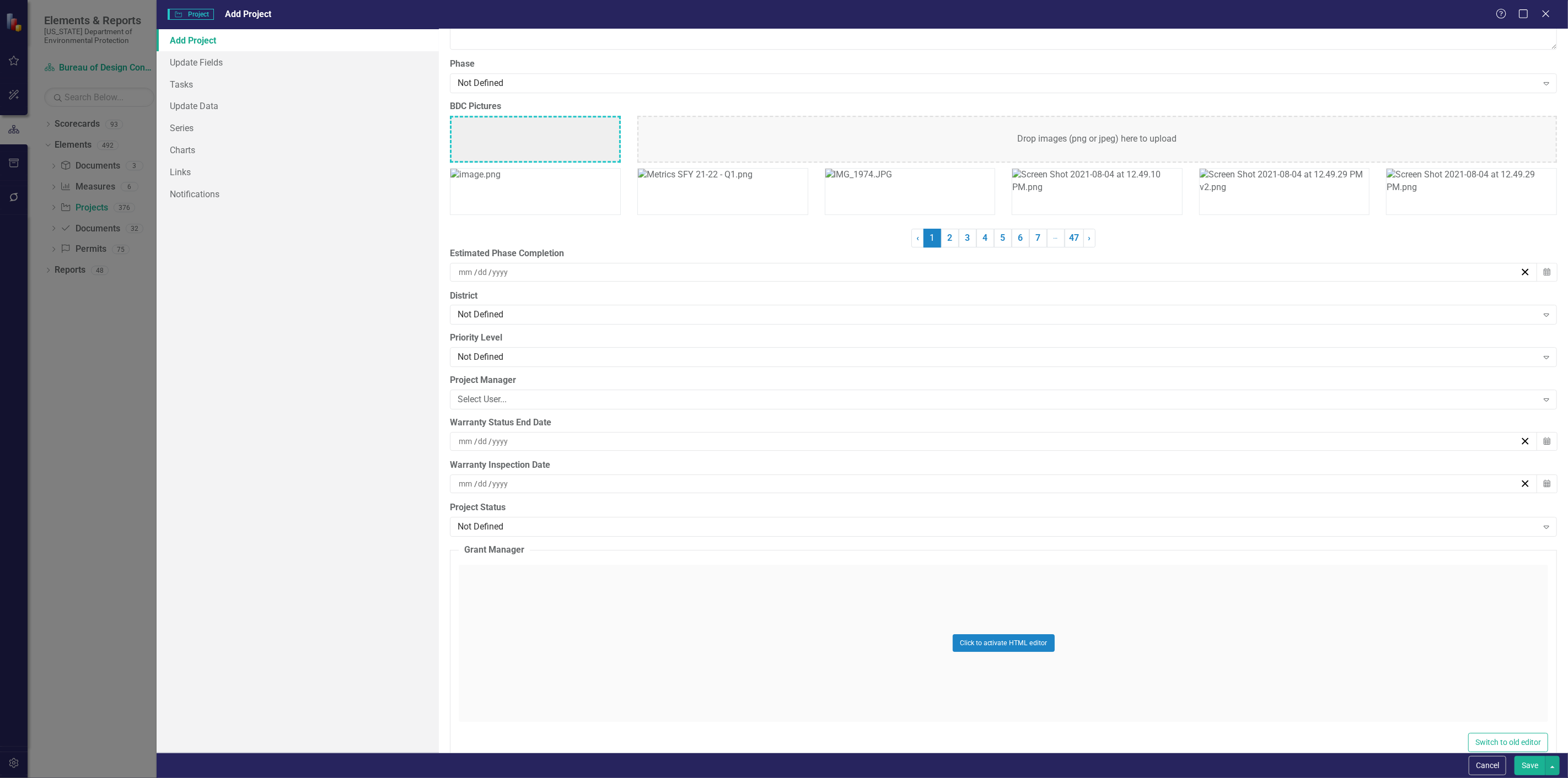
scroll to position [2694, 0]
type input "Valois House stabilization"
click at [468, 397] on div "Select User..." at bounding box center [998, 399] width 1080 height 13
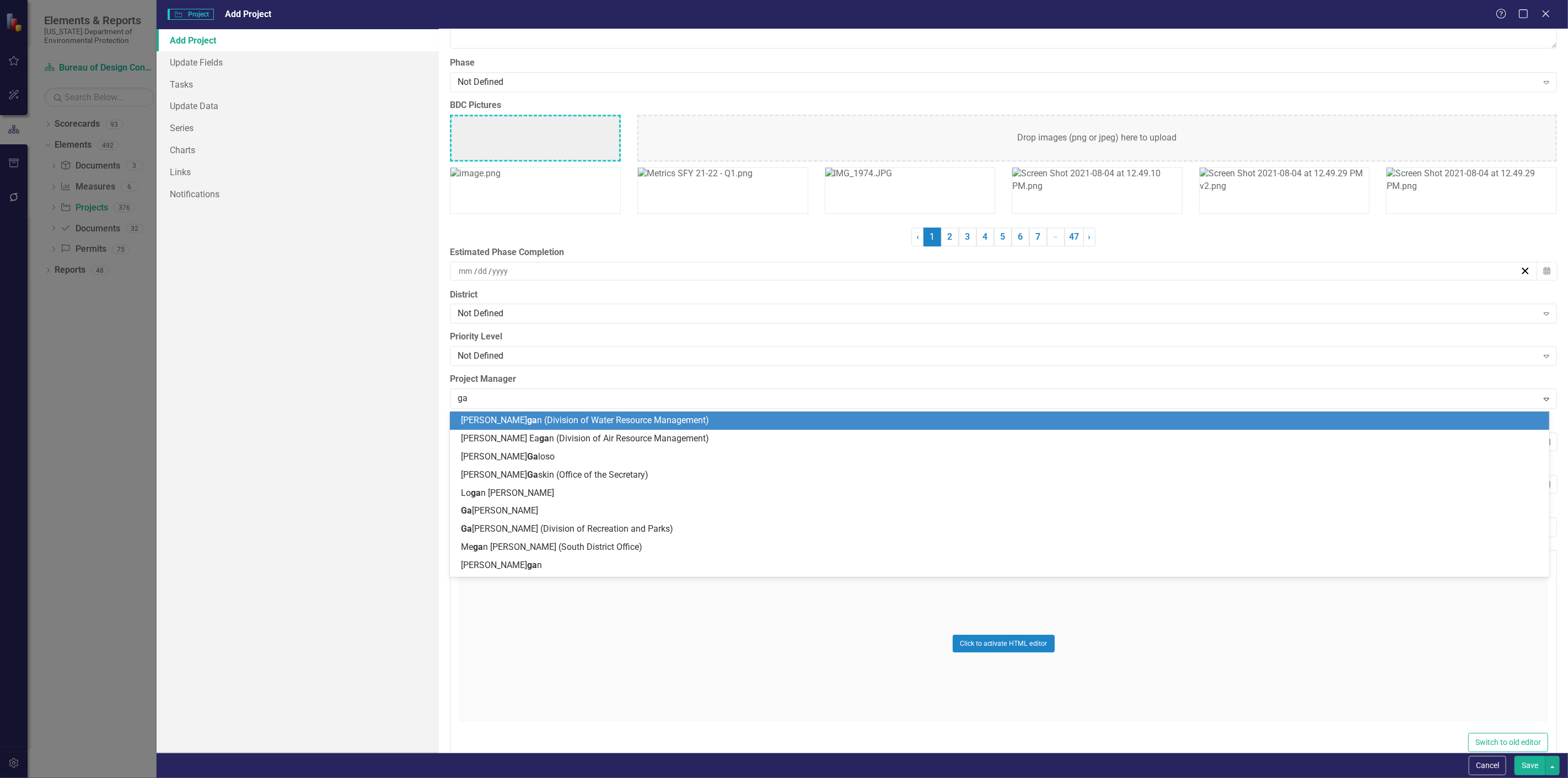
type input "gar"
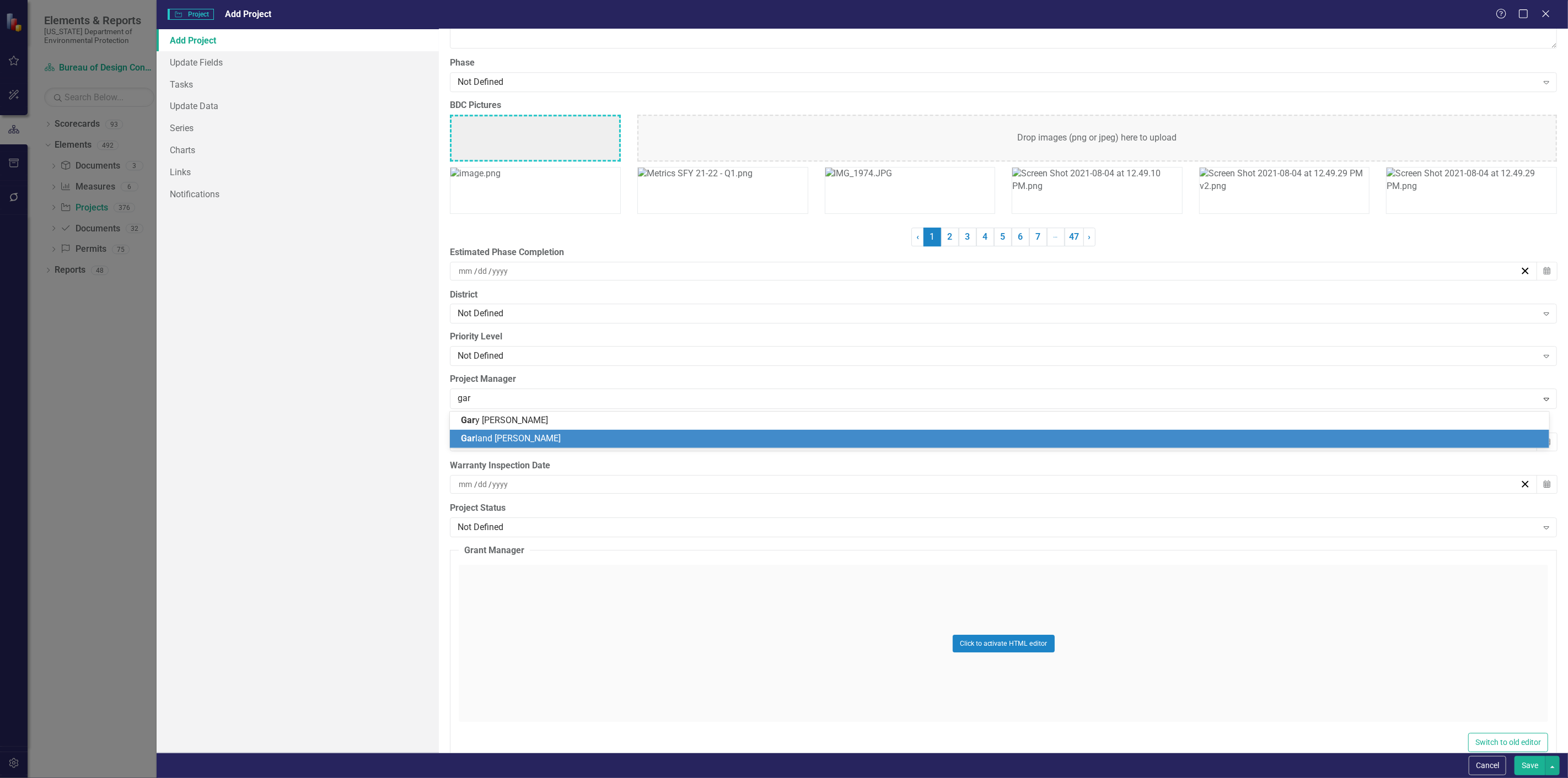
click at [486, 432] on div "Gar land Sandel" at bounding box center [1002, 439] width 1082 height 13
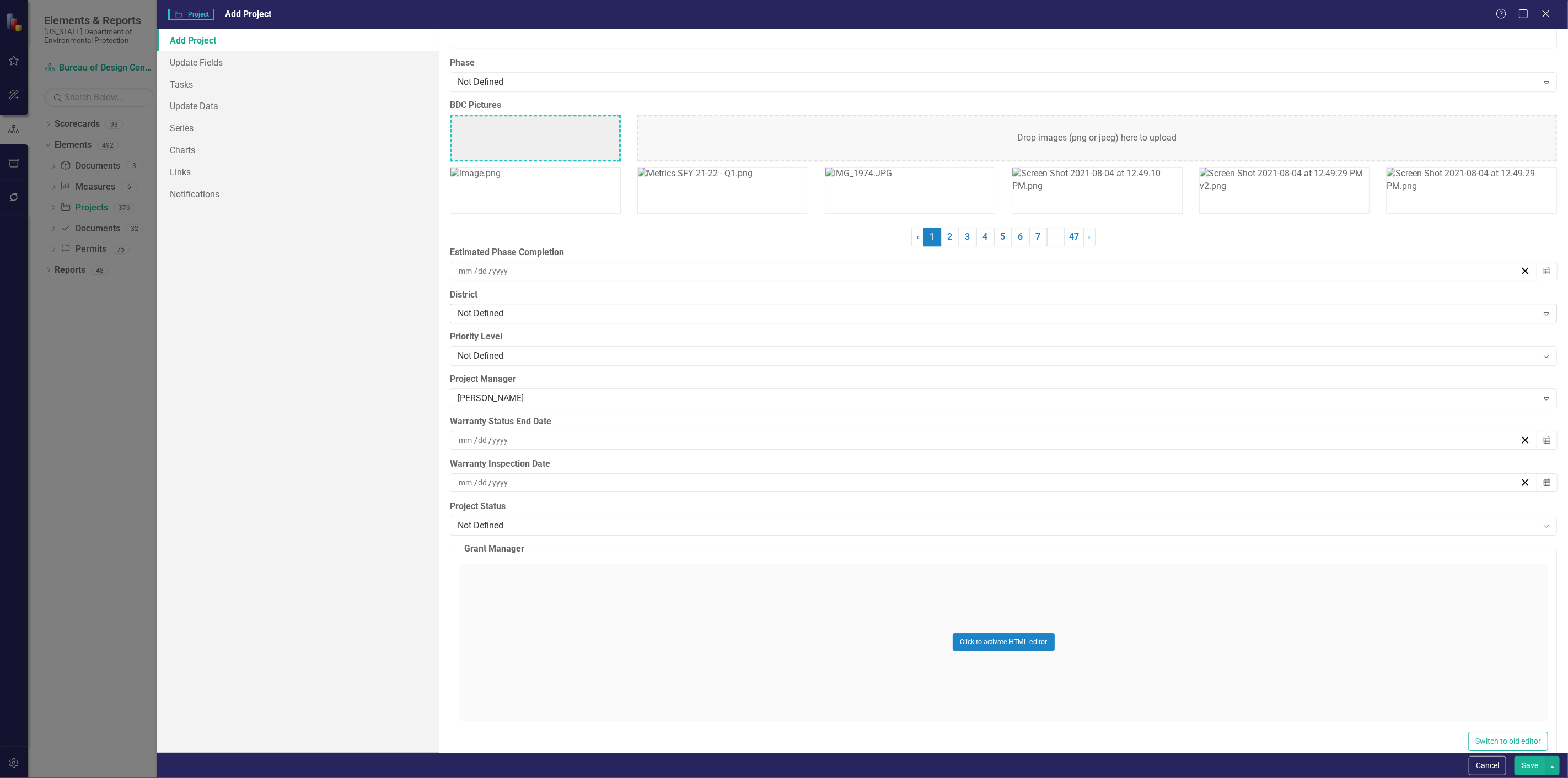
click at [480, 312] on div "Not Defined" at bounding box center [998, 314] width 1080 height 13
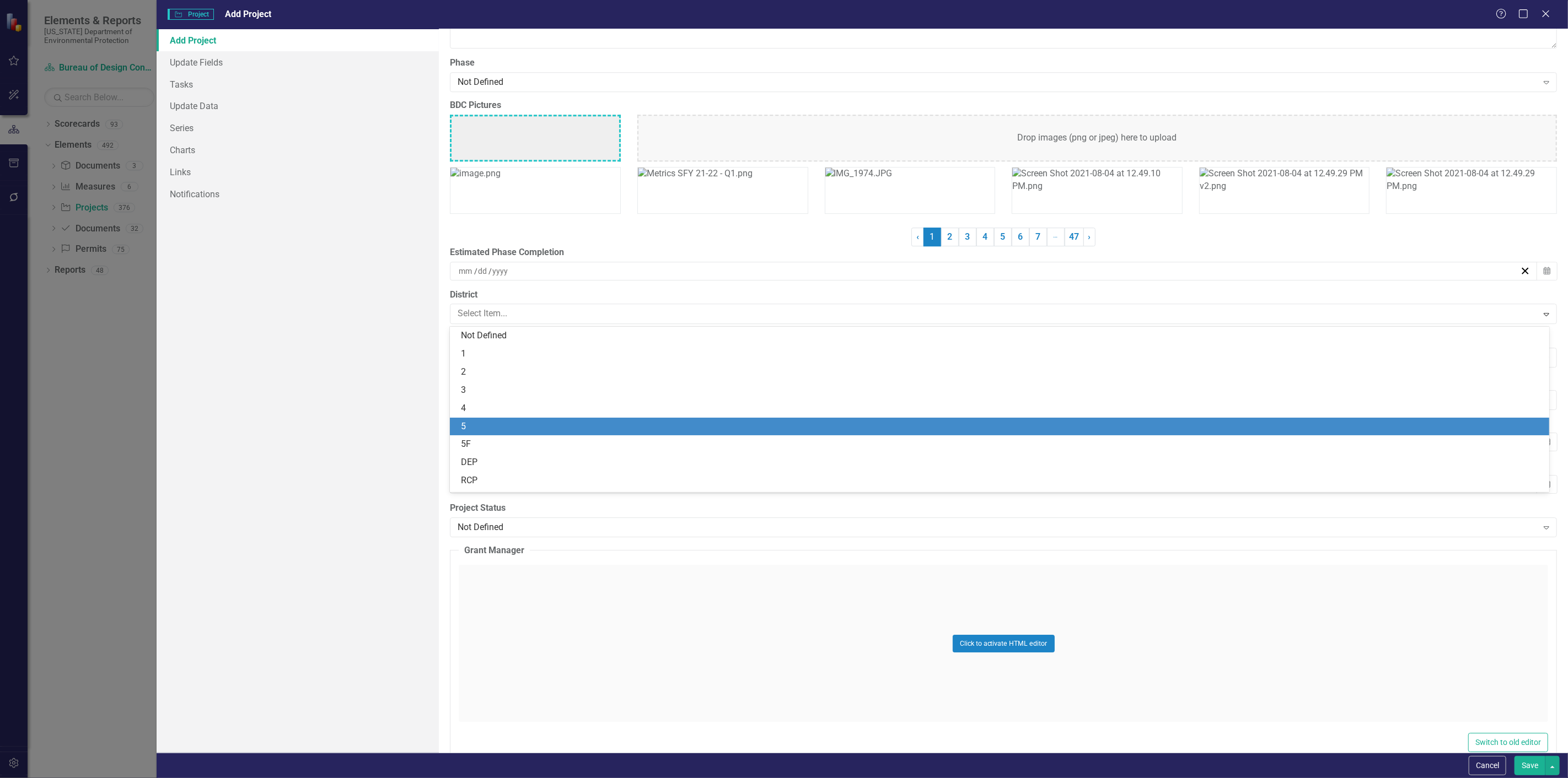
click at [463, 421] on div "5" at bounding box center [1002, 427] width 1082 height 13
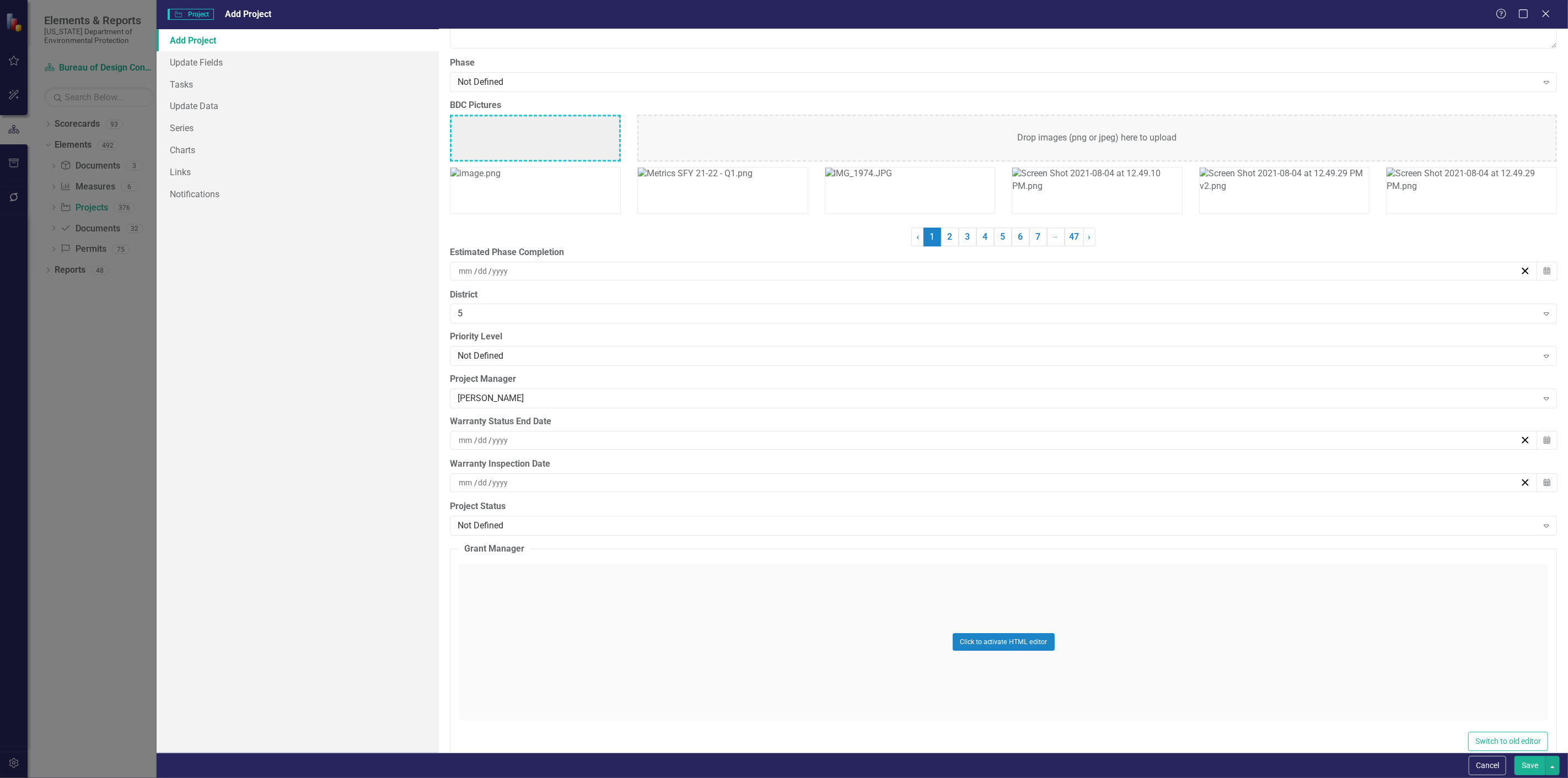
click at [1524, 761] on button "Save" at bounding box center [1530, 765] width 31 height 19
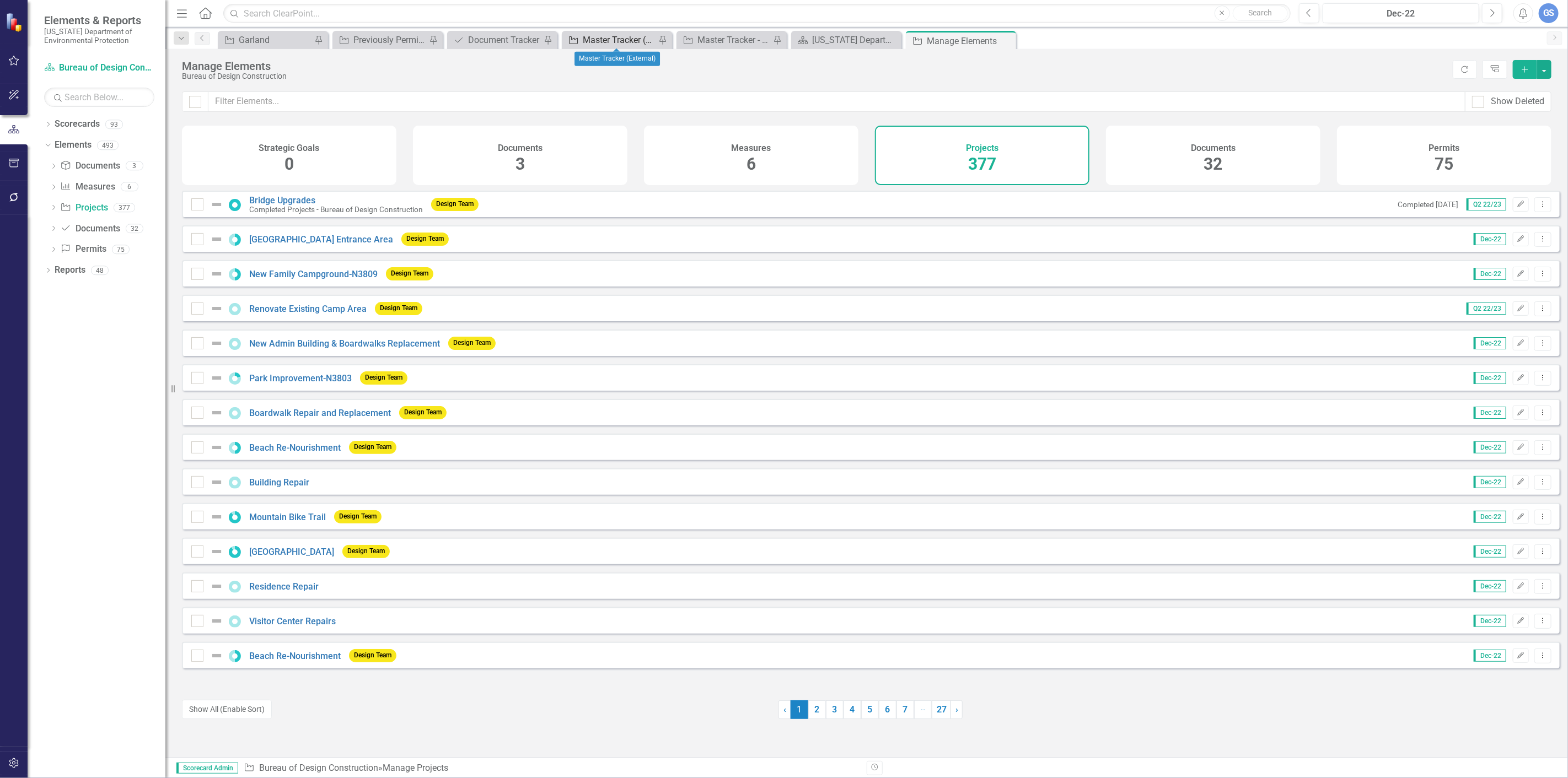
click at [610, 36] on div "Master Tracker (External)" at bounding box center [619, 40] width 73 height 14
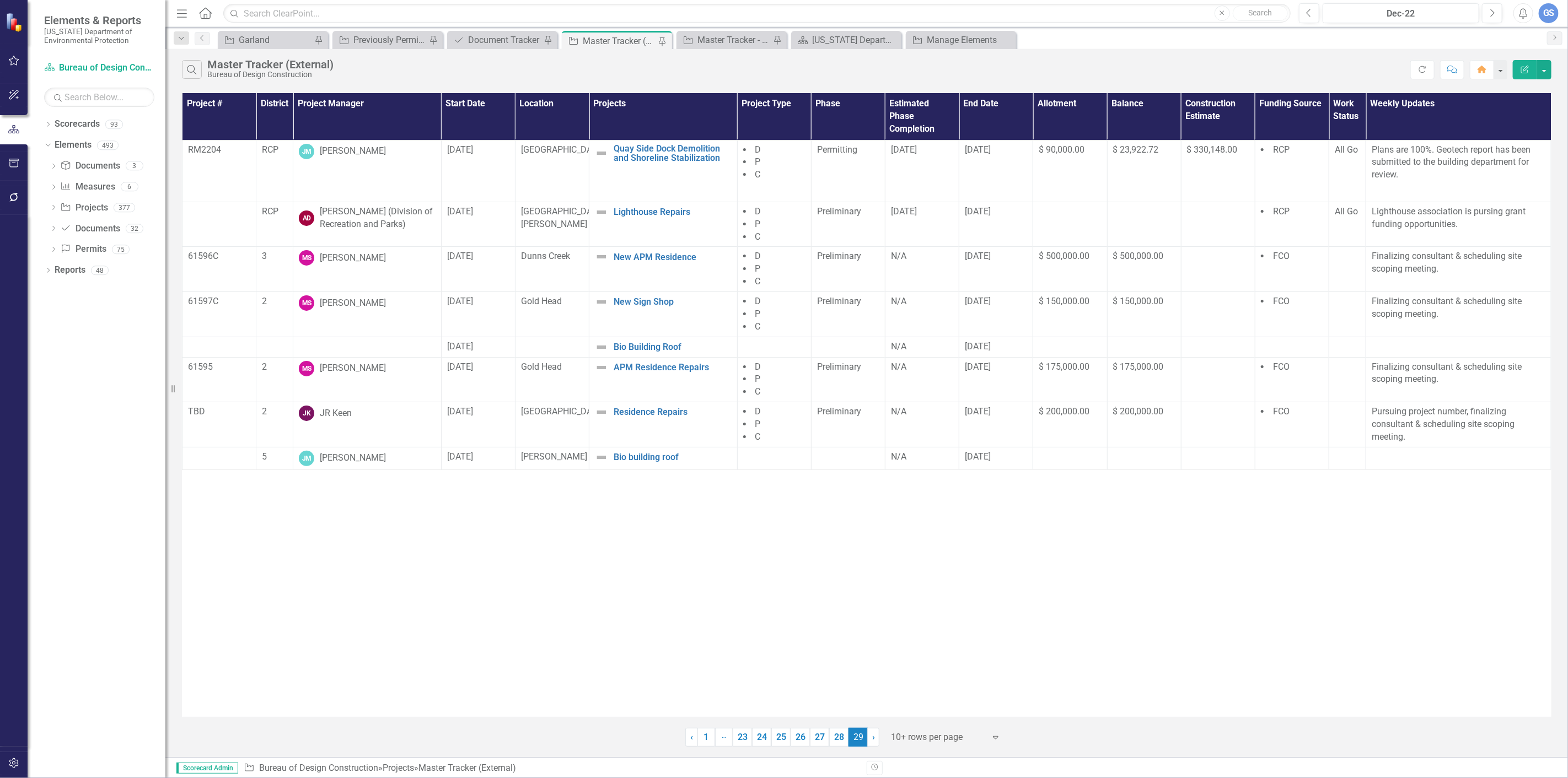
click at [610, 36] on div "Master Tracker (External)" at bounding box center [619, 41] width 73 height 14
click at [200, 486] on div at bounding box center [219, 480] width 62 height 14
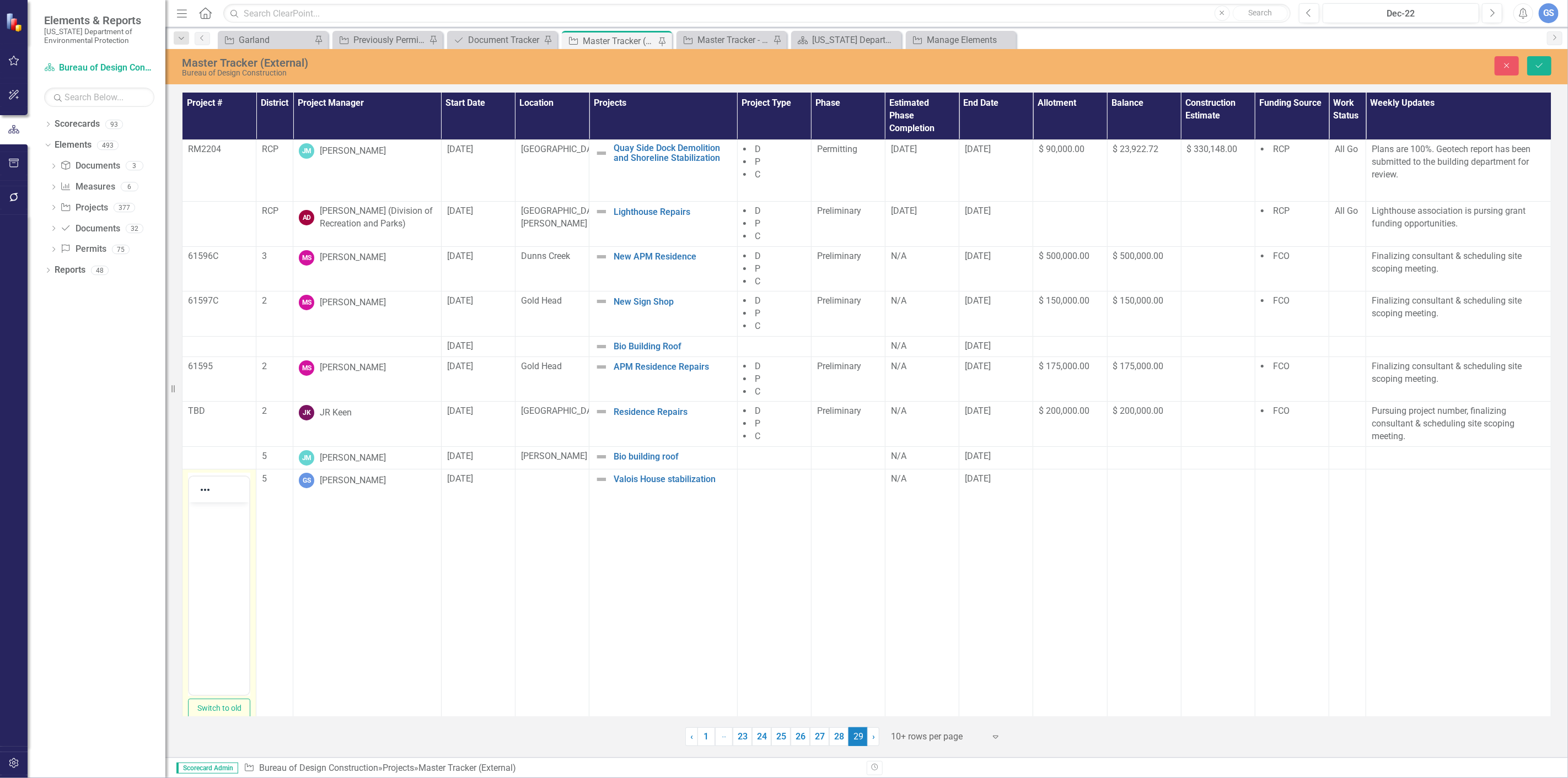
click at [226, 497] on div at bounding box center [219, 490] width 60 height 22
click at [213, 498] on button "Reveal or hide additional toolbar items" at bounding box center [205, 490] width 18 height 15
click at [218, 494] on div at bounding box center [205, 490] width 32 height 22
click at [217, 499] on div at bounding box center [205, 490] width 32 height 22
click at [217, 496] on div at bounding box center [205, 490] width 32 height 22
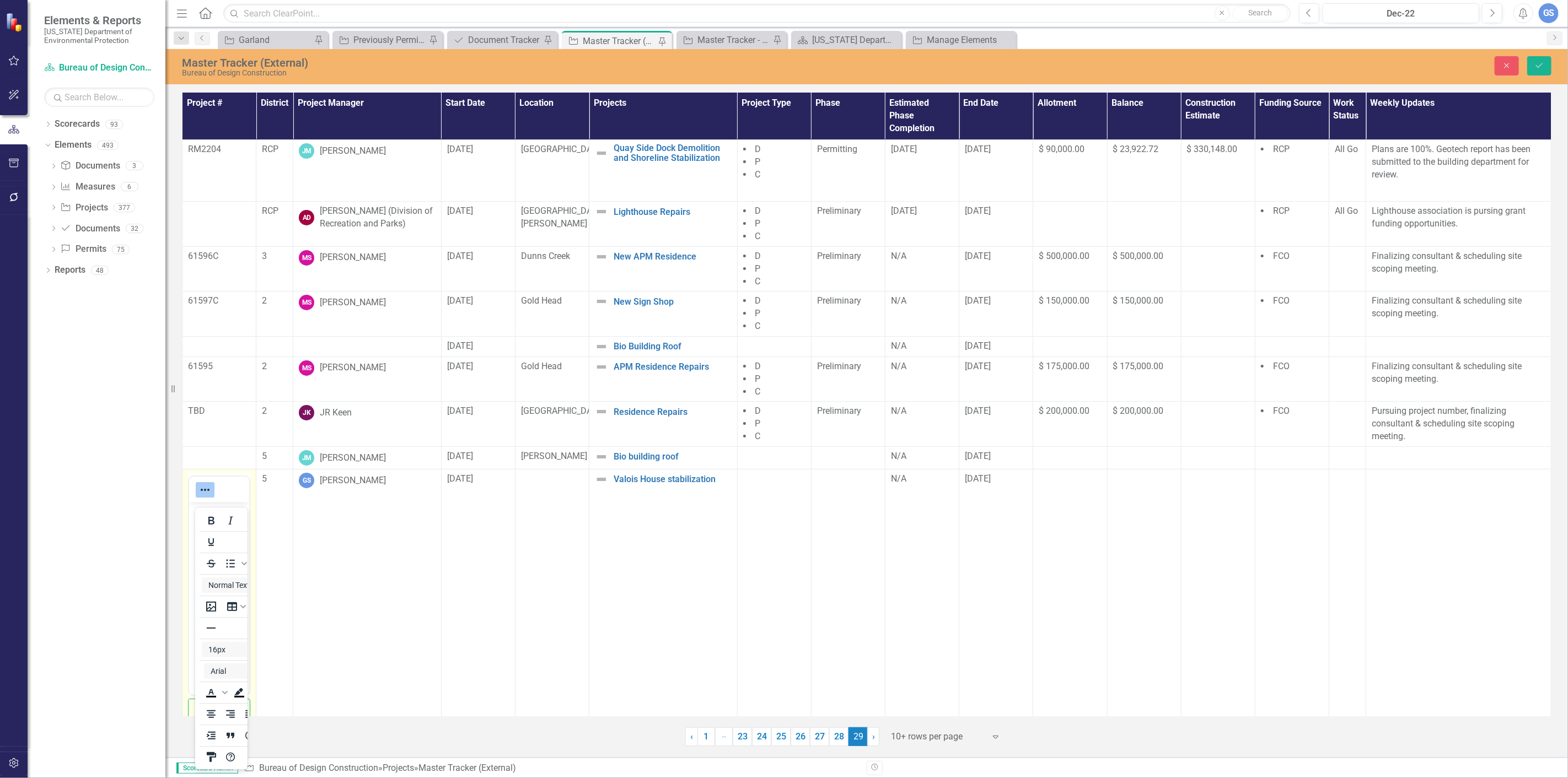
click at [217, 496] on div at bounding box center [205, 490] width 32 height 22
click at [222, 499] on div at bounding box center [219, 490] width 60 height 22
click at [222, 499] on div at bounding box center [219, 490] width 60 height 22
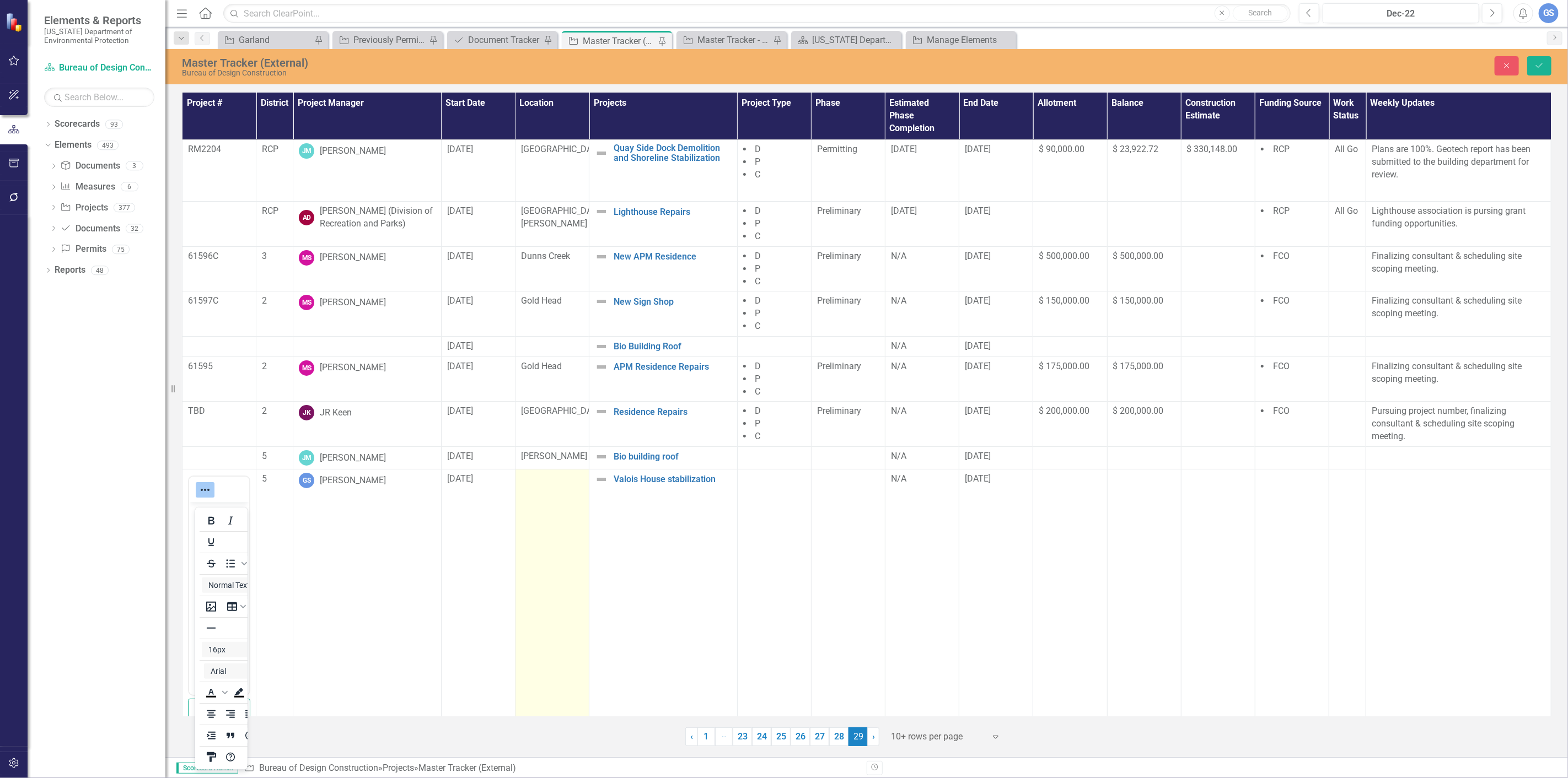
click at [538, 486] on div at bounding box center [552, 480] width 62 height 14
click at [537, 486] on div at bounding box center [552, 480] width 62 height 14
click at [570, 487] on icon "Expand" at bounding box center [573, 483] width 11 height 9
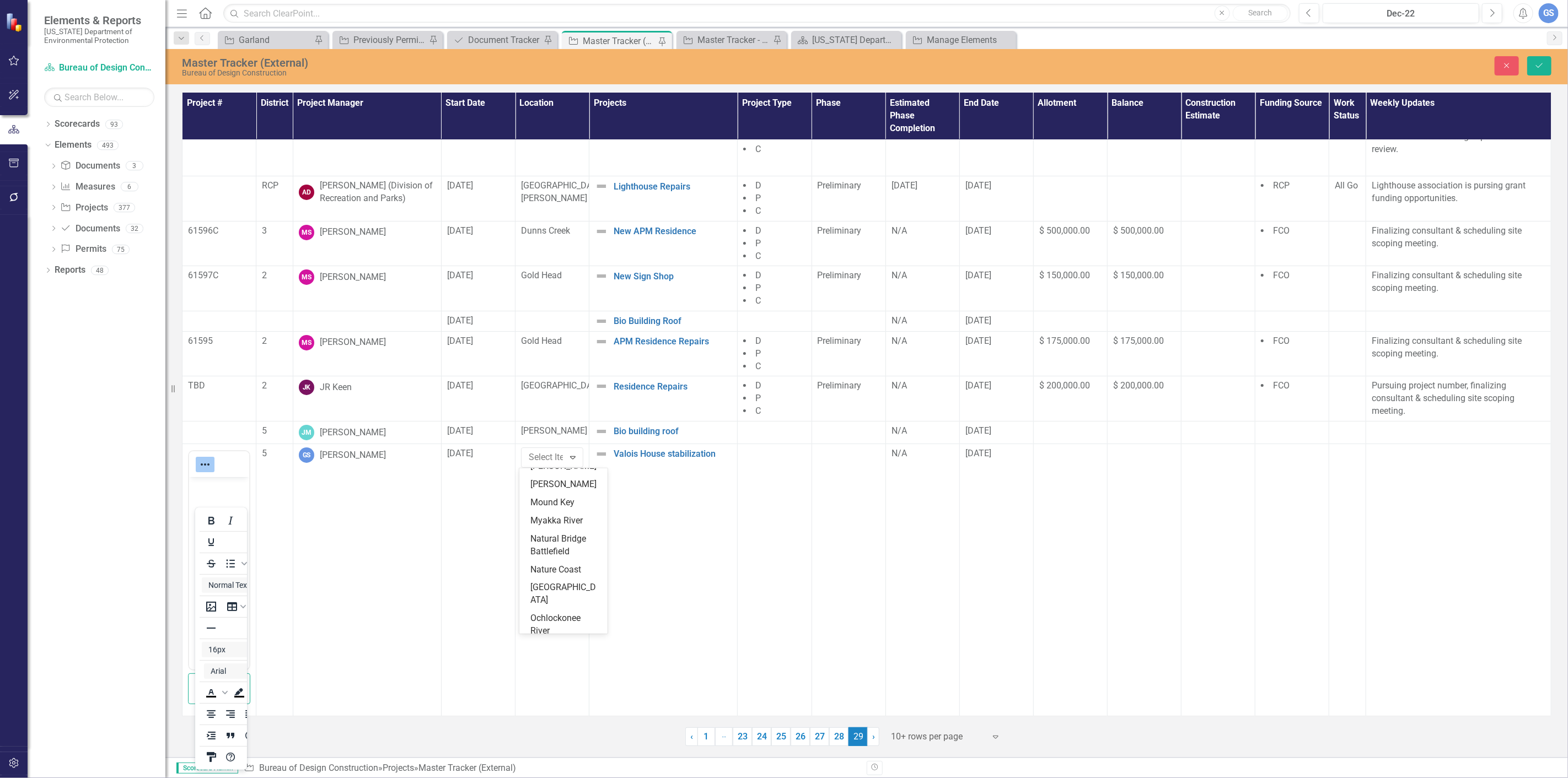
scroll to position [2939, 0]
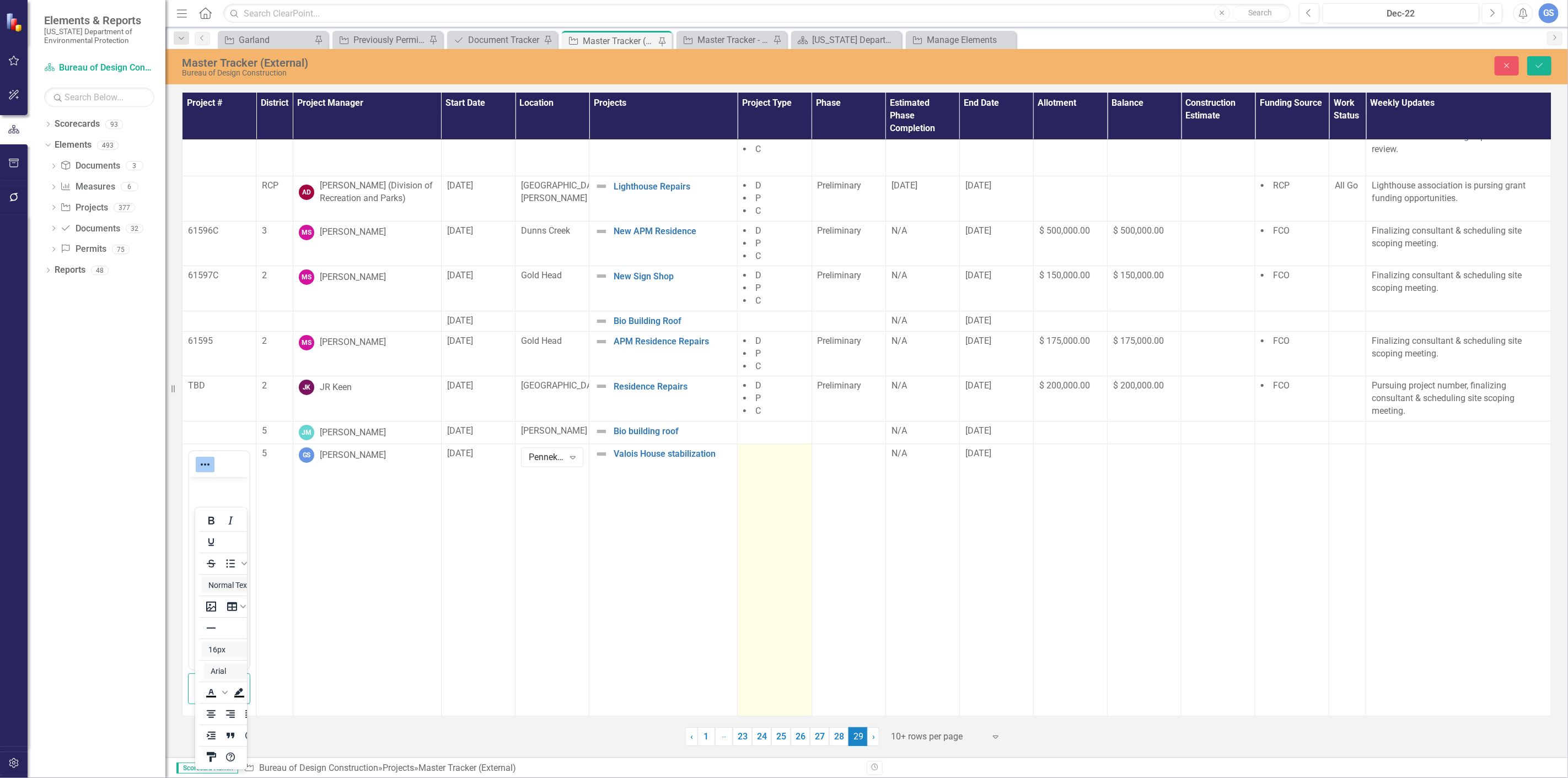
click at [751, 456] on div at bounding box center [774, 454] width 62 height 14
click at [790, 456] on icon "Expand" at bounding box center [795, 457] width 11 height 9
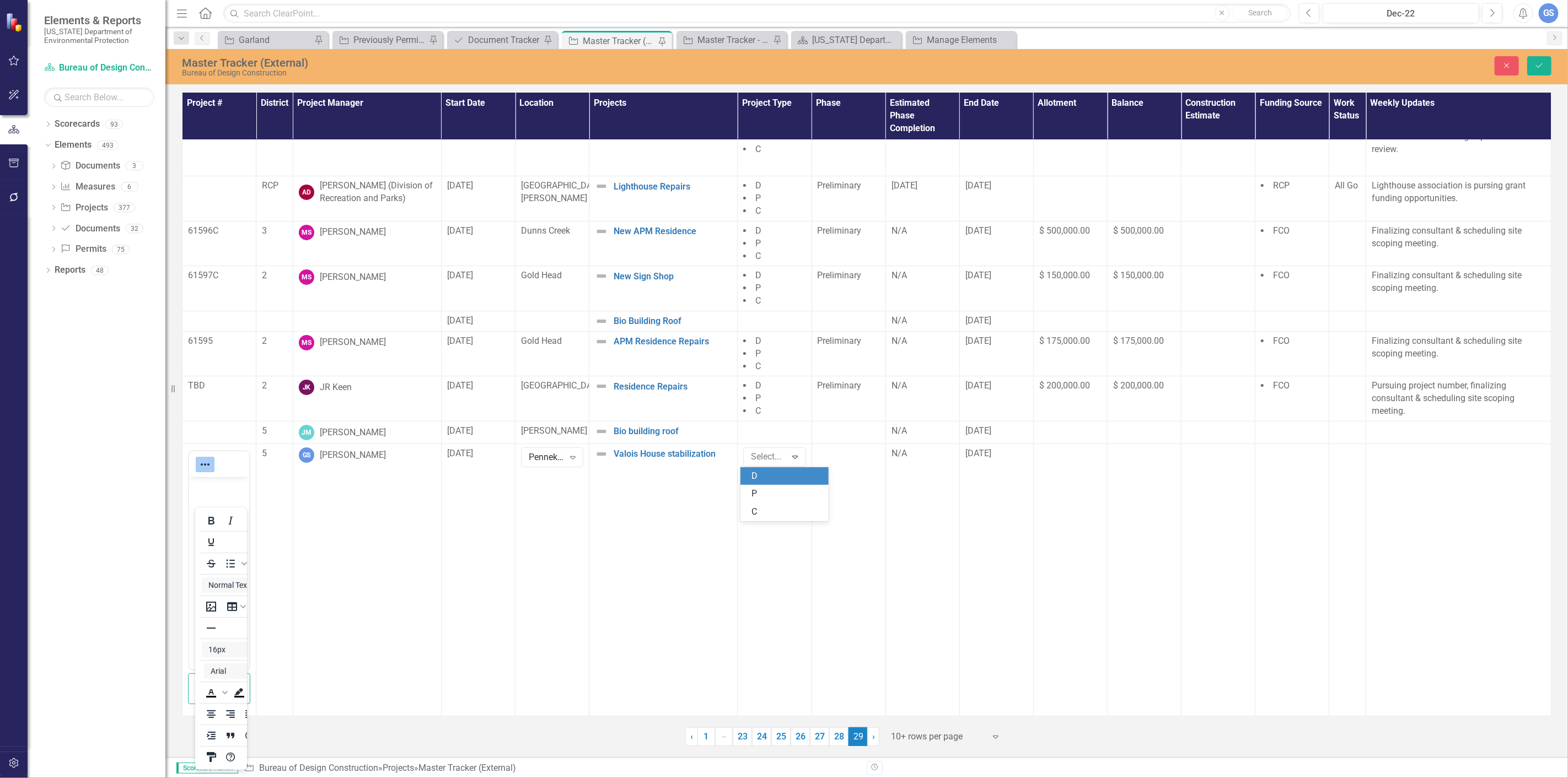
click at [754, 471] on div "D" at bounding box center [786, 476] width 71 height 13
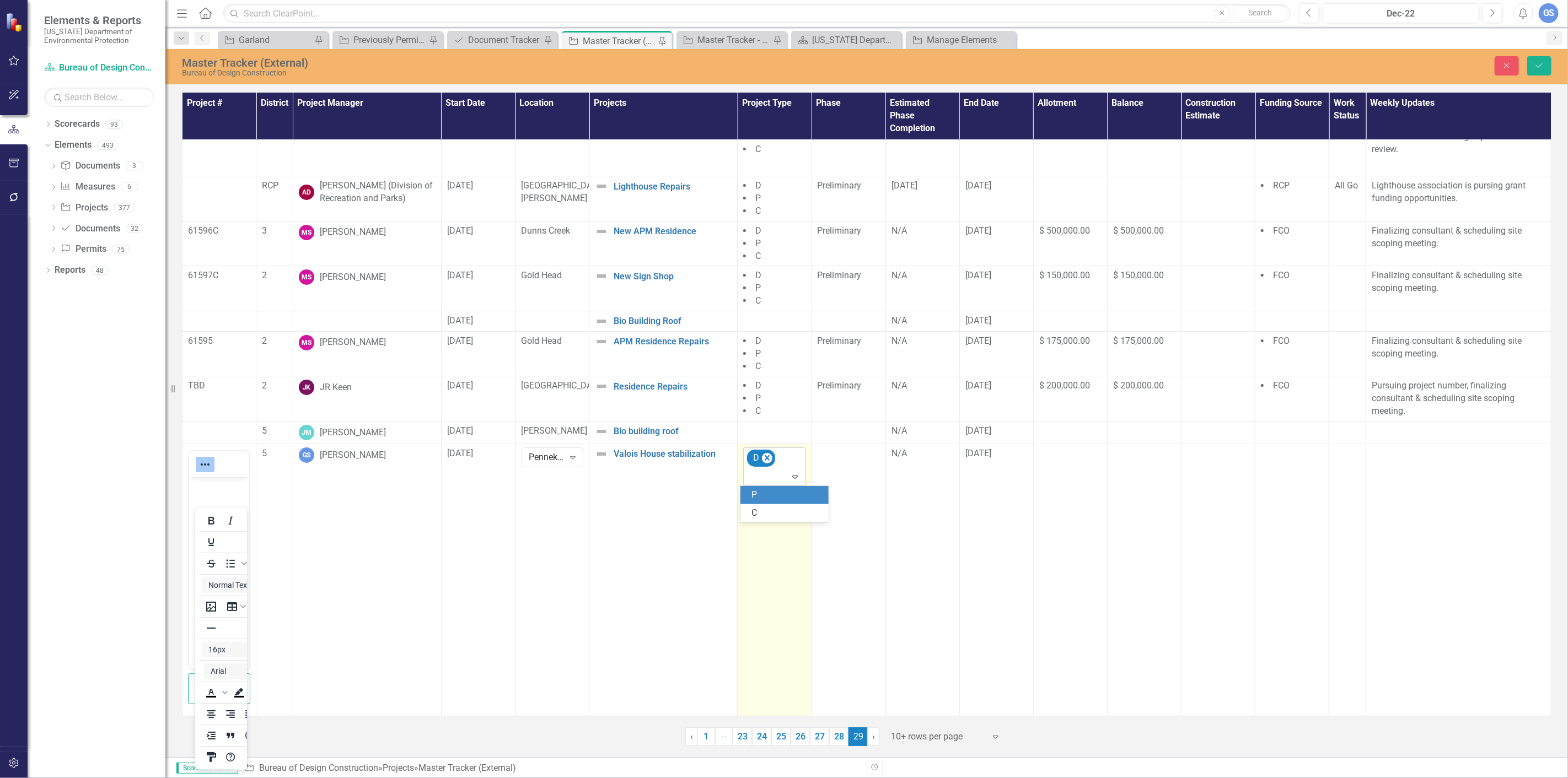
click at [793, 476] on icon at bounding box center [795, 477] width 6 height 3
click at [761, 496] on div "P" at bounding box center [786, 495] width 71 height 13
click at [791, 496] on icon "Expand" at bounding box center [795, 496] width 11 height 9
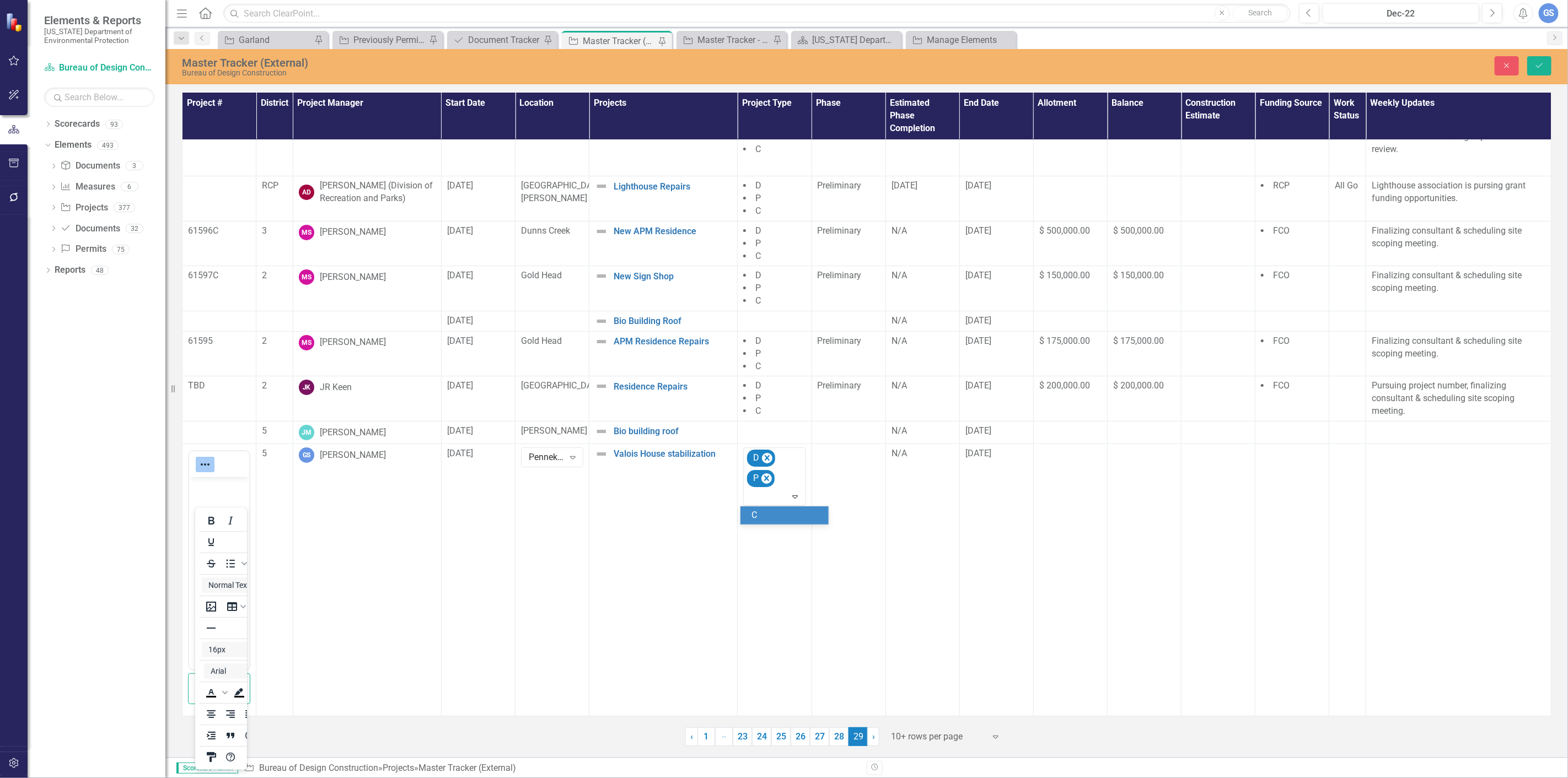
click at [762, 512] on div "C" at bounding box center [786, 515] width 71 height 13
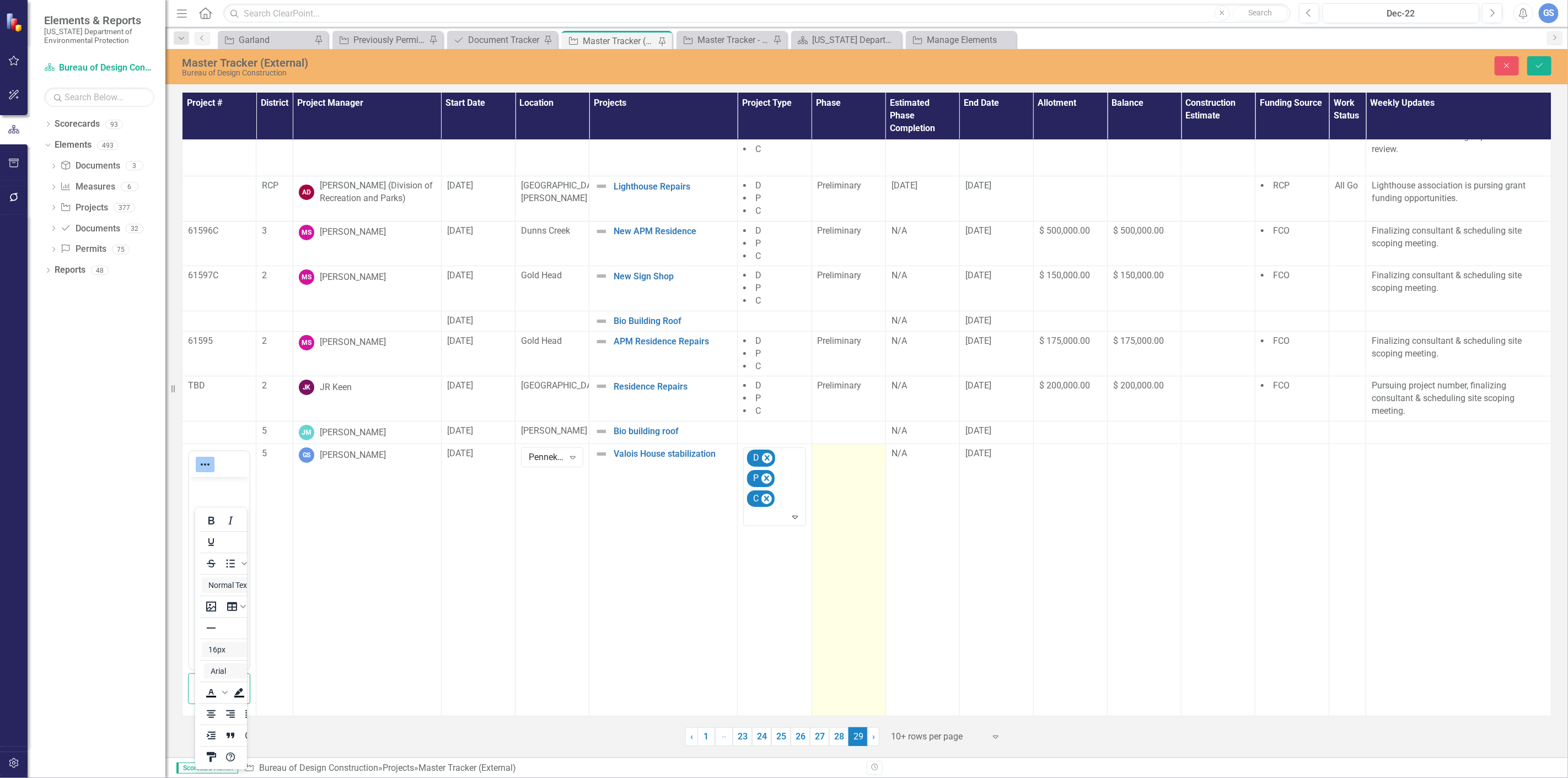
click at [833, 470] on td at bounding box center [849, 579] width 74 height 272
click at [863, 460] on icon "Expand" at bounding box center [869, 458] width 11 height 9
click at [846, 494] on div "Not Defined" at bounding box center [860, 495] width 71 height 13
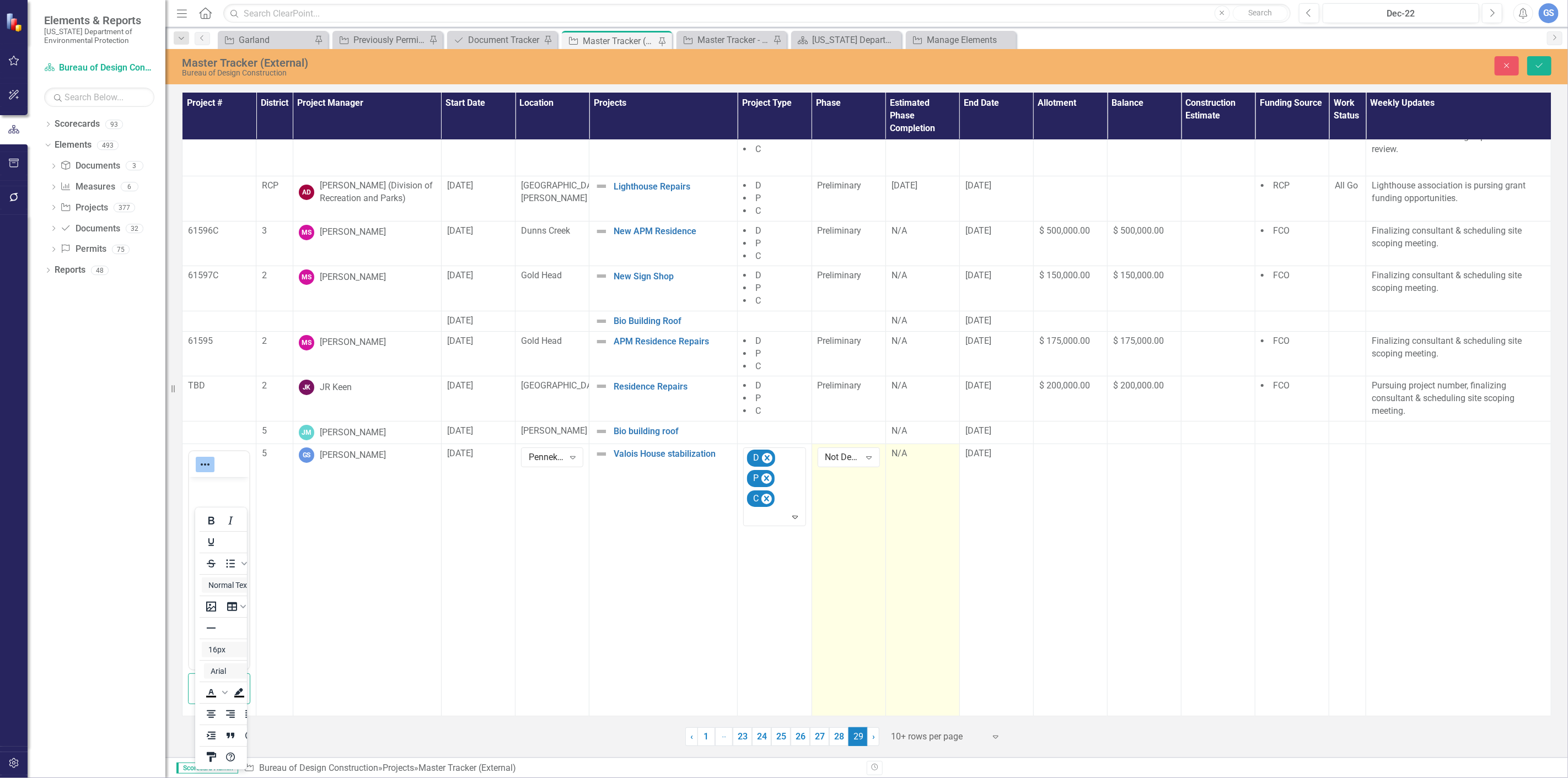
click at [913, 549] on td "N/A" at bounding box center [922, 579] width 74 height 272
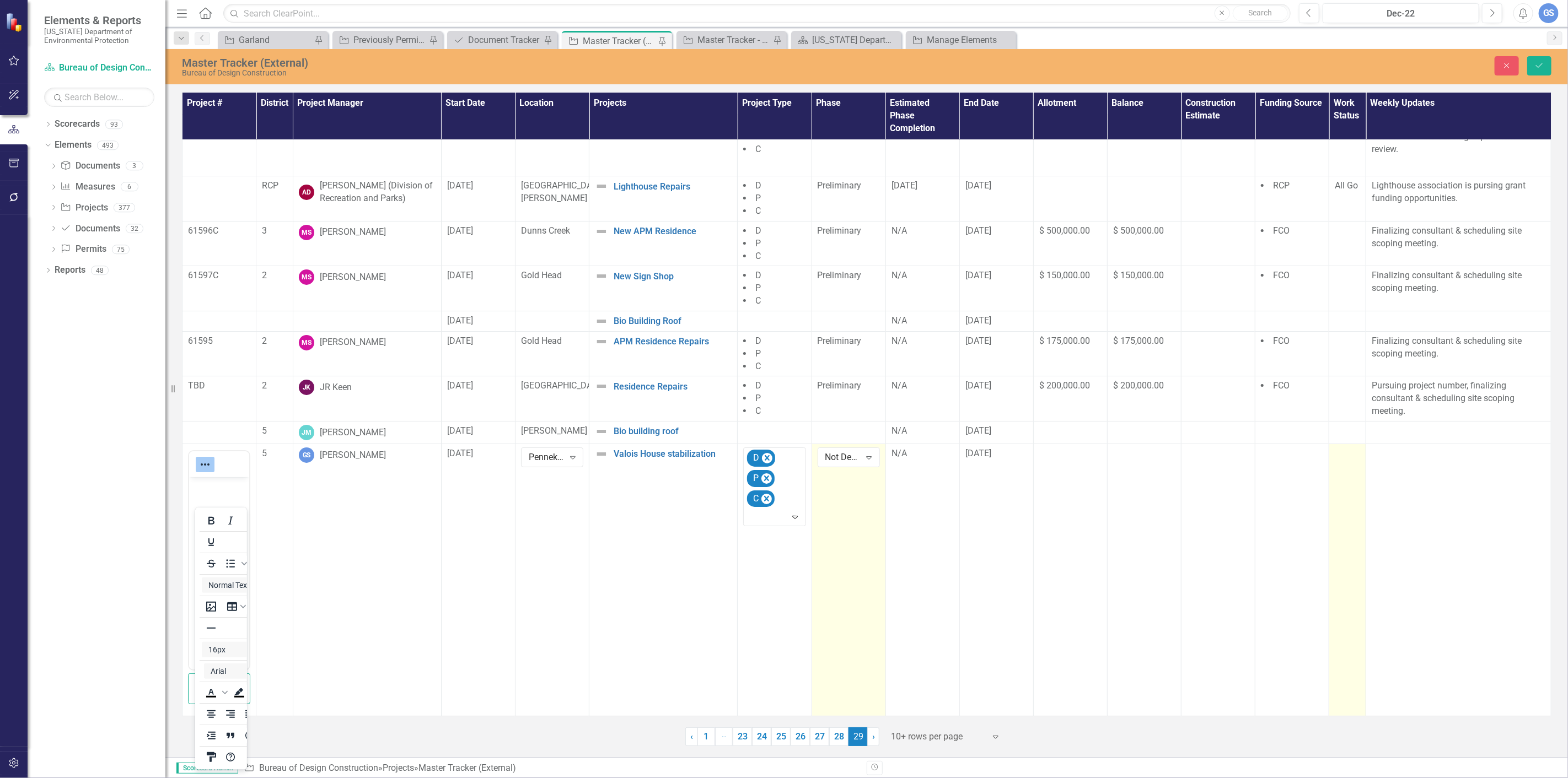
click at [1329, 569] on td at bounding box center [1348, 579] width 37 height 272
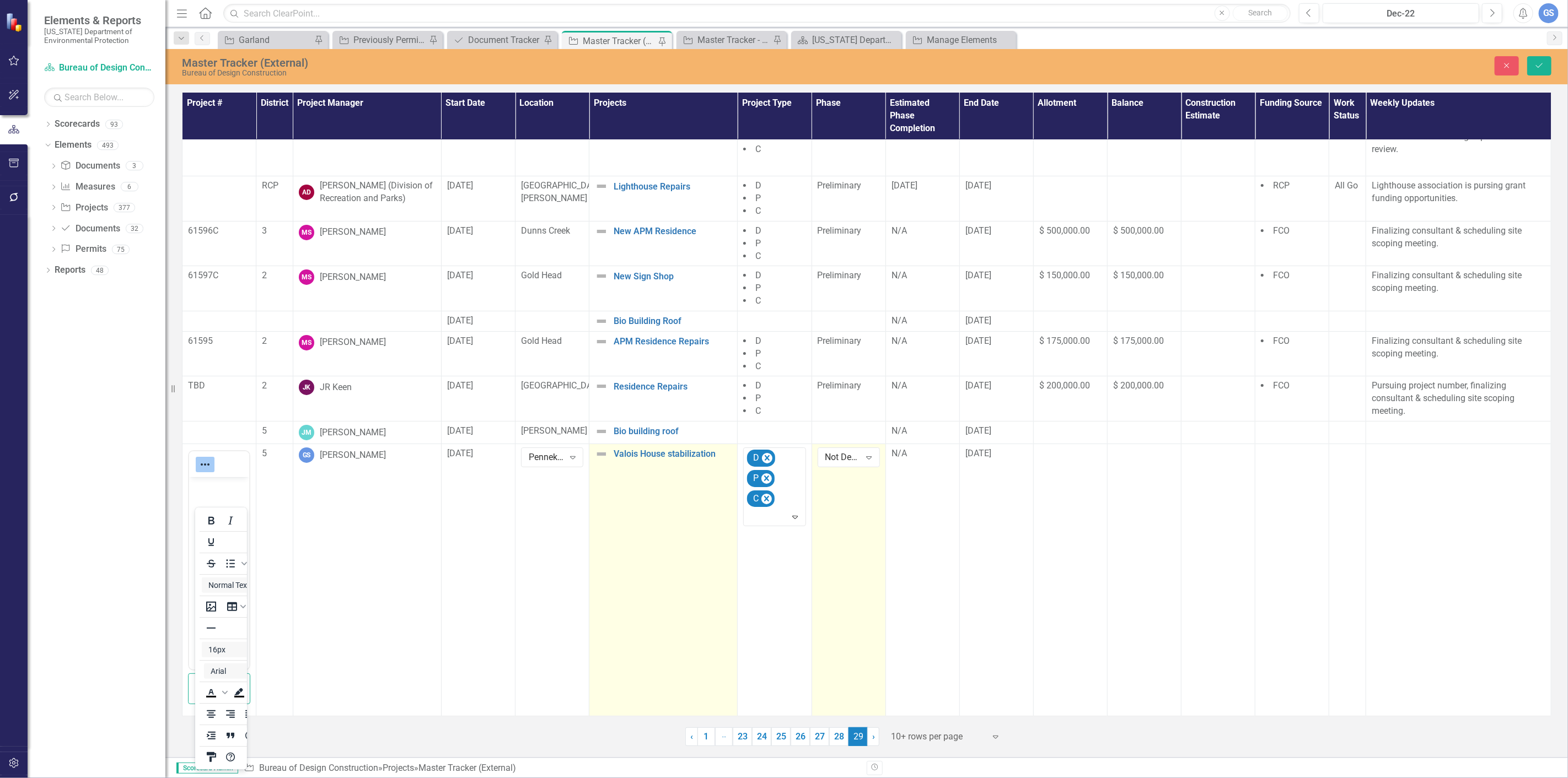
click at [650, 478] on td "Valois House stabilization Edit Edit Project Link Open Element" at bounding box center [663, 579] width 148 height 272
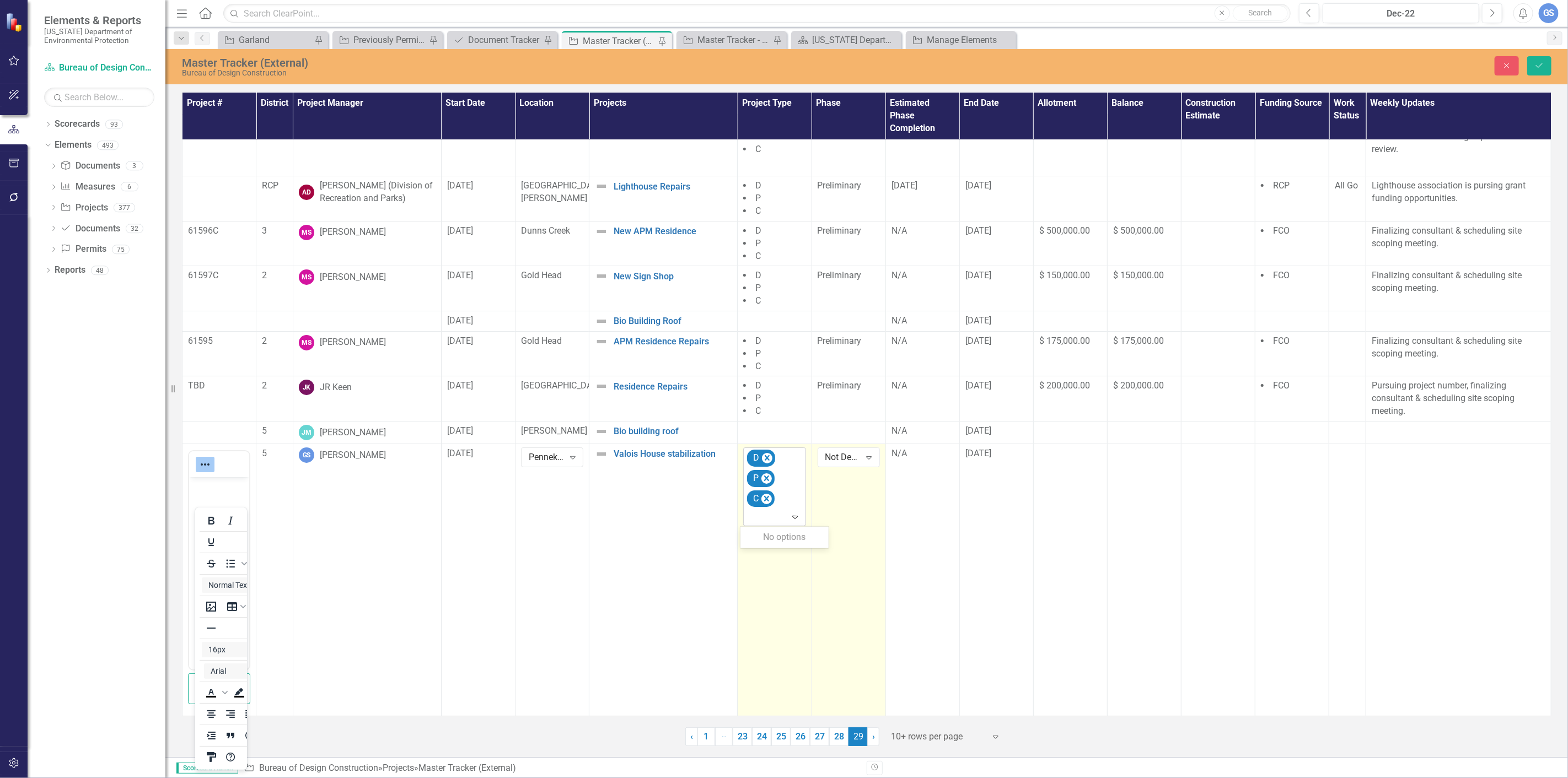
click at [785, 461] on div "D P C" at bounding box center [775, 487] width 60 height 77
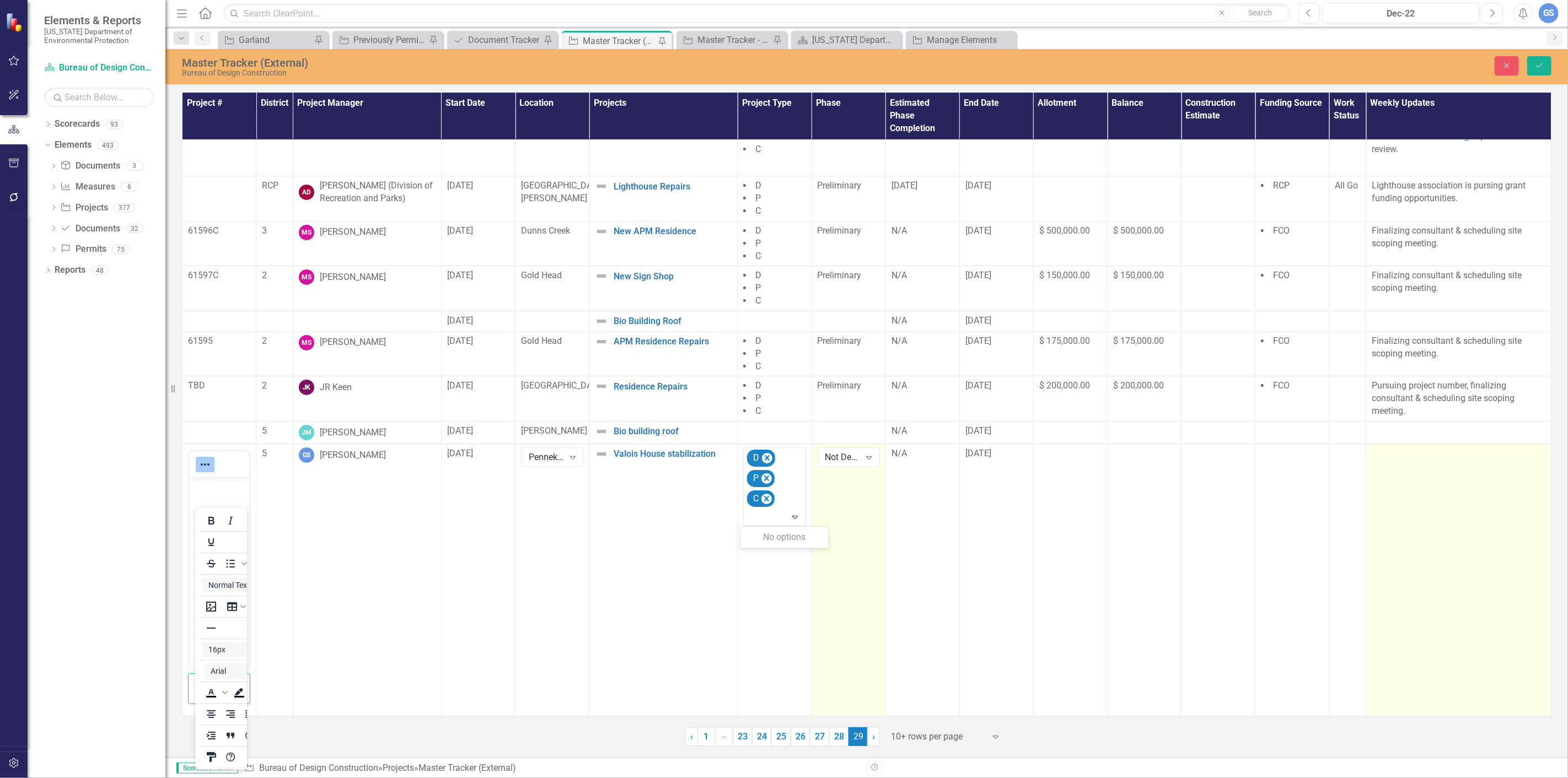
click at [1388, 461] on td at bounding box center [1458, 579] width 185 height 272
click at [1379, 455] on div at bounding box center [1458, 454] width 174 height 14
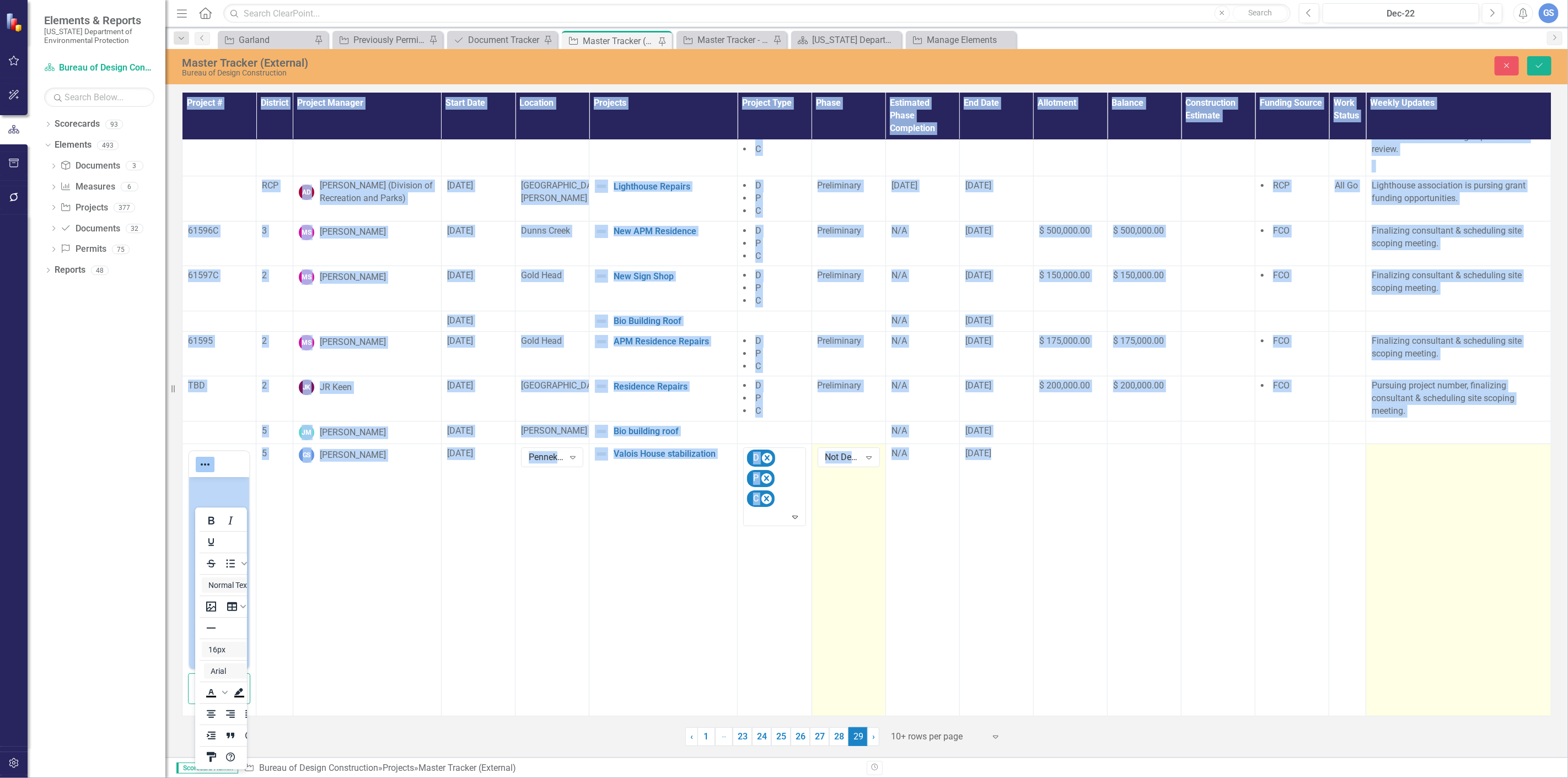
click at [1378, 456] on div at bounding box center [1458, 454] width 174 height 14
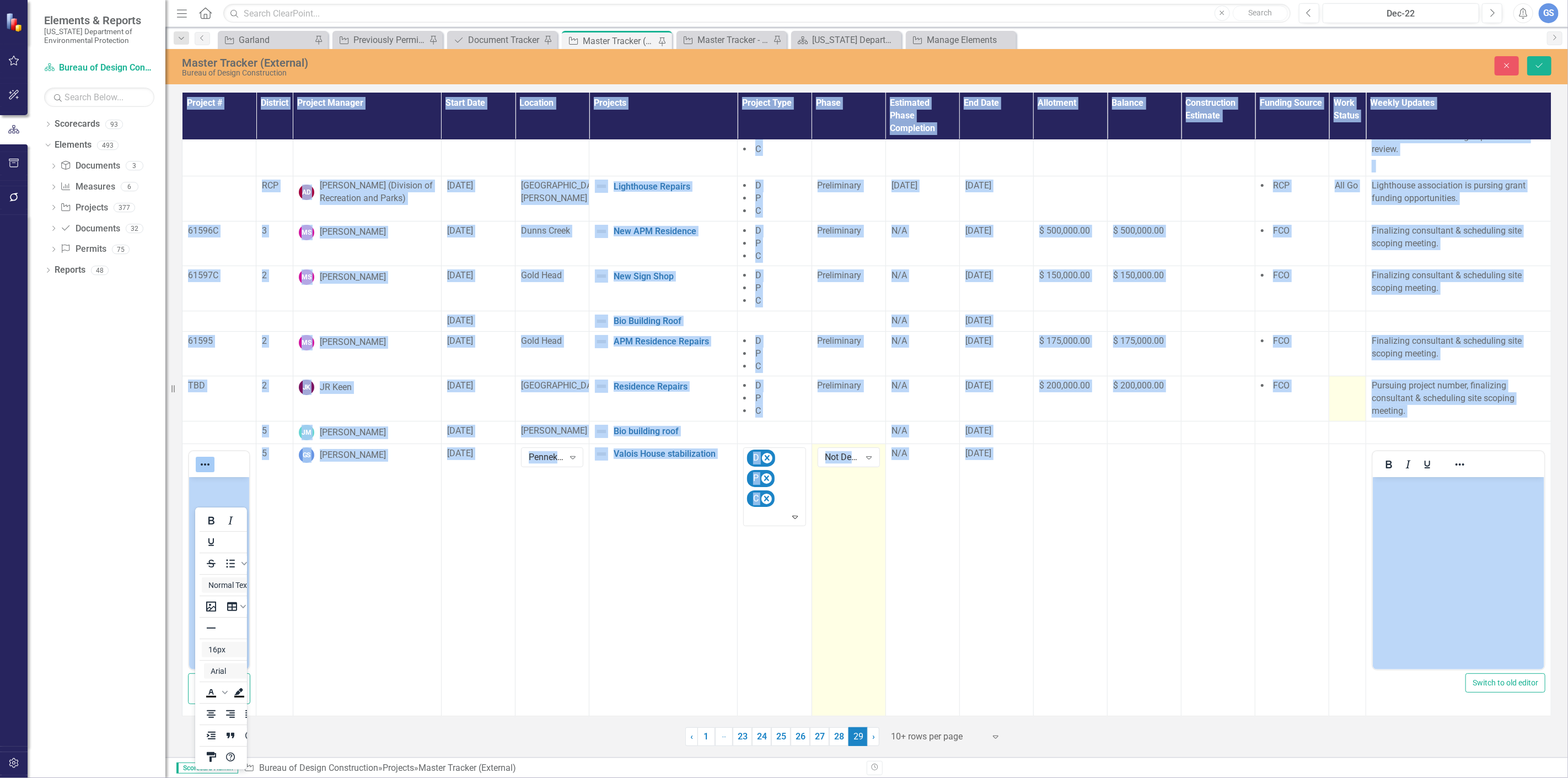
scroll to position [0, 0]
click at [1537, 58] on button "Save" at bounding box center [1539, 65] width 24 height 19
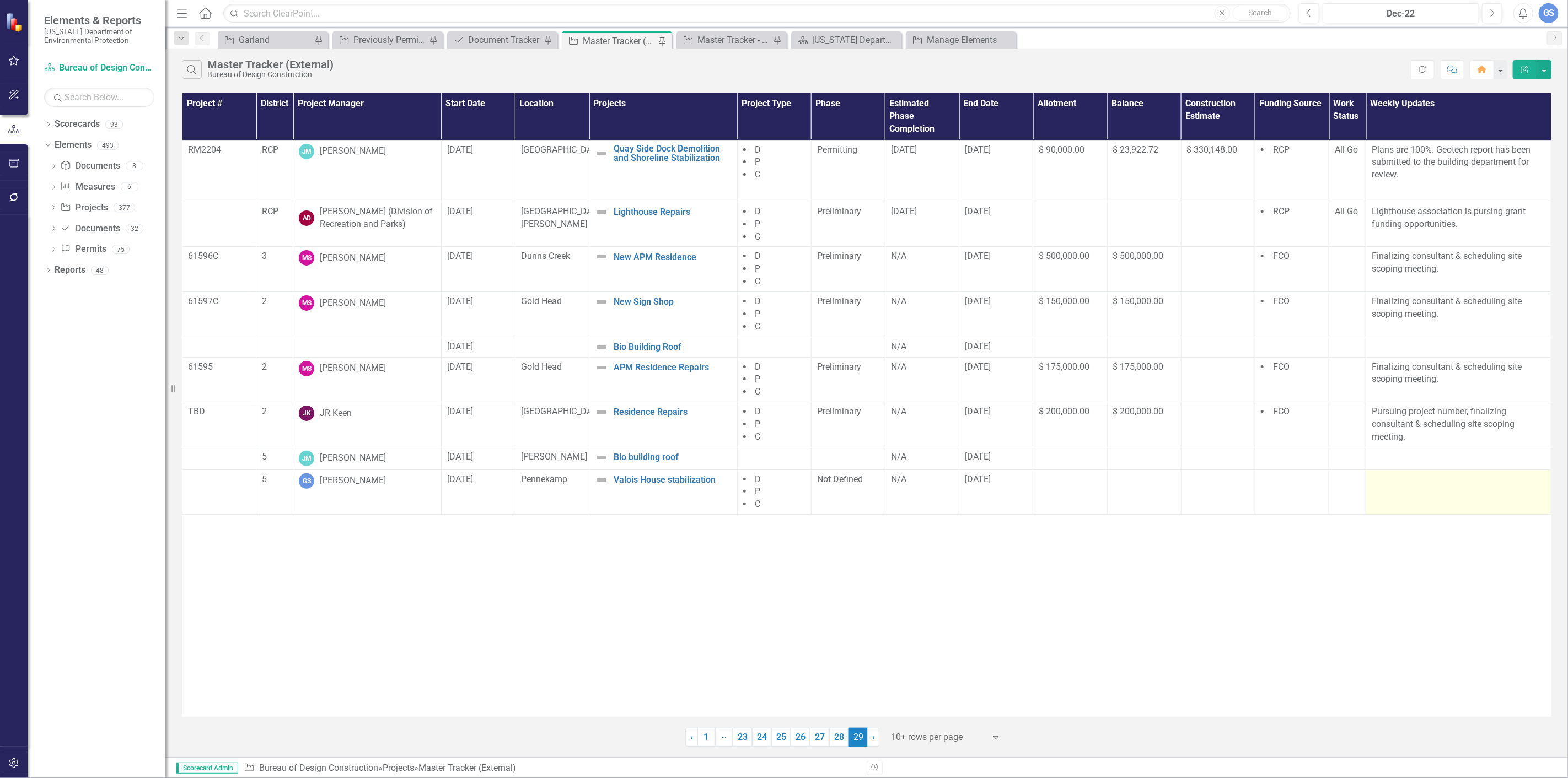
click at [1378, 486] on div at bounding box center [1458, 480] width 174 height 14
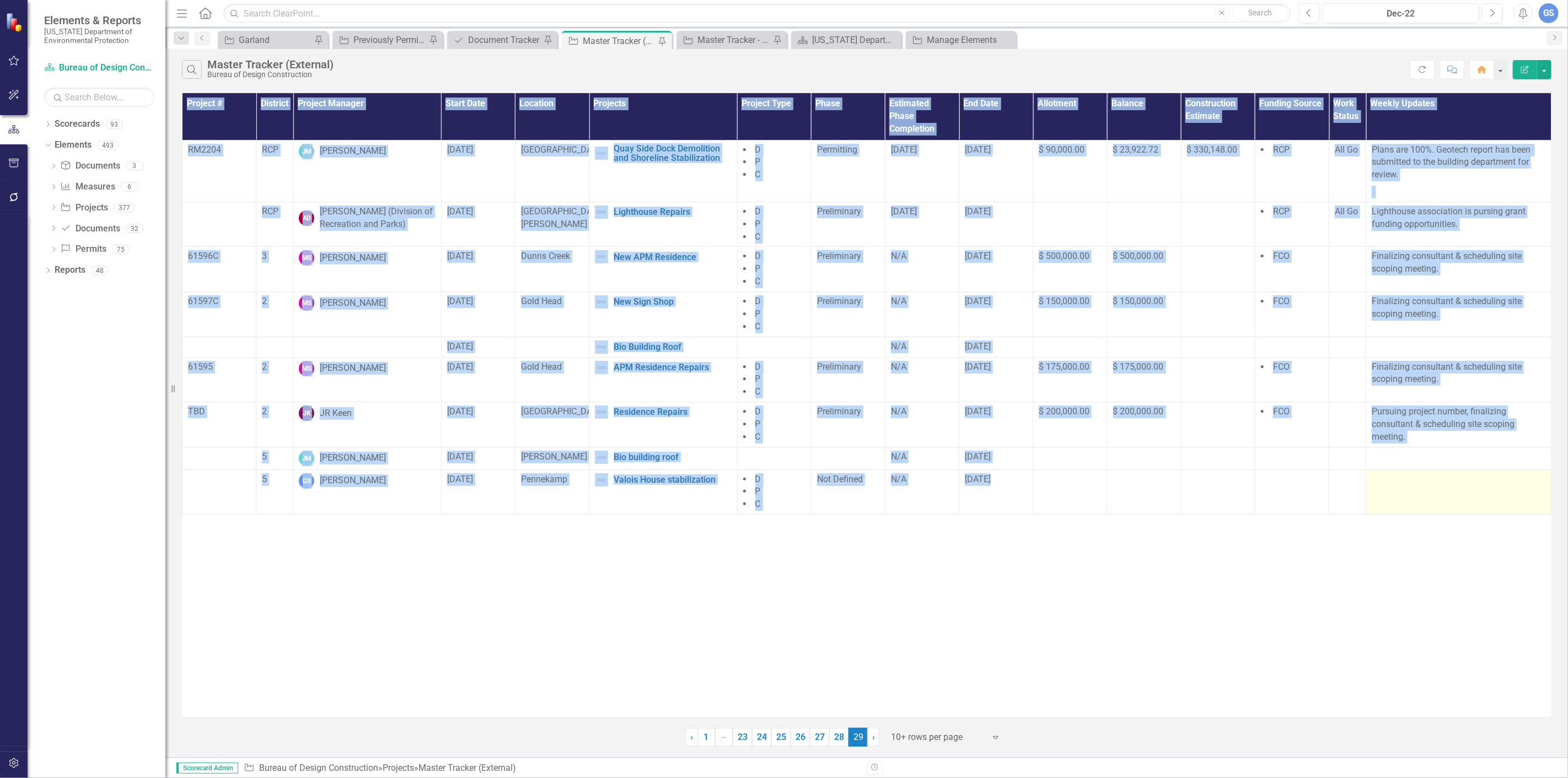
click at [1378, 486] on div at bounding box center [1458, 480] width 174 height 14
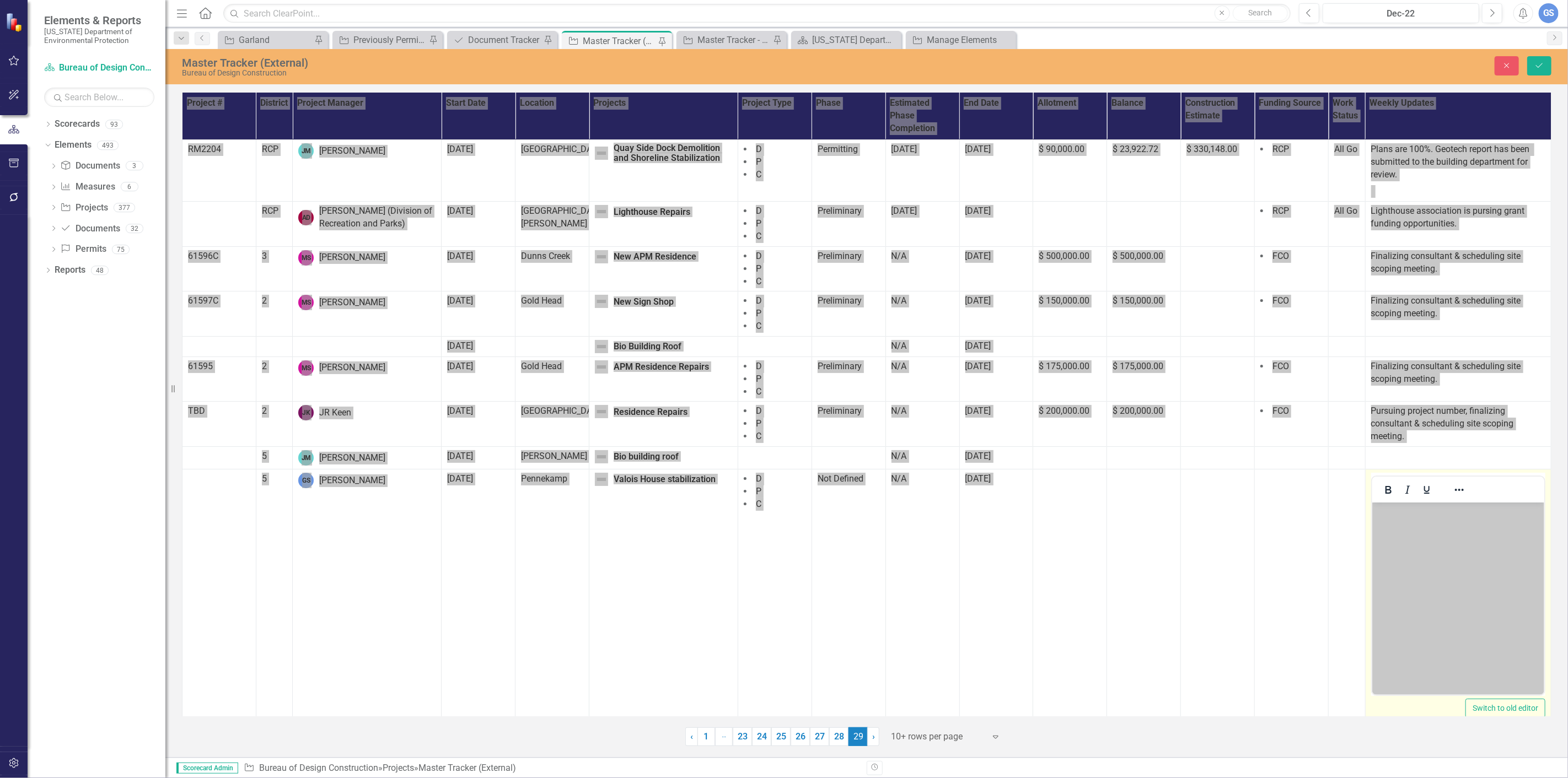
click at [1388, 523] on body "Rich Text Area. Press ALT-0 for help." at bounding box center [1458, 584] width 172 height 165
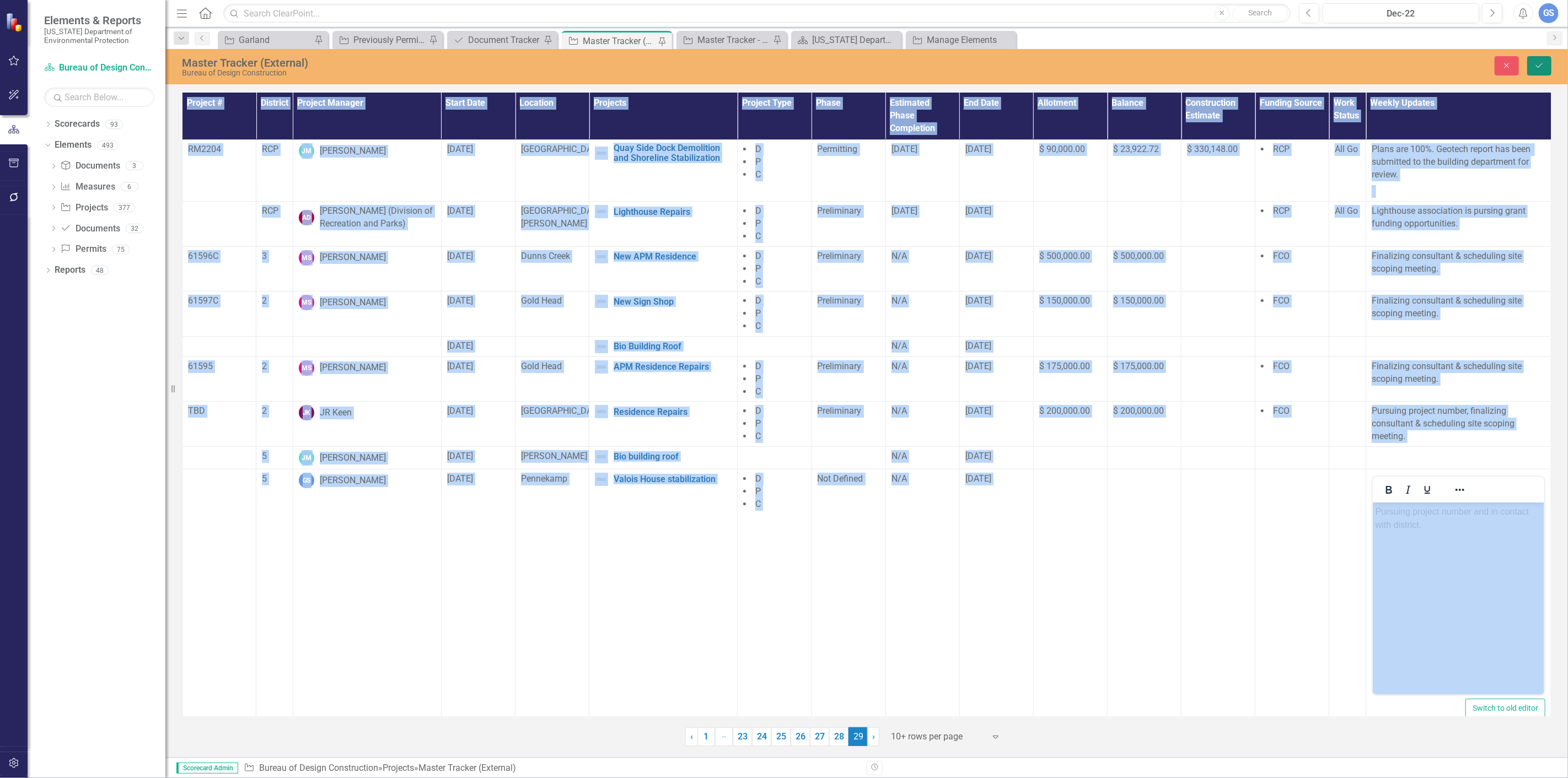
click at [1537, 57] on button "Save" at bounding box center [1539, 65] width 24 height 19
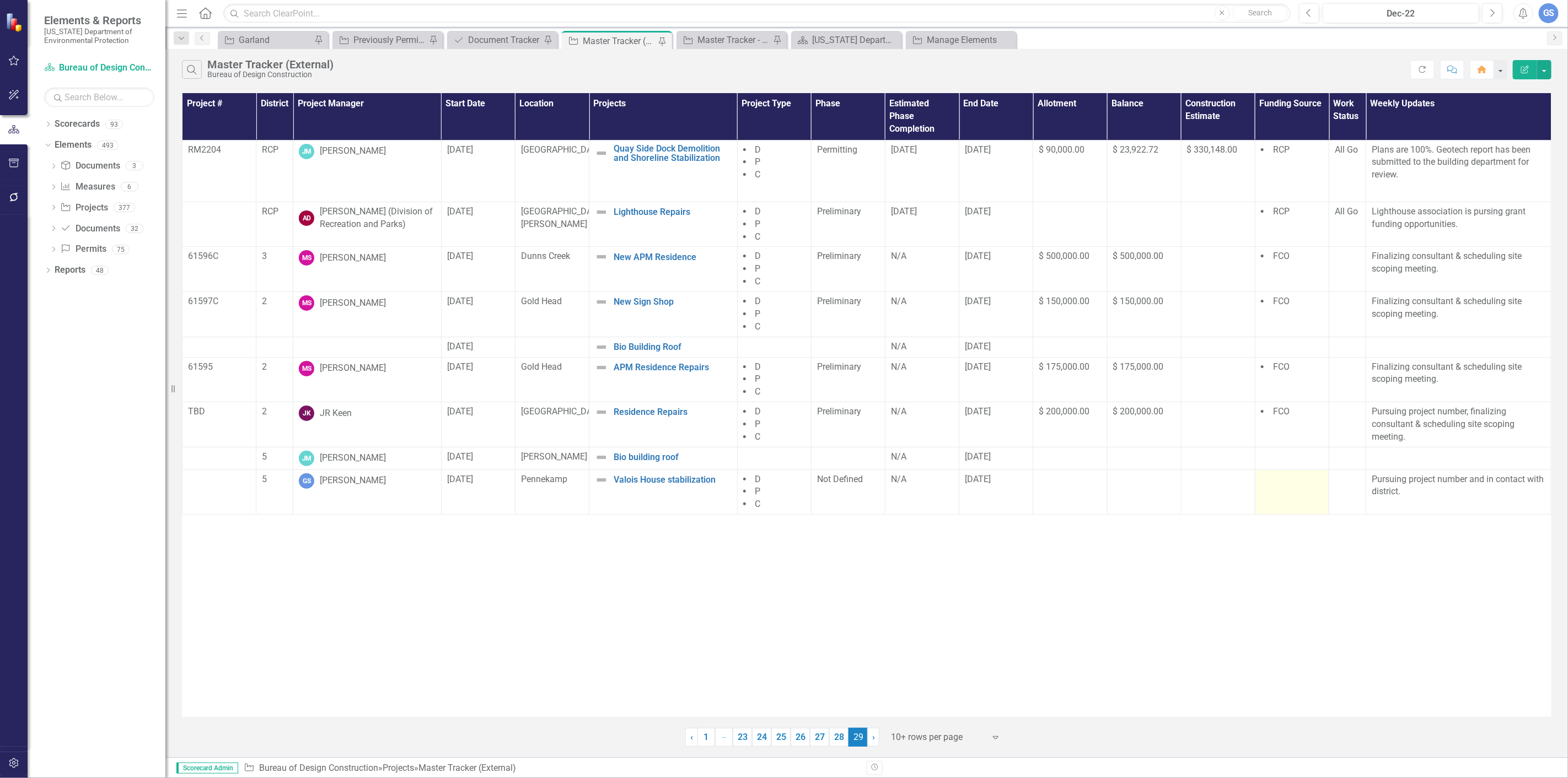
click at [1274, 499] on td at bounding box center [1292, 491] width 74 height 45
click at [1276, 501] on td at bounding box center [1292, 491] width 74 height 45
click at [1282, 486] on div at bounding box center [1292, 480] width 62 height 14
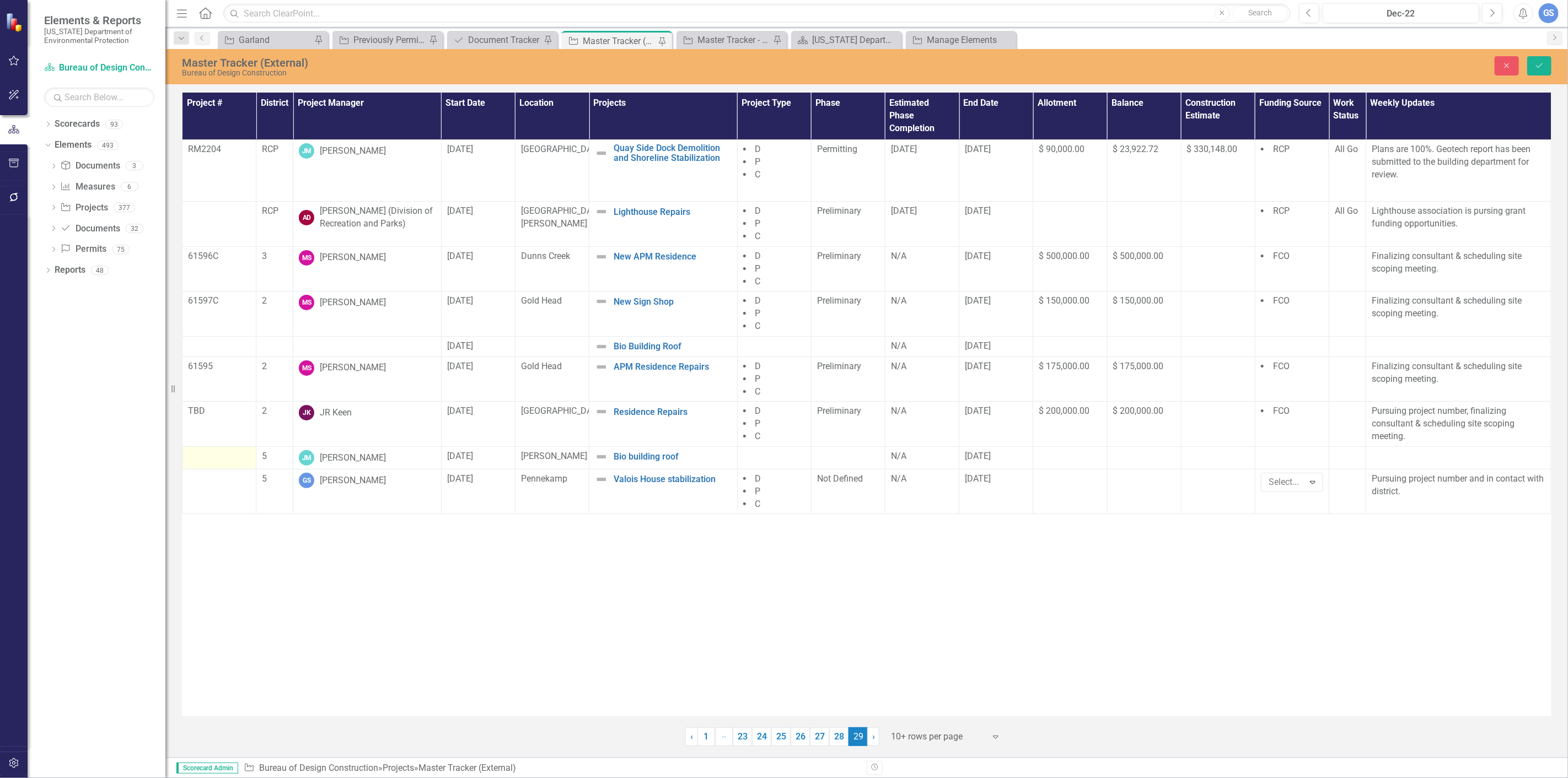
click at [199, 459] on div at bounding box center [219, 457] width 62 height 14
click at [199, 459] on div at bounding box center [219, 457] width 62 height 14
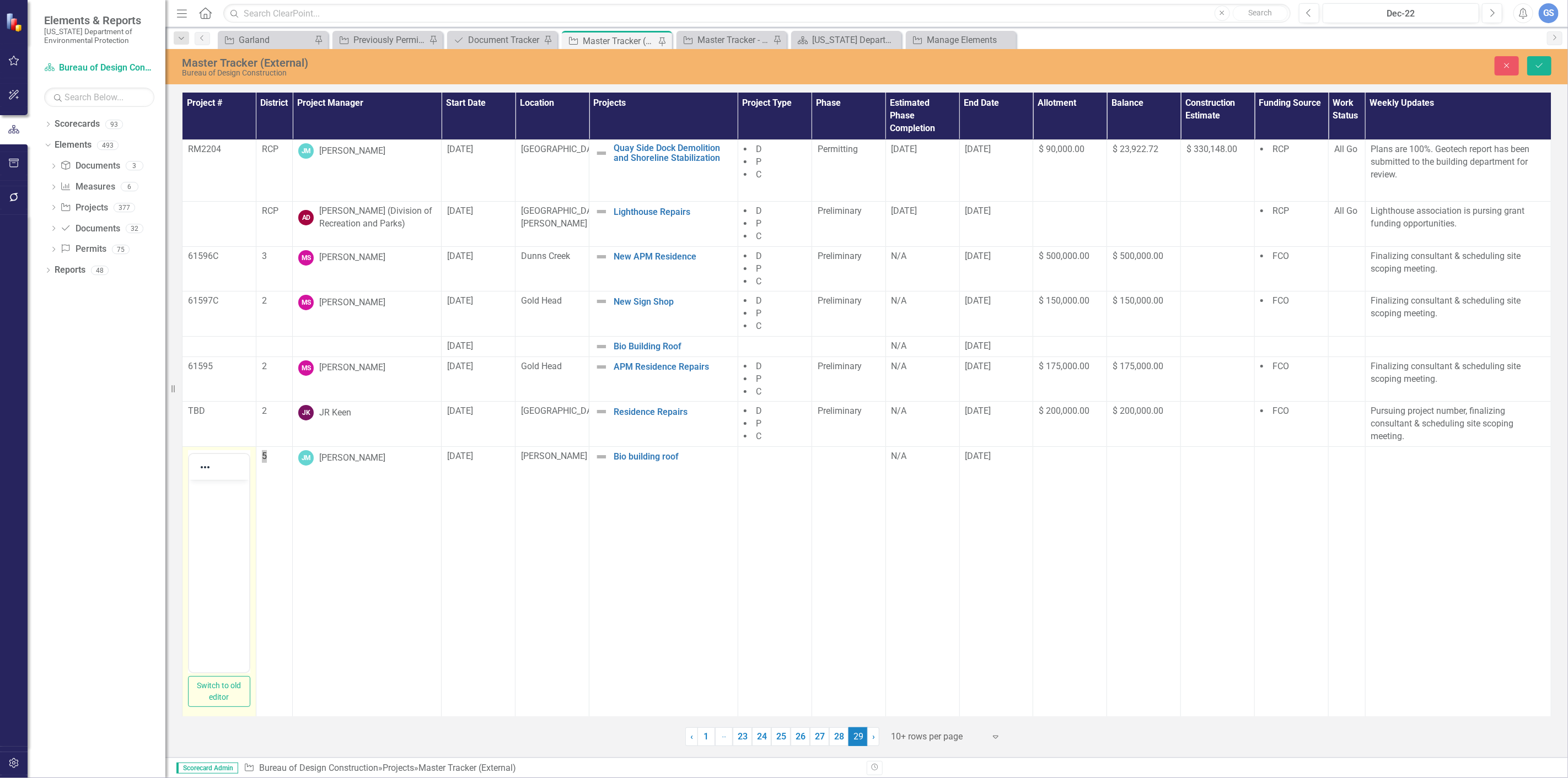
click at [201, 501] on body "Rich Text Area. Press ALT-0 for help." at bounding box center [218, 562] width 60 height 165
click at [1543, 63] on icon "Save" at bounding box center [1540, 65] width 10 height 8
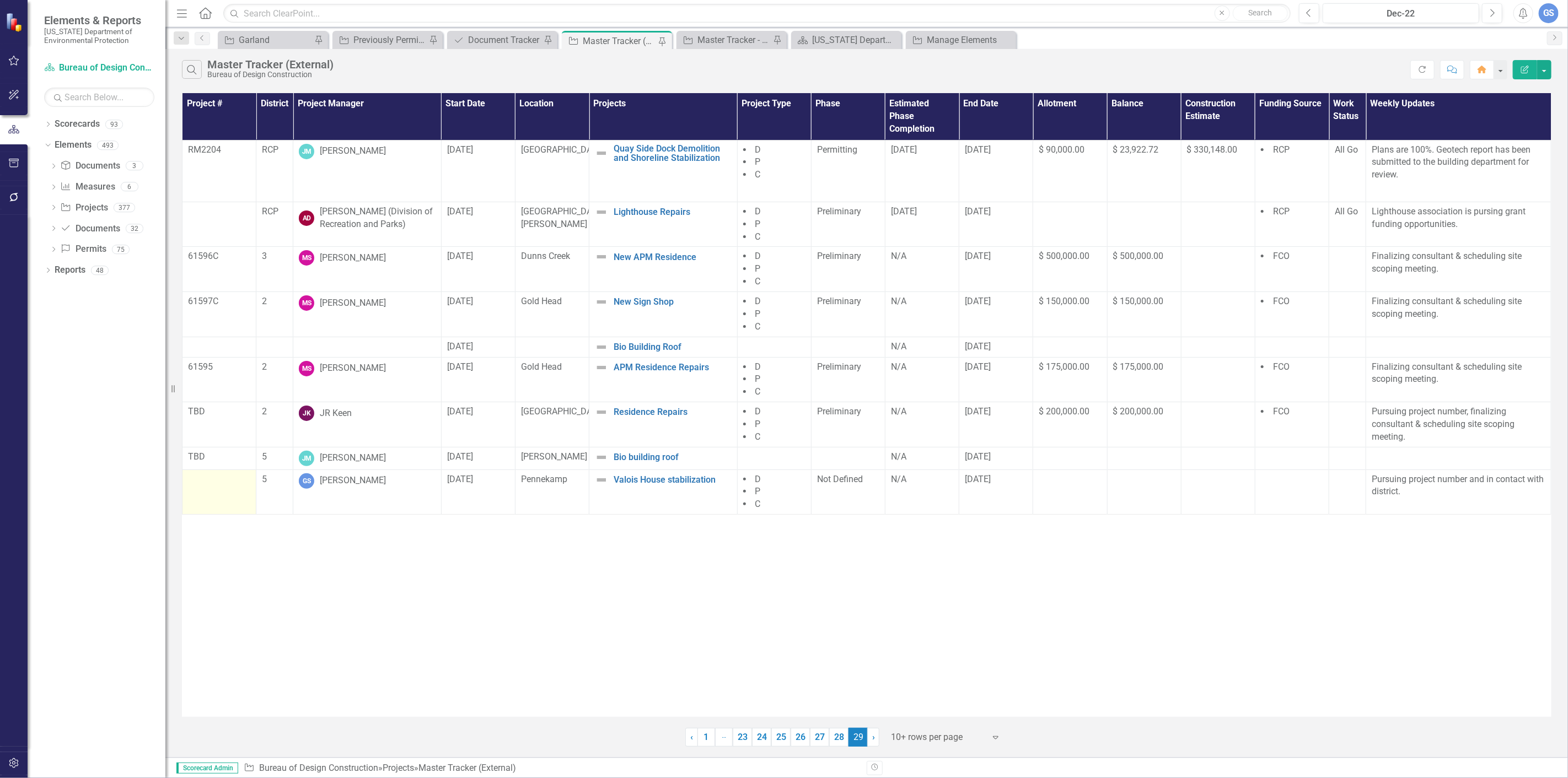
click at [204, 486] on div at bounding box center [219, 480] width 62 height 14
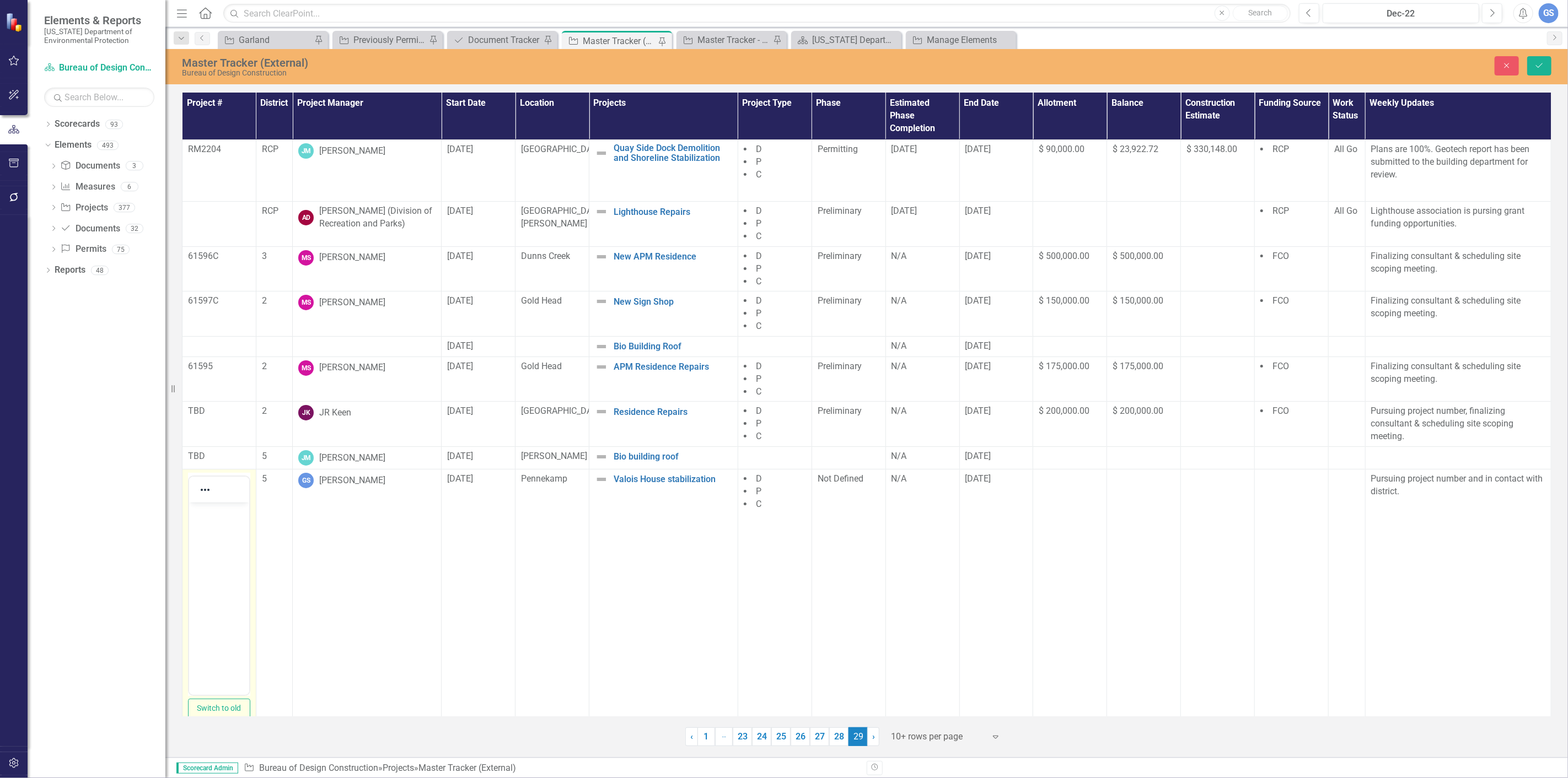
click at [204, 491] on div at bounding box center [205, 490] width 32 height 22
click at [217, 499] on div at bounding box center [205, 490] width 32 height 22
click at [210, 502] on div at bounding box center [219, 490] width 60 height 26
click at [205, 512] on p "Rich Text Area. Press ALT-0 for help." at bounding box center [218, 512] width 55 height 14
click at [1542, 65] on icon "Save" at bounding box center [1540, 65] width 10 height 8
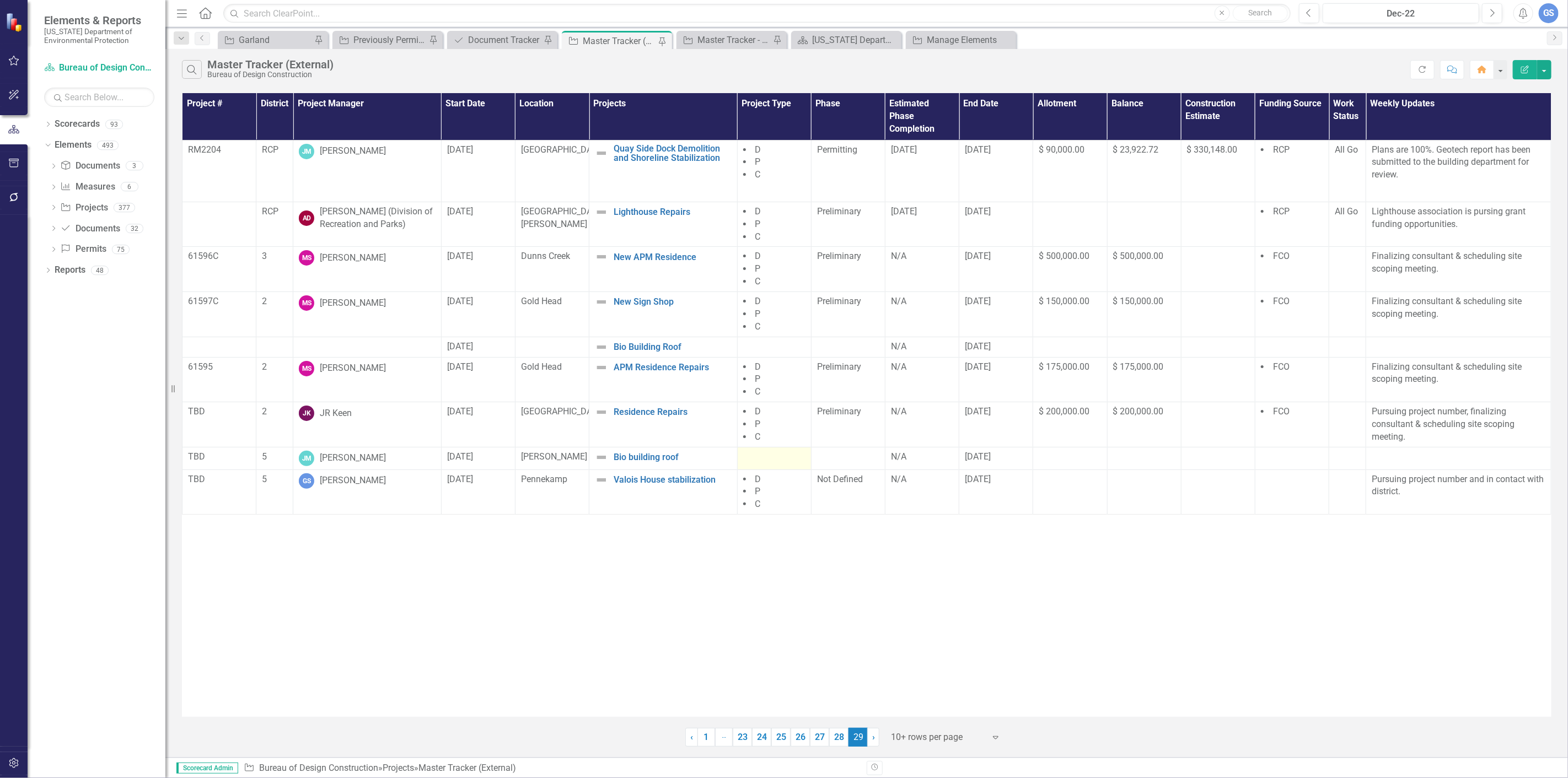
click at [759, 459] on div at bounding box center [774, 458] width 62 height 14
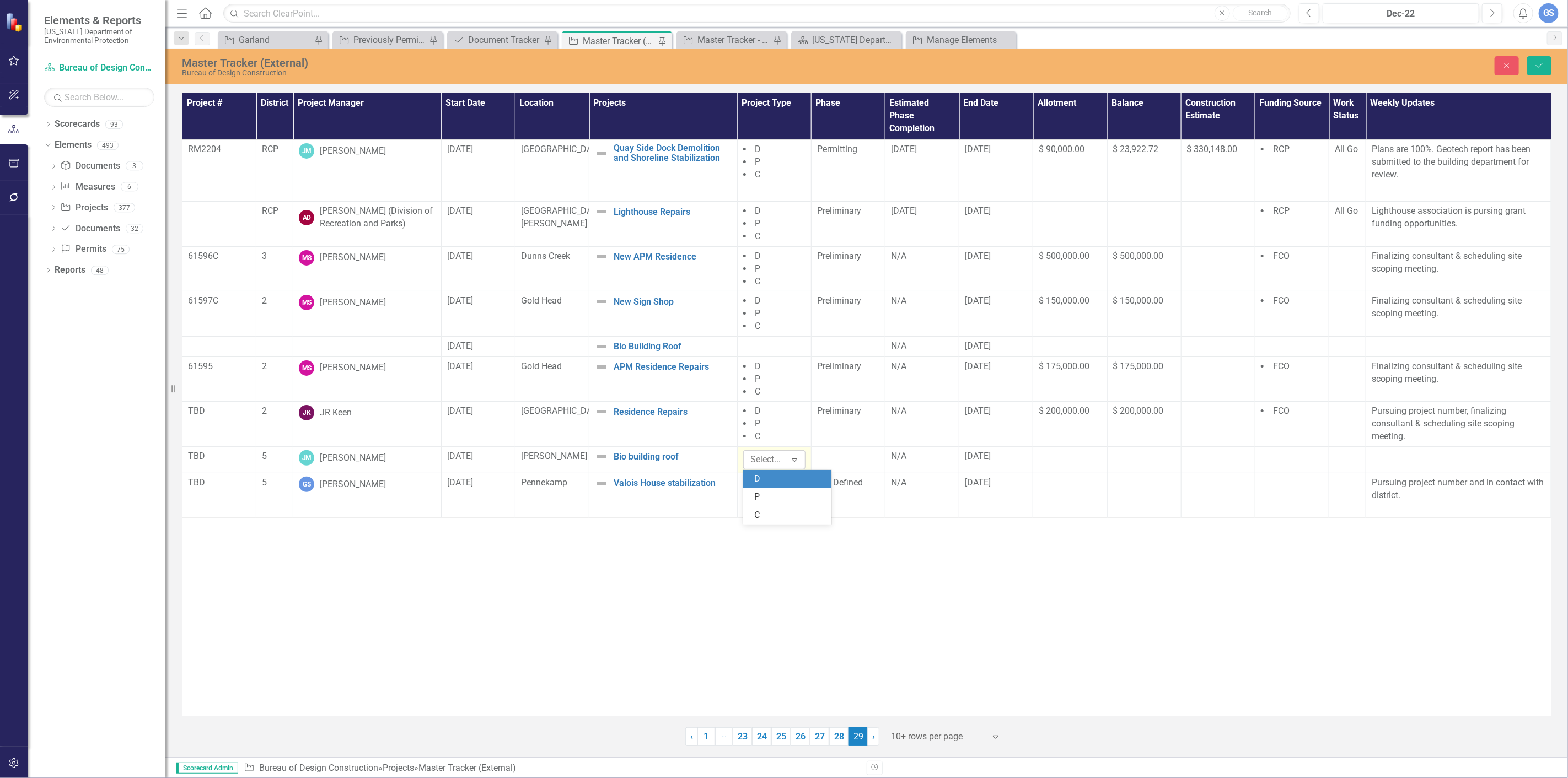
click at [792, 459] on icon "Expand" at bounding box center [794, 459] width 11 height 9
click at [757, 513] on div "C" at bounding box center [790, 515] width 71 height 13
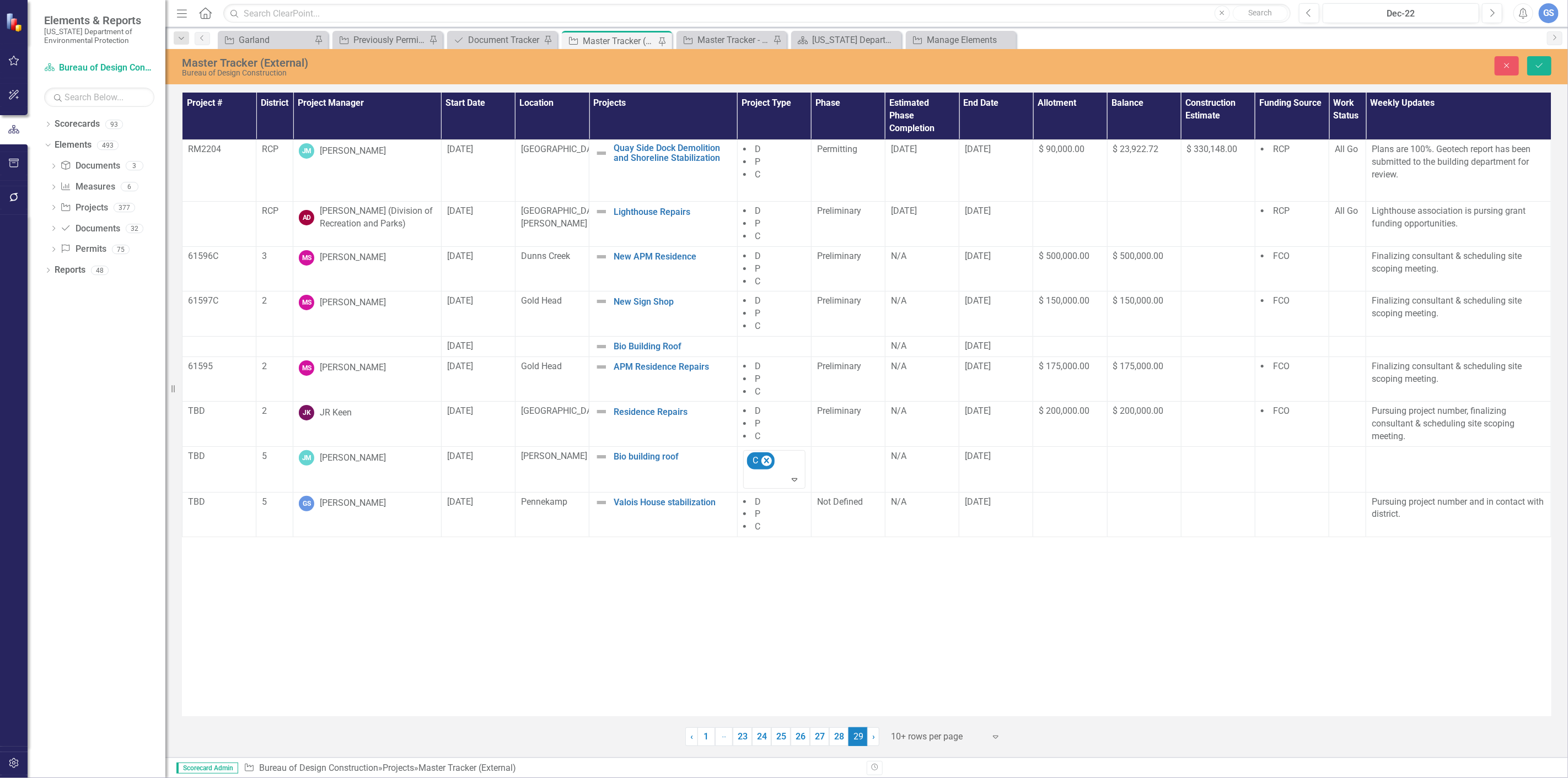
click at [1090, 627] on div "Project # District Project Manager Start Date Location Projects Project Type Ph…" at bounding box center [867, 405] width 1370 height 624
click at [830, 454] on div at bounding box center [848, 457] width 62 height 14
click at [870, 456] on icon "Expand" at bounding box center [868, 460] width 11 height 9
click at [850, 510] on div "Preliminary" at bounding box center [863, 517] width 71 height 13
